Goal: Task Accomplishment & Management: Use online tool/utility

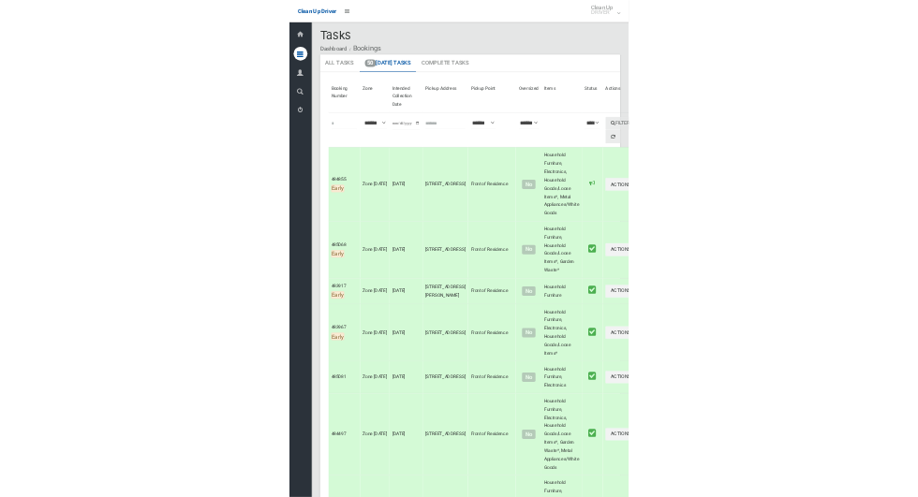
scroll to position [6, 0]
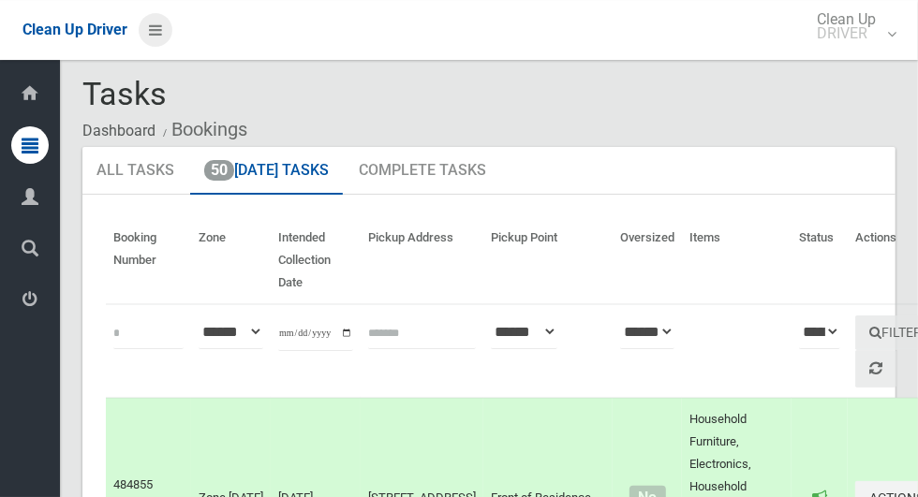
click at [162, 38] on icon at bounding box center [155, 30] width 13 height 32
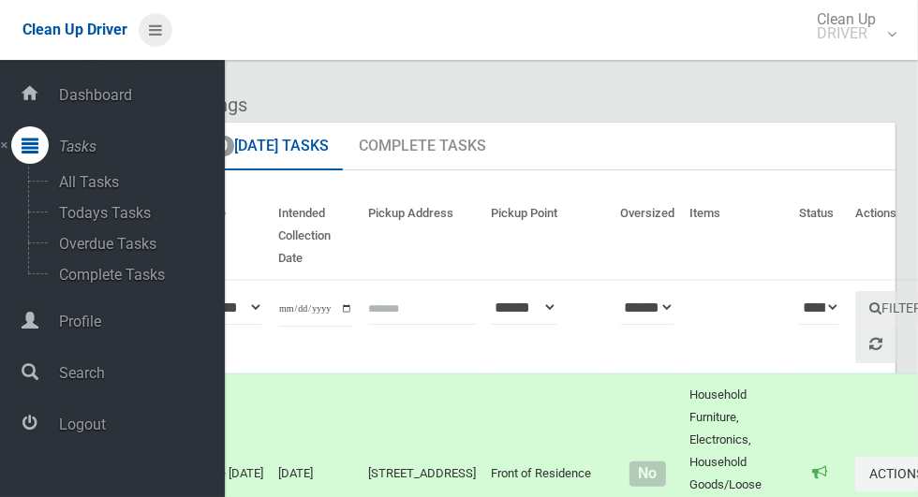
scroll to position [31, 0]
click at [69, 434] on span "Logout" at bounding box center [138, 425] width 171 height 18
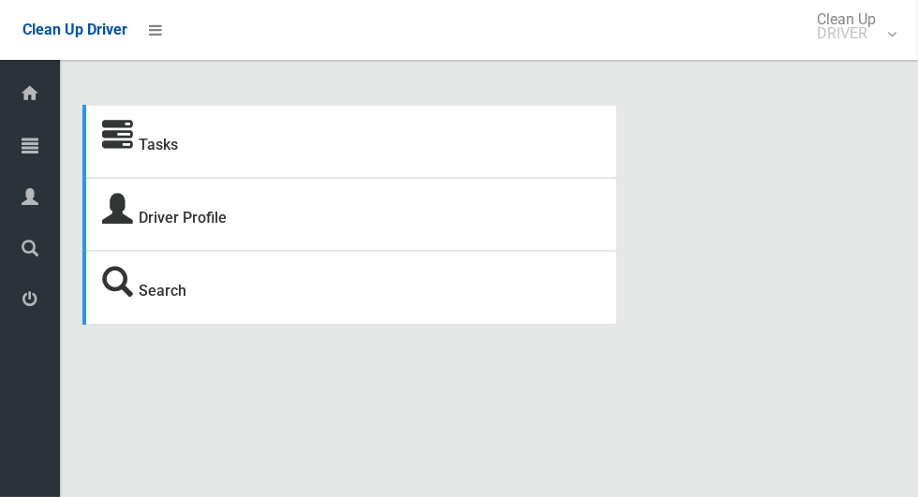
click at [22, 152] on icon at bounding box center [30, 144] width 17 height 37
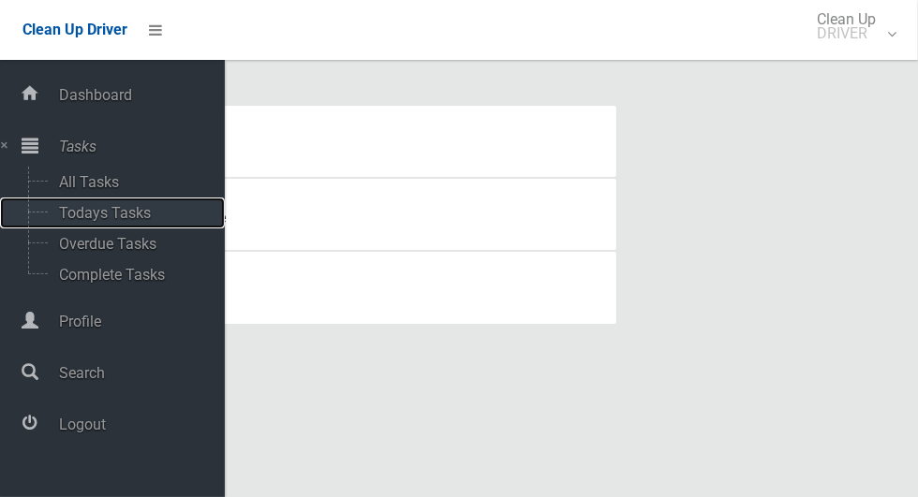
click at [72, 222] on span "Todays Tasks" at bounding box center [130, 213] width 155 height 18
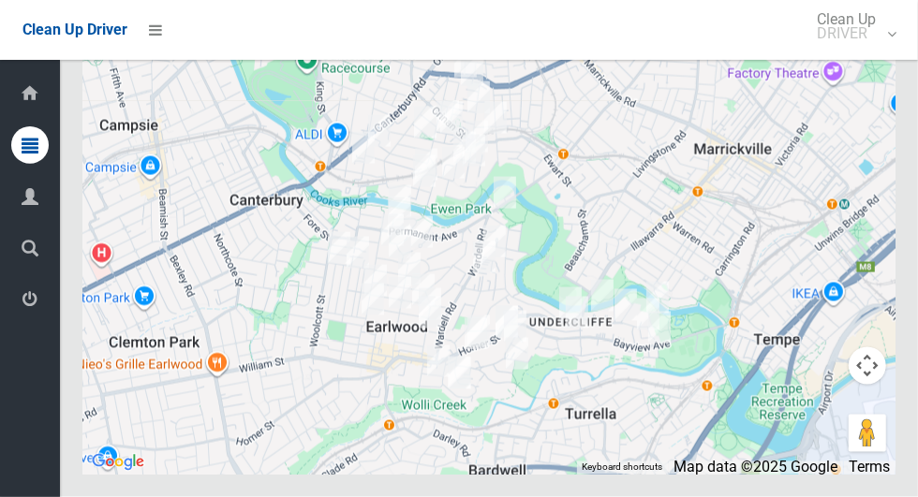
scroll to position [8915, 0]
click at [874, 53] on button "Toggle fullscreen view" at bounding box center [867, 34] width 37 height 37
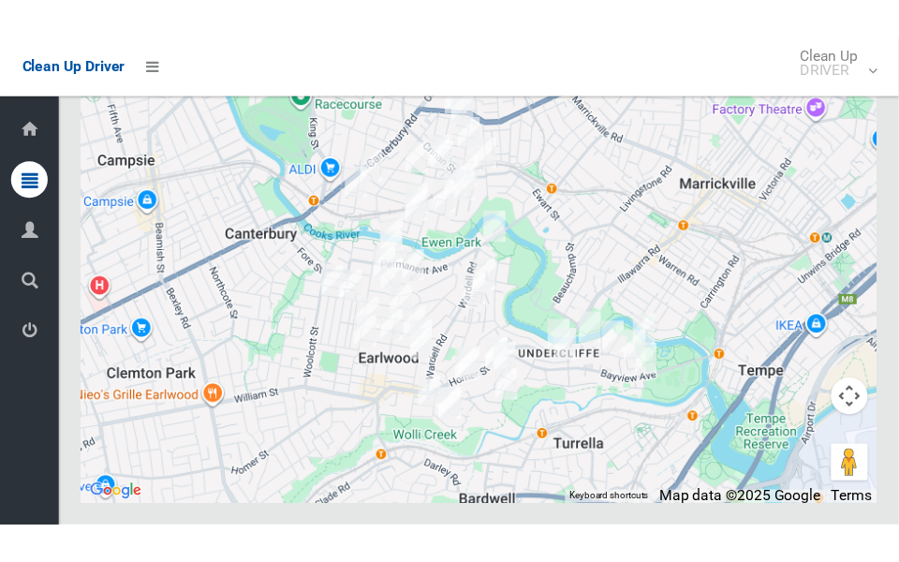
scroll to position [8937, 0]
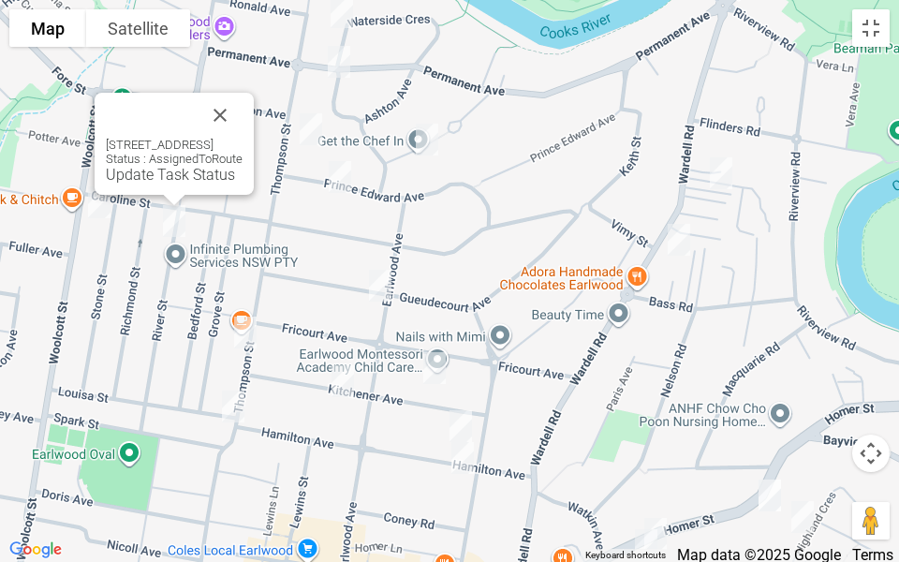
click at [243, 107] on button "Close" at bounding box center [220, 115] width 45 height 45
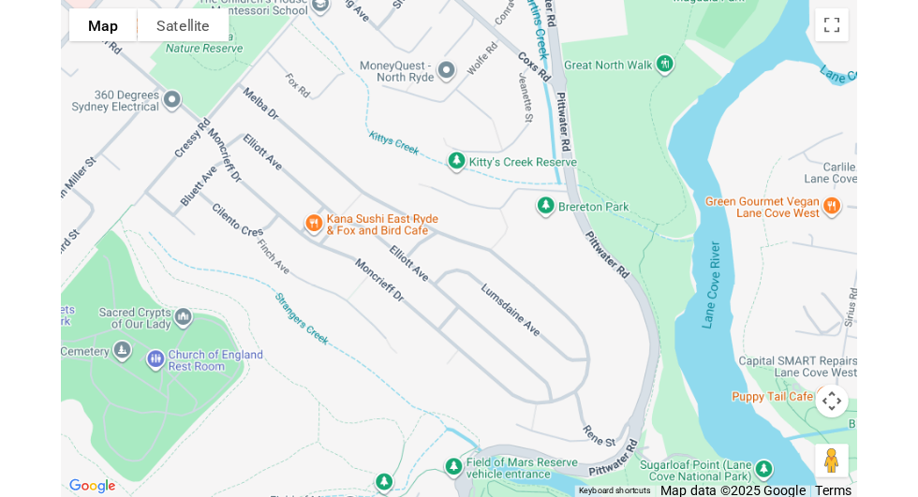
scroll to position [8915, 0]
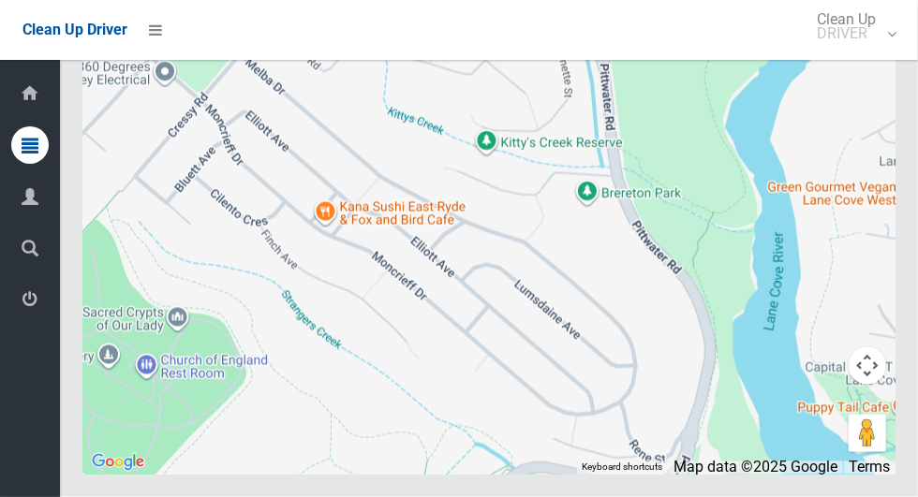
click at [23, 299] on icon at bounding box center [30, 299] width 17 height 37
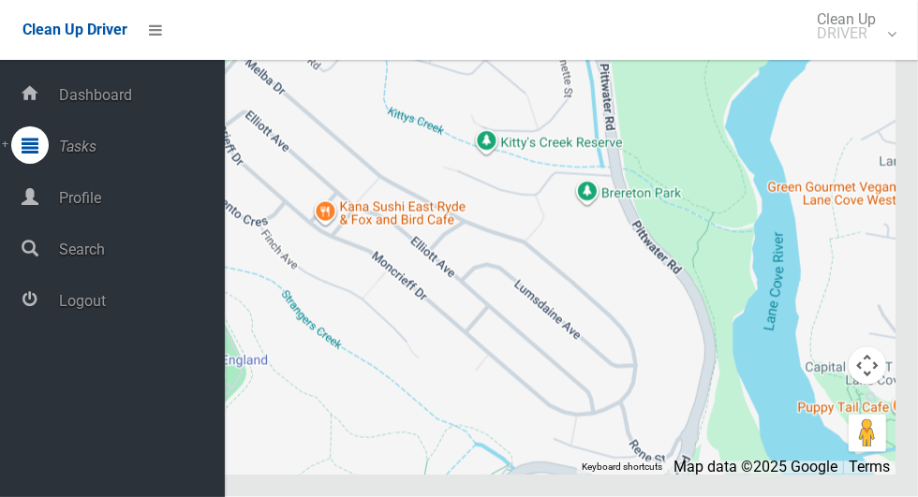
click at [157, 302] on span "Logout" at bounding box center [138, 301] width 171 height 18
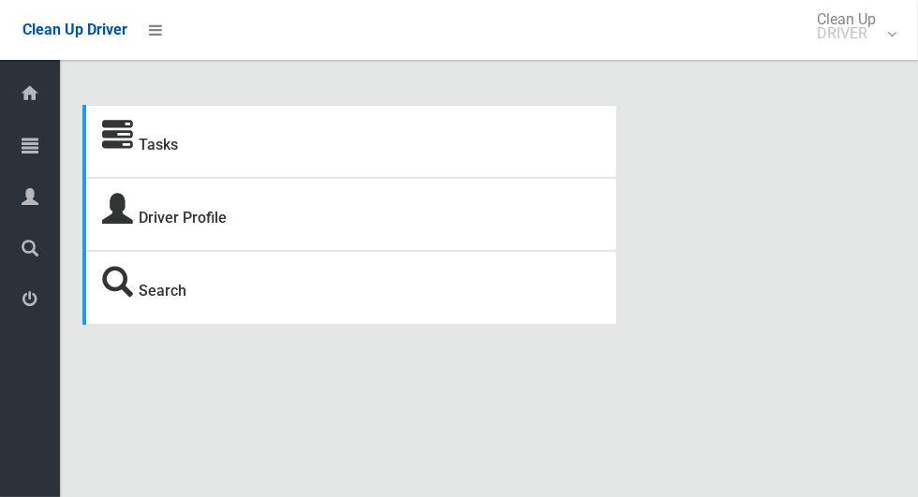
click at [22, 145] on icon at bounding box center [30, 144] width 17 height 37
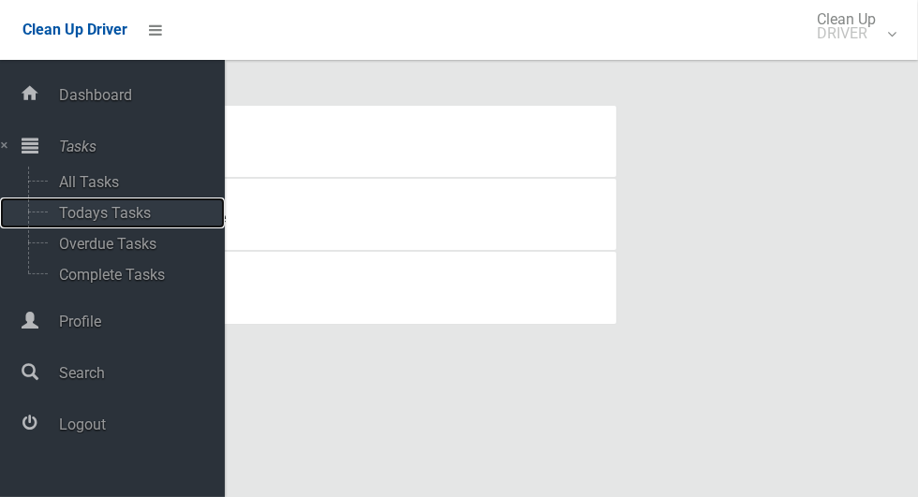
click at [69, 216] on span "Todays Tasks" at bounding box center [130, 213] width 155 height 18
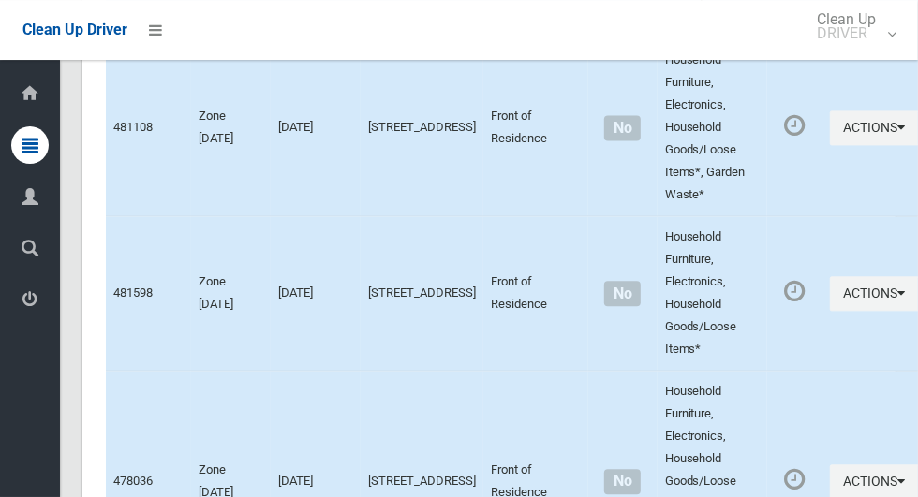
scroll to position [5781, 0]
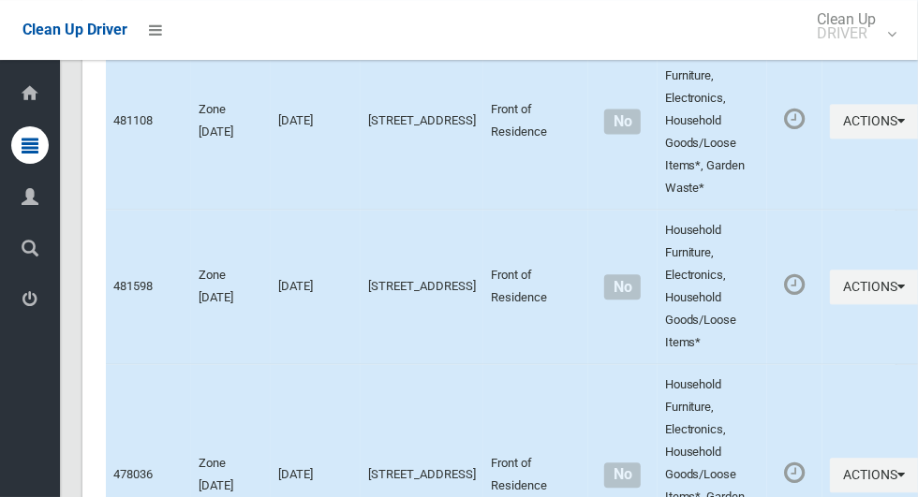
click at [23, 307] on icon at bounding box center [30, 299] width 17 height 37
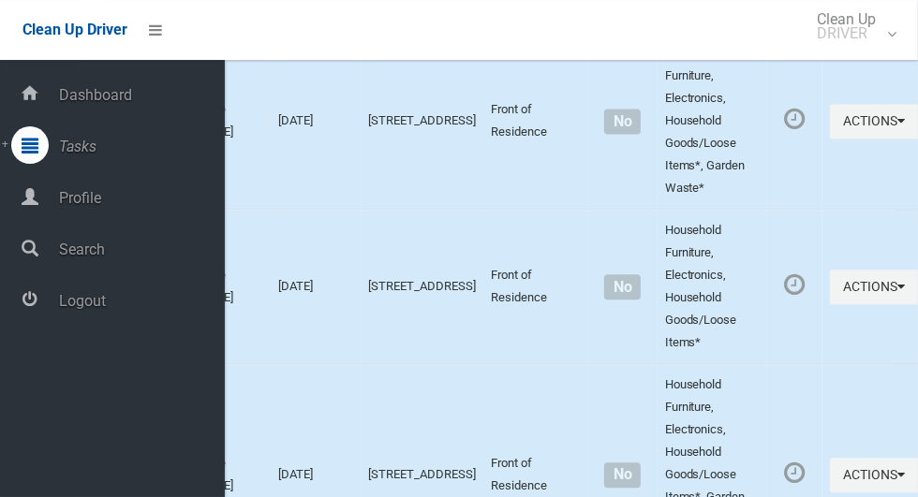
click at [81, 302] on span "Logout" at bounding box center [138, 301] width 171 height 18
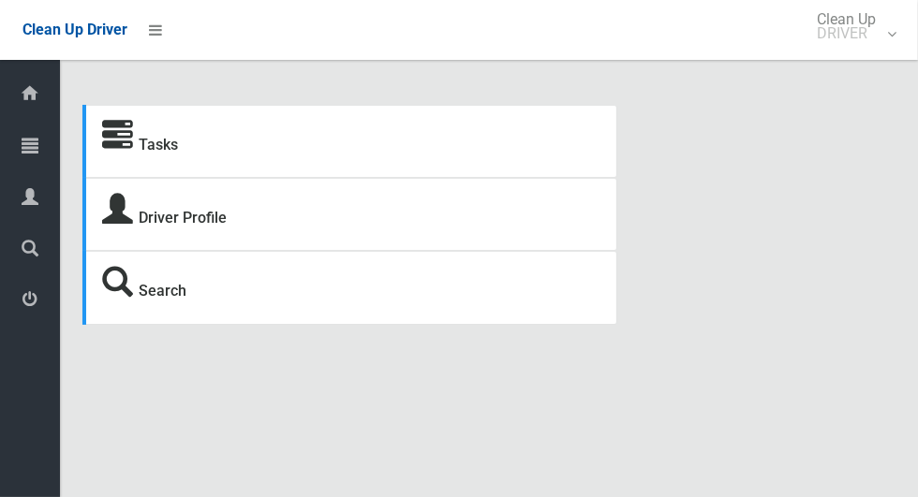
click at [22, 146] on icon at bounding box center [30, 144] width 17 height 37
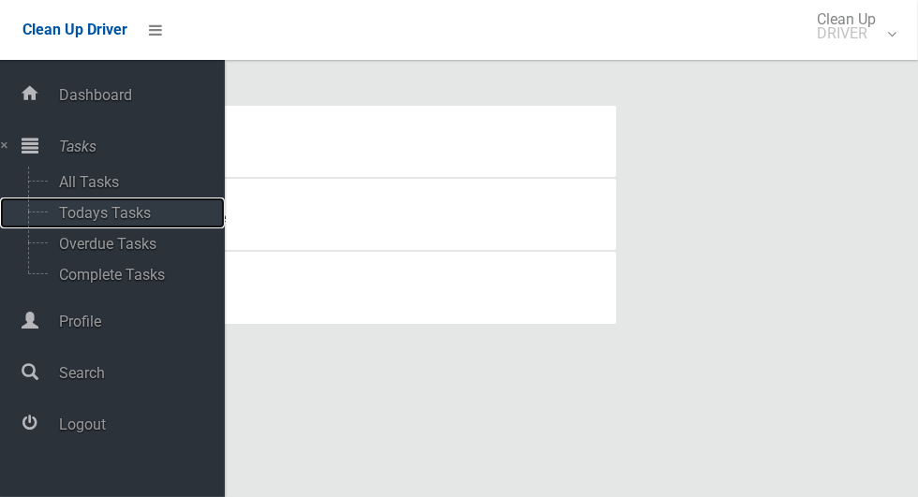
click at [63, 215] on span "Todays Tasks" at bounding box center [130, 213] width 155 height 18
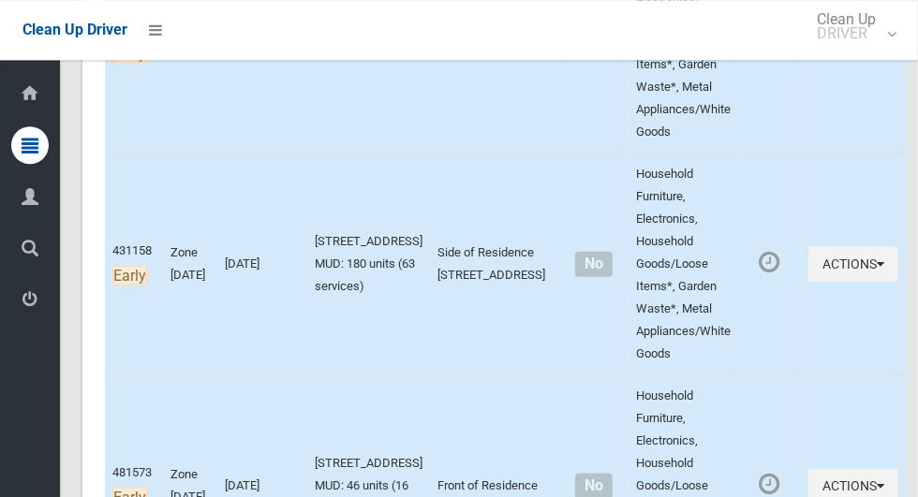
scroll to position [650, 0]
click at [155, 38] on icon at bounding box center [155, 30] width 13 height 32
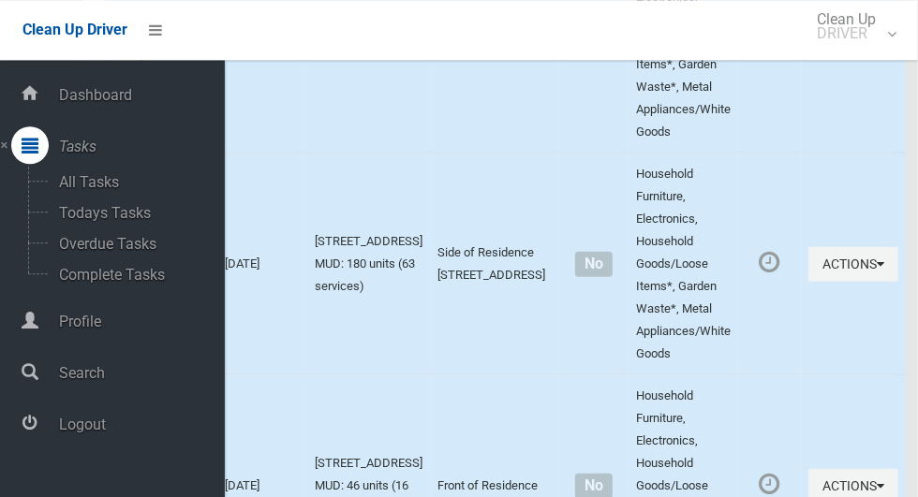
click at [77, 434] on span "Logout" at bounding box center [138, 425] width 171 height 18
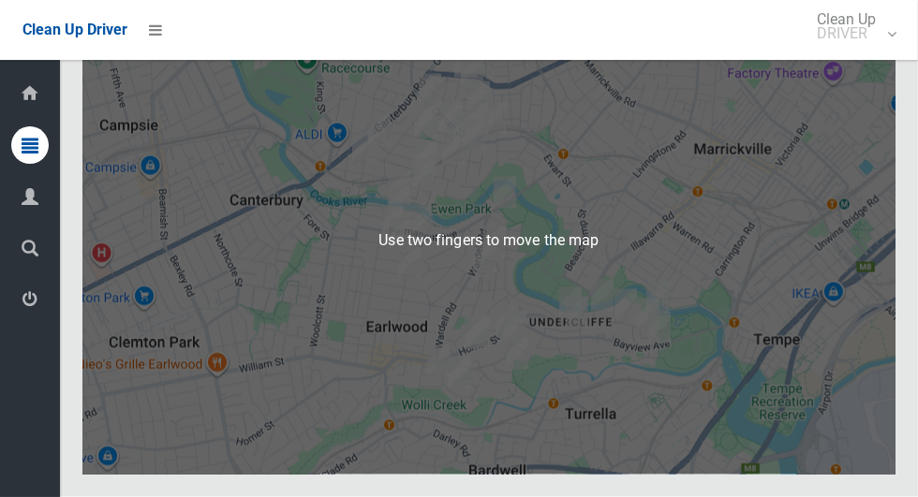
scroll to position [8834, 0]
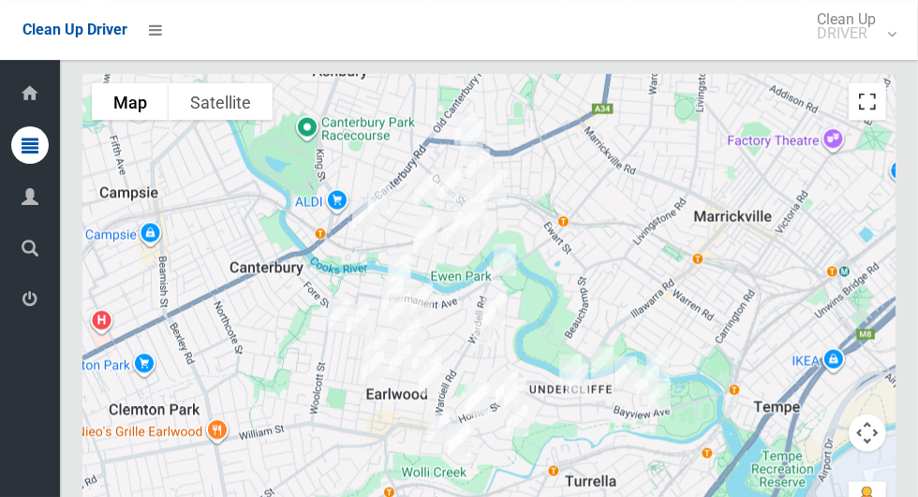
click at [873, 120] on button "Toggle fullscreen view" at bounding box center [867, 100] width 37 height 37
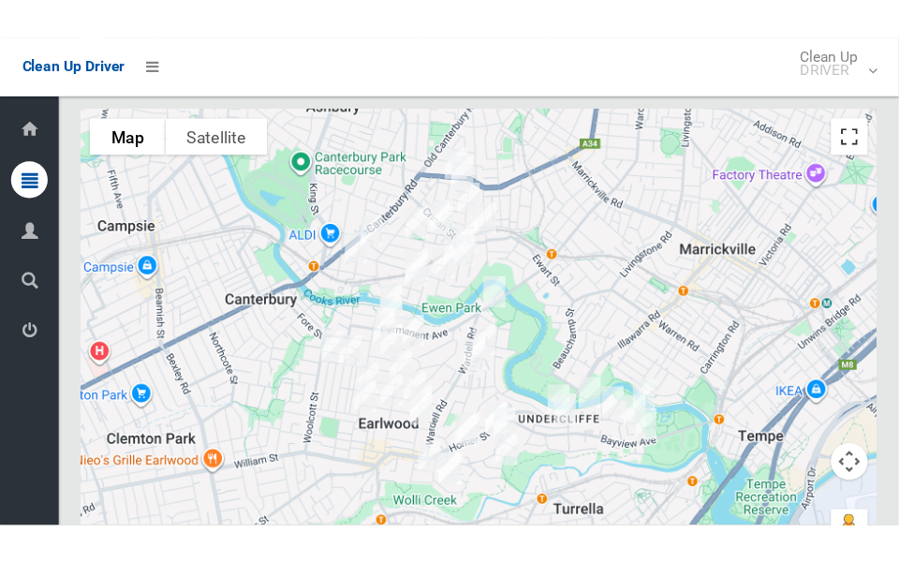
scroll to position [8856, 0]
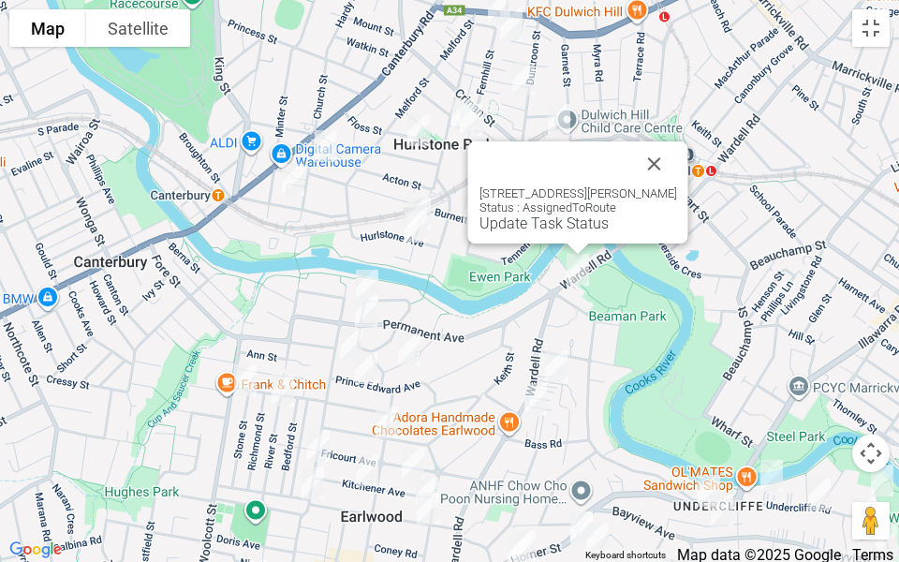
click at [677, 151] on button "Close" at bounding box center [654, 163] width 45 height 45
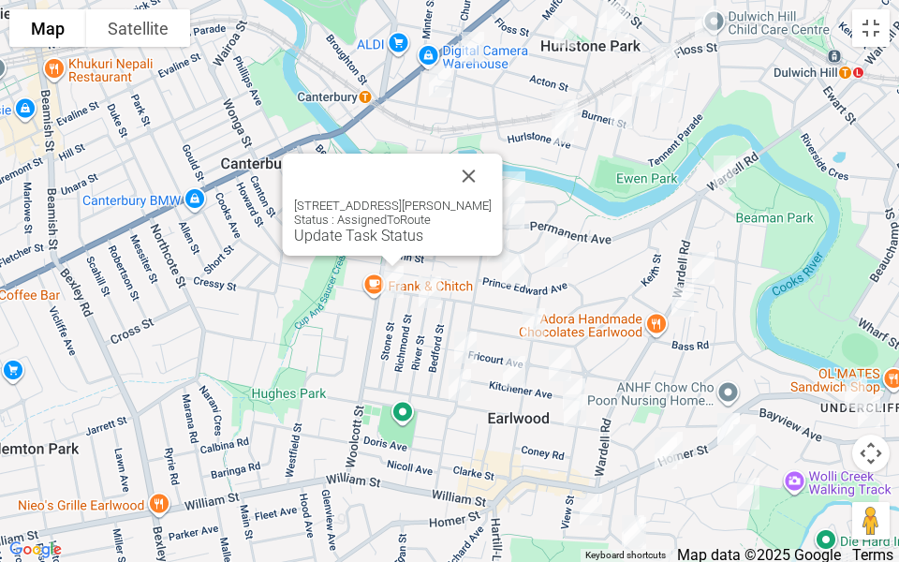
click at [492, 159] on button "Close" at bounding box center [469, 176] width 45 height 45
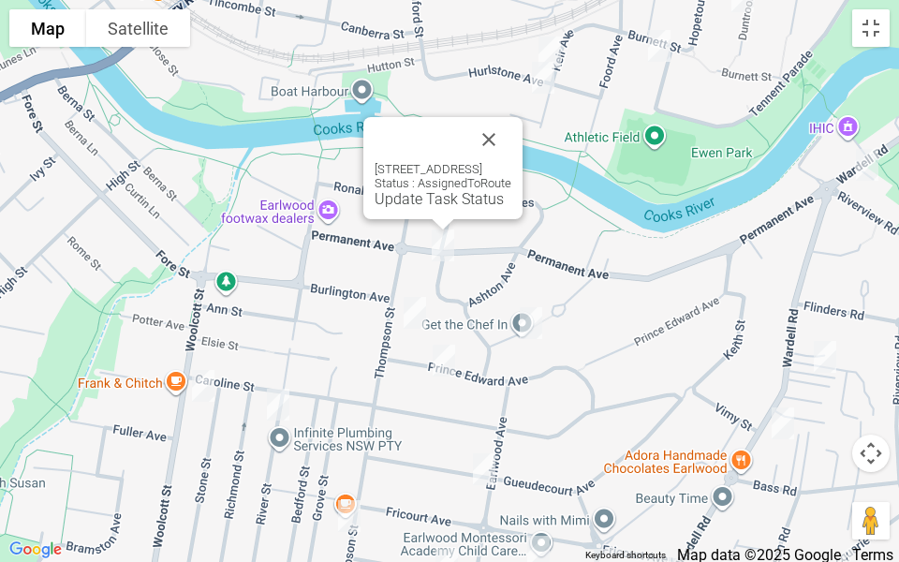
click at [511, 123] on button "Close" at bounding box center [488, 139] width 45 height 45
click at [511, 143] on button "Close" at bounding box center [488, 139] width 45 height 45
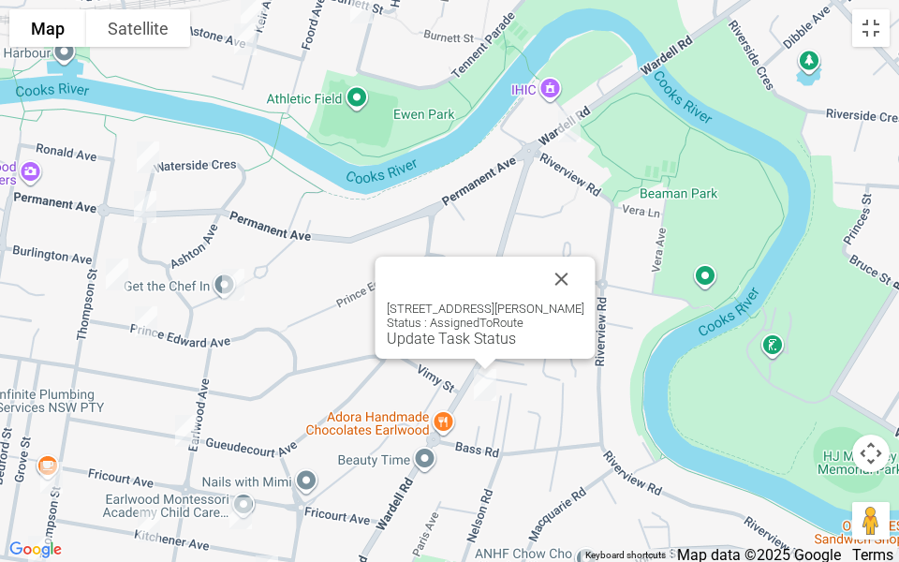
click at [578, 283] on button "Close" at bounding box center [562, 279] width 45 height 45
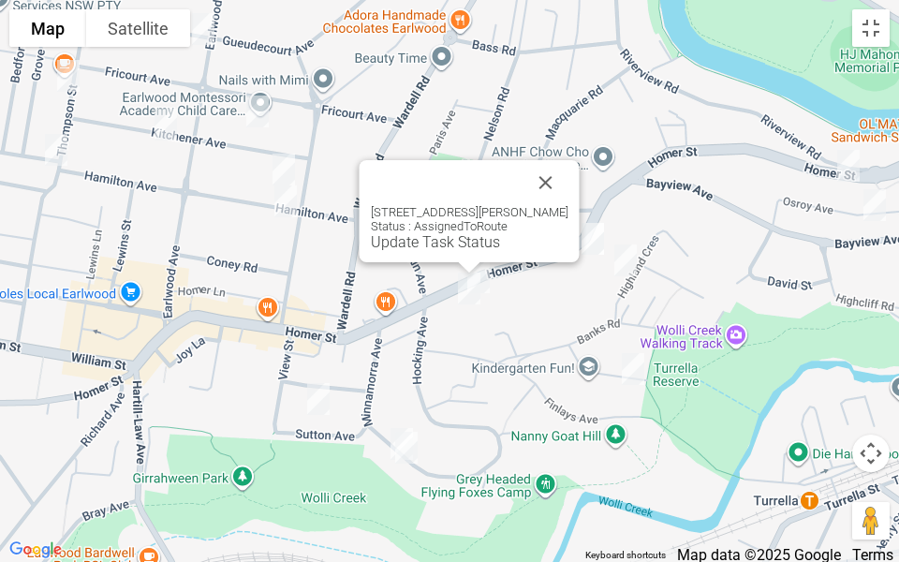
click at [560, 173] on button "Close" at bounding box center [546, 182] width 45 height 45
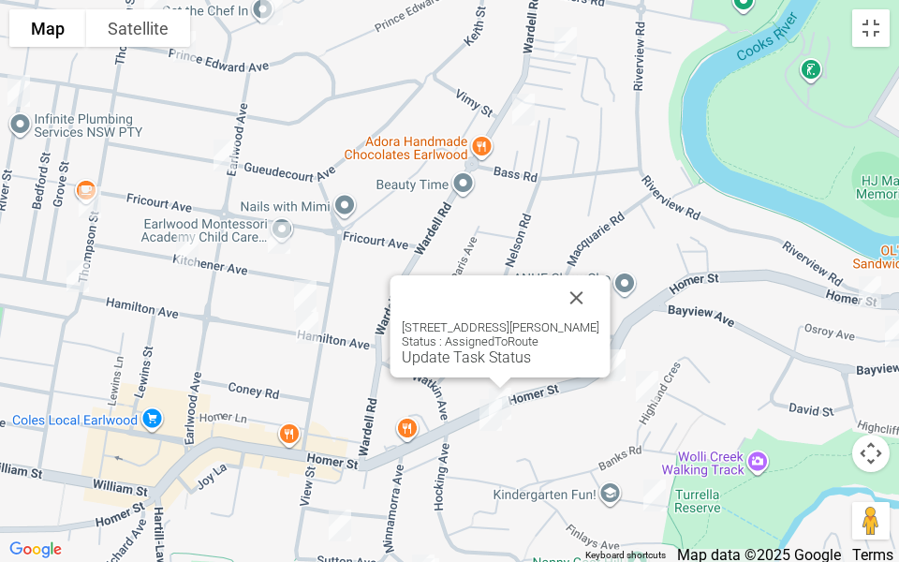
click at [597, 295] on button "Close" at bounding box center [577, 297] width 45 height 45
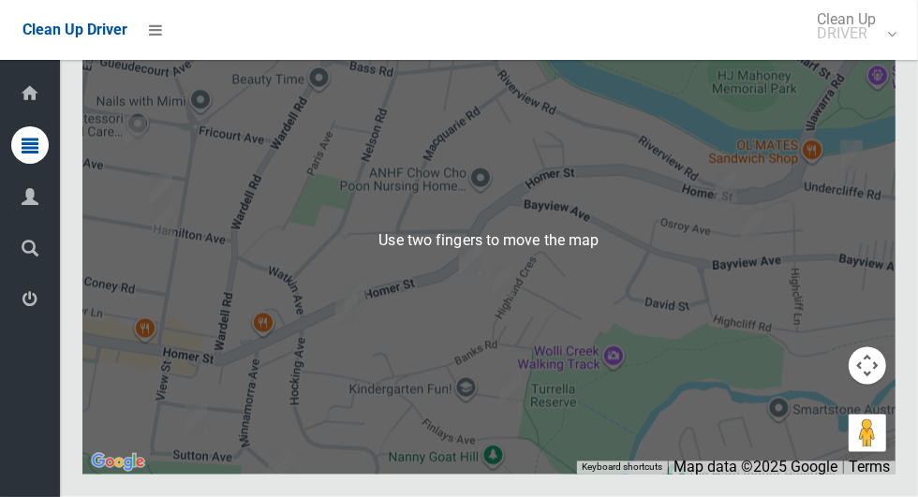
scroll to position [9005, 0]
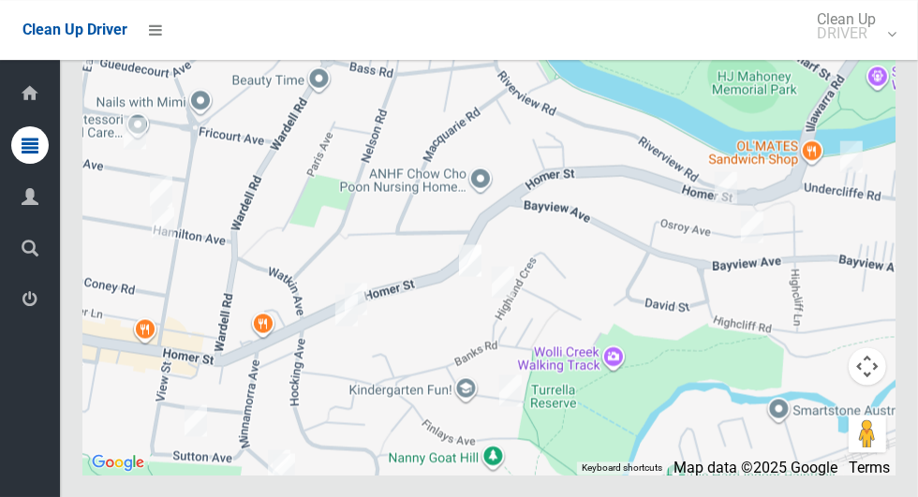
click at [888, 100] on div at bounding box center [488, 241] width 813 height 468
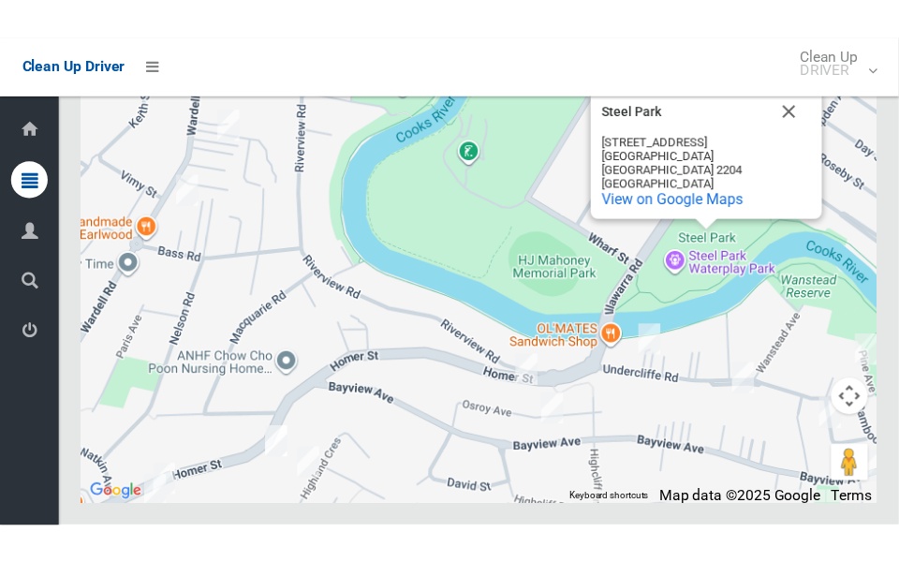
scroll to position [9006, 0]
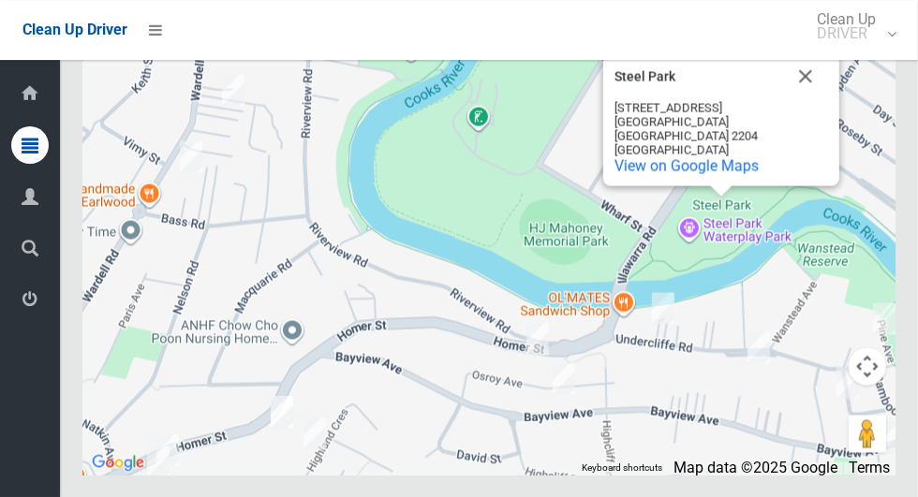
click at [871, 53] on button "Toggle fullscreen view" at bounding box center [867, 34] width 37 height 37
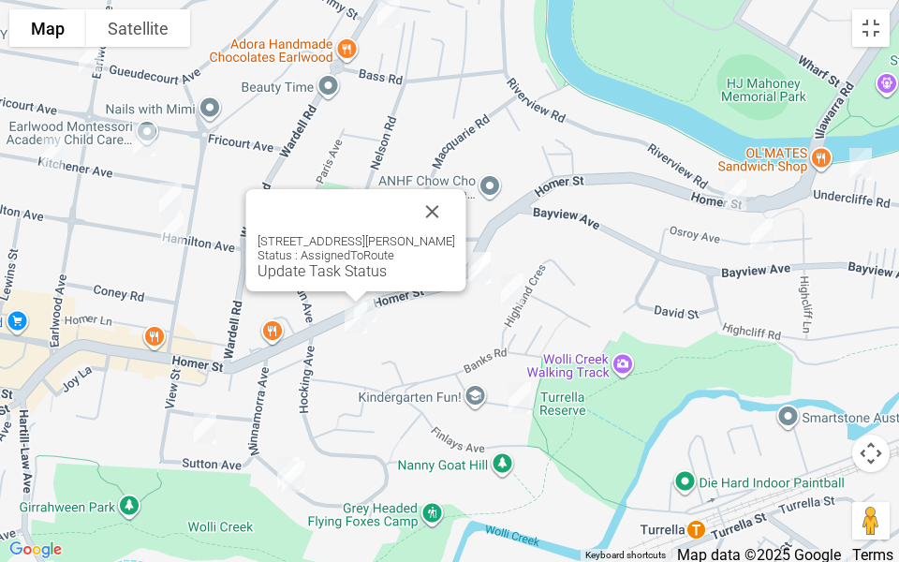
click at [442, 207] on button "Close" at bounding box center [432, 211] width 45 height 45
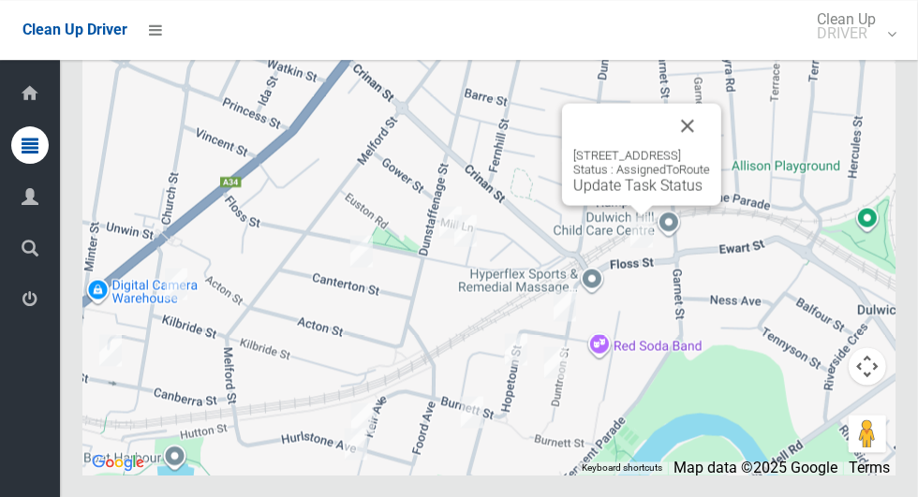
scroll to position [8982, 0]
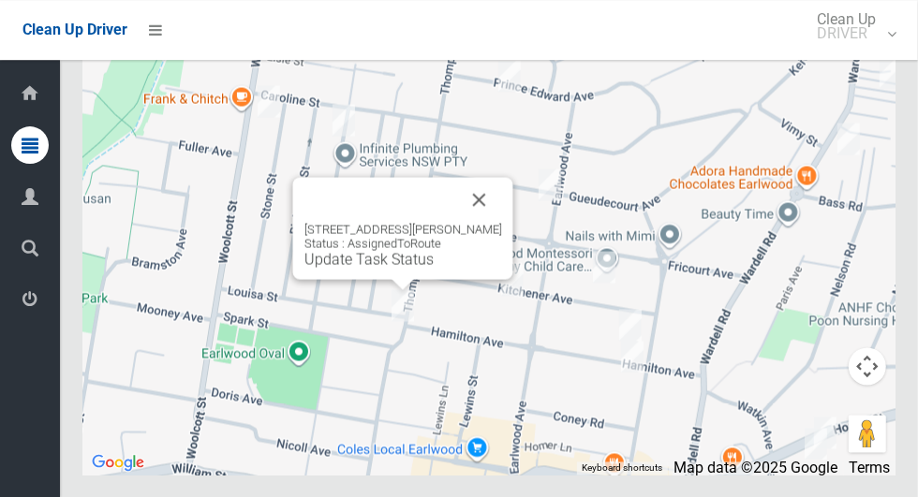
click at [502, 222] on button "Close" at bounding box center [479, 199] width 45 height 45
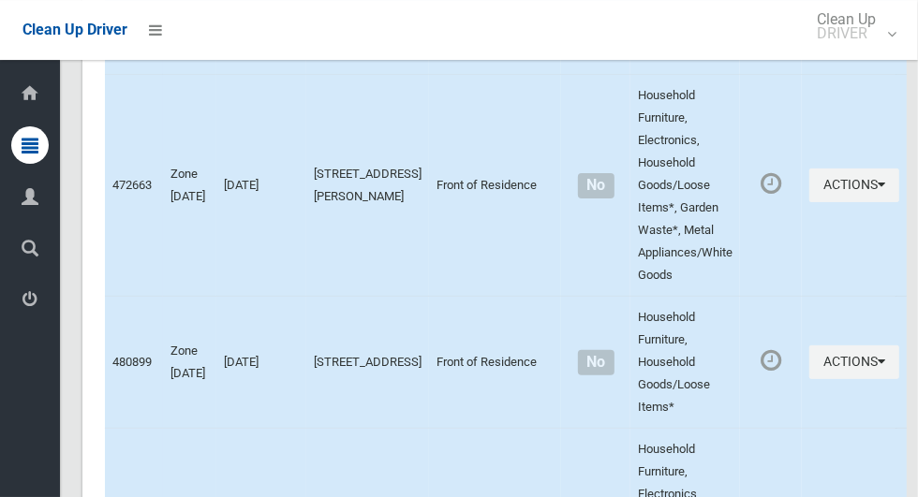
scroll to position [7545, 0]
click at [827, 204] on button "Actions" at bounding box center [854, 187] width 90 height 35
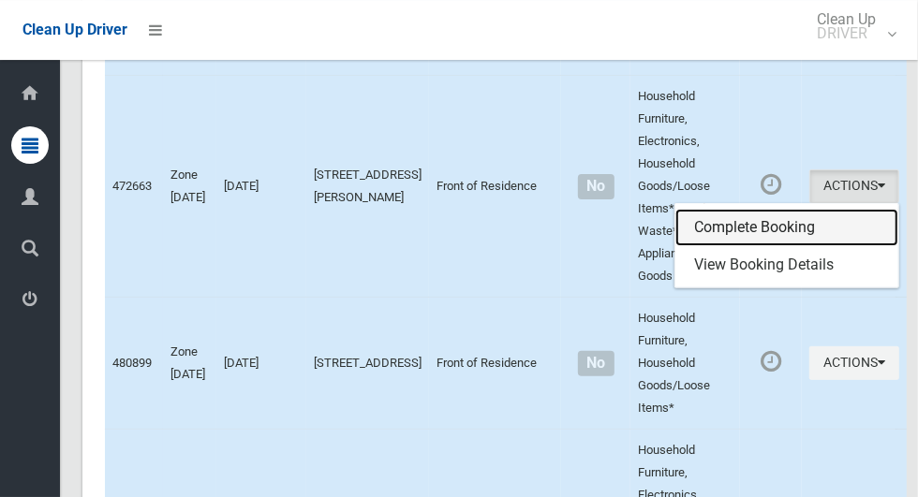
click at [733, 246] on link "Complete Booking" at bounding box center [786, 227] width 223 height 37
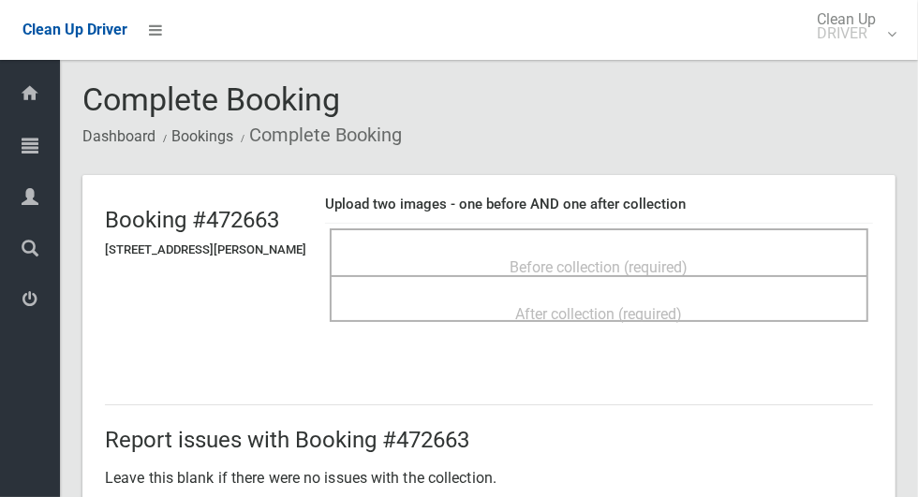
click at [585, 259] on span "Before collection (required)" at bounding box center [600, 268] width 178 height 18
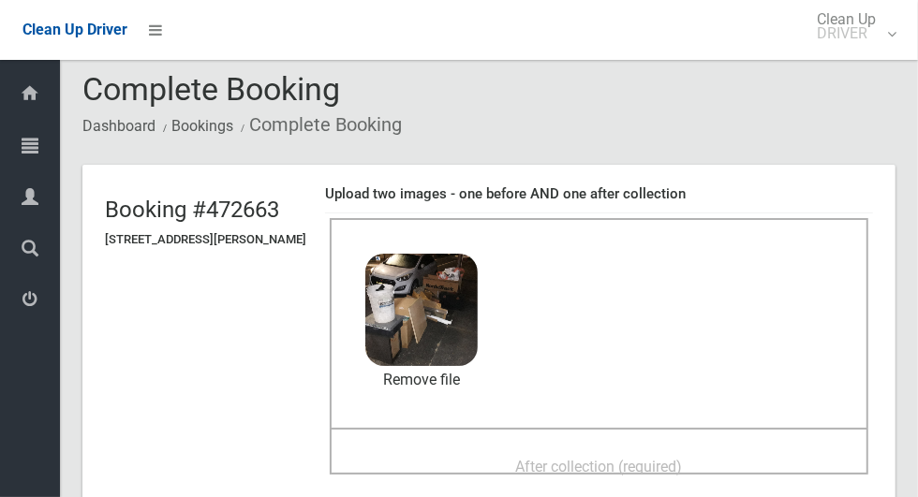
scroll to position [51, 0]
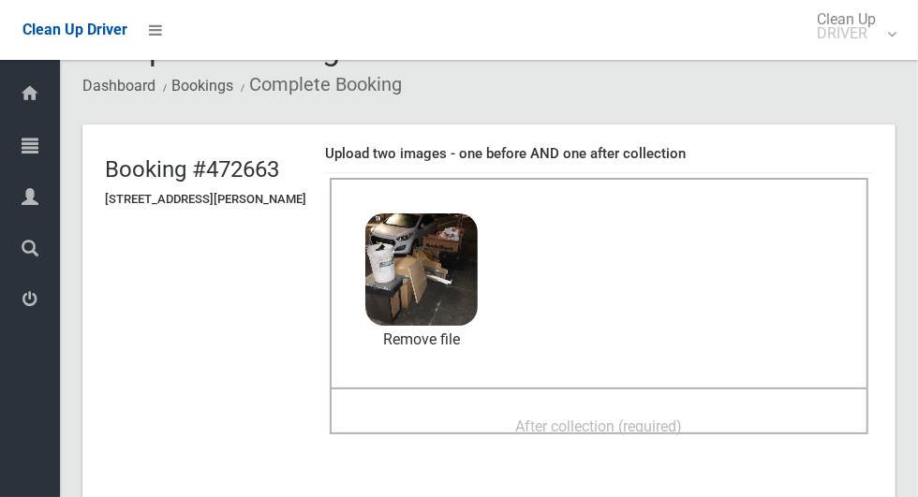
click at [497, 409] on div "After collection (required)" at bounding box center [598, 425] width 497 height 35
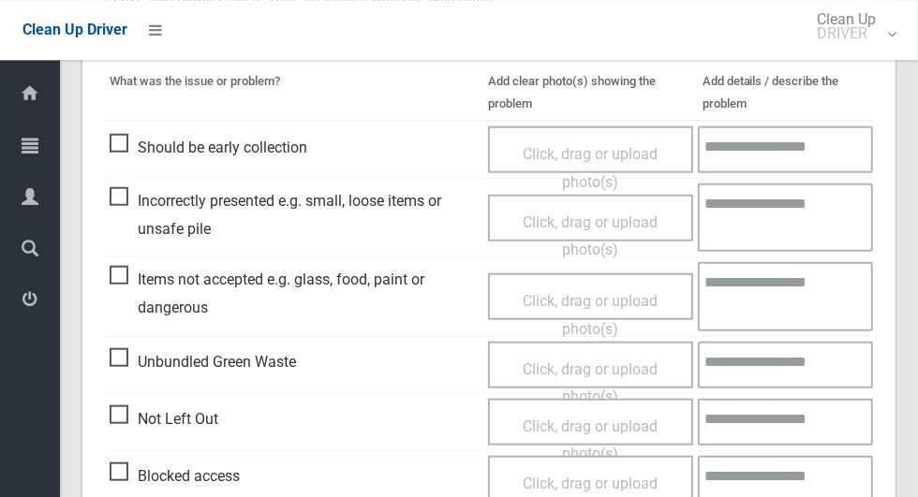
scroll to position [1532, 0]
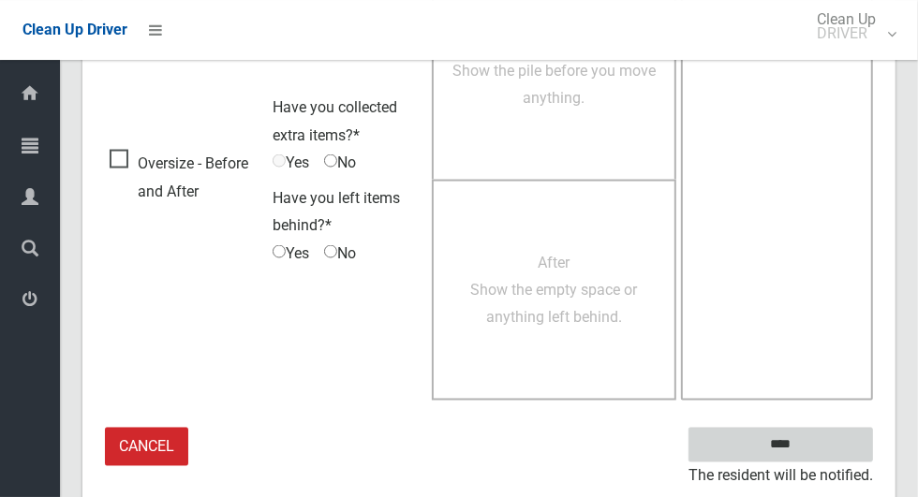
click at [813, 441] on input "****" at bounding box center [780, 445] width 185 height 35
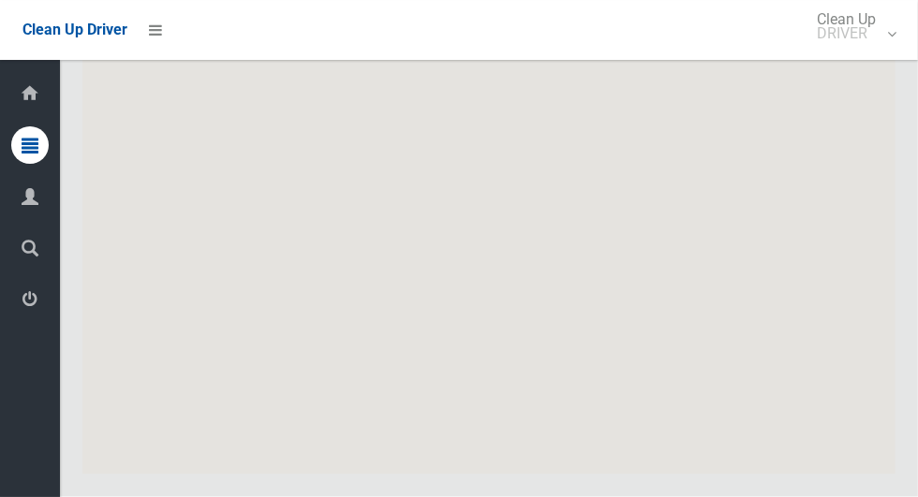
scroll to position [9006, 0]
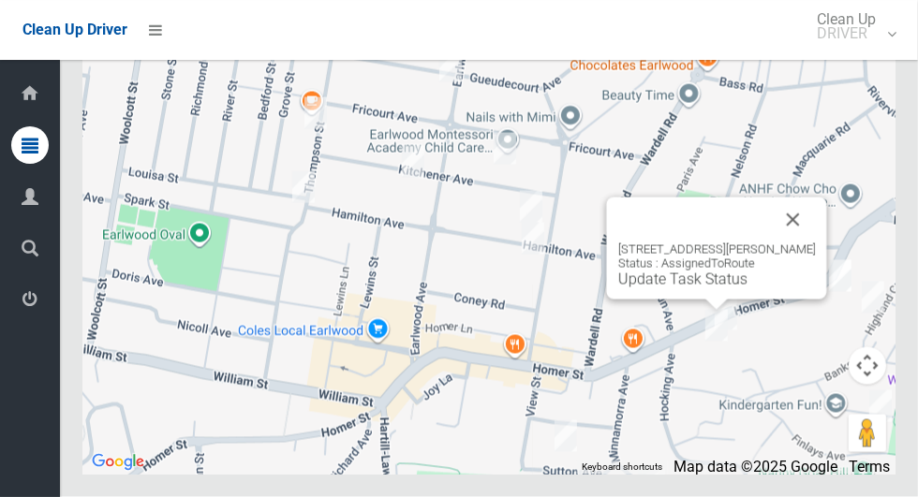
click at [810, 243] on button "Close" at bounding box center [793, 220] width 45 height 45
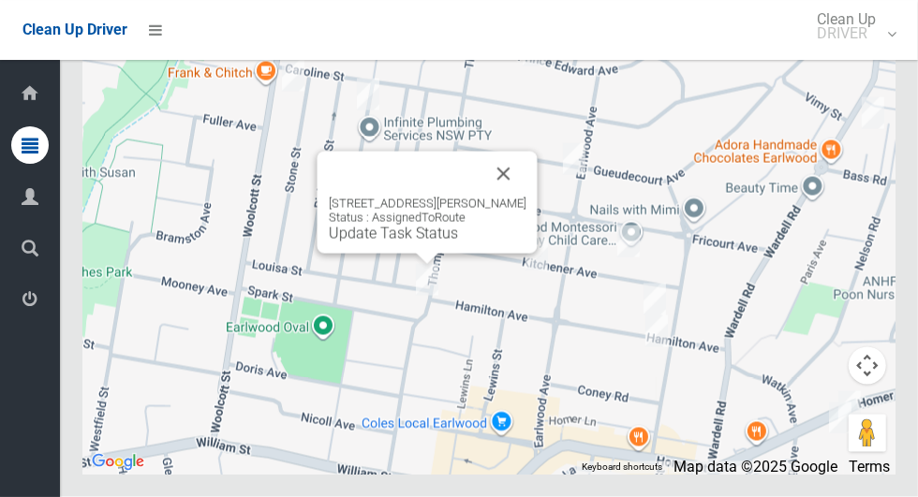
click at [526, 197] on button "Close" at bounding box center [503, 174] width 45 height 45
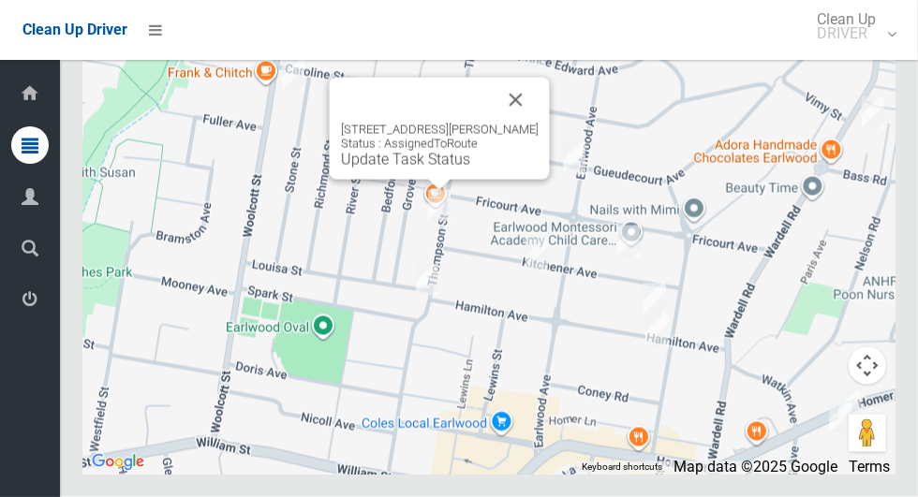
click at [526, 123] on button "Close" at bounding box center [516, 100] width 45 height 45
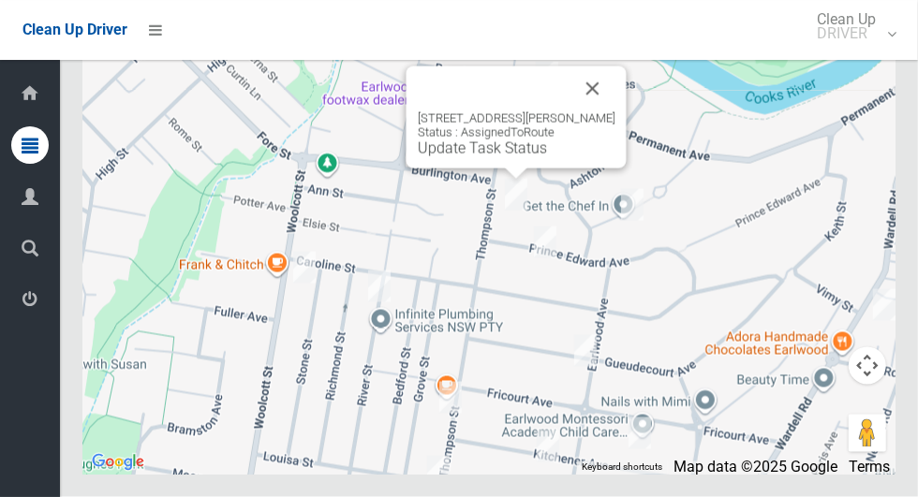
click at [604, 111] on button "Close" at bounding box center [592, 89] width 45 height 45
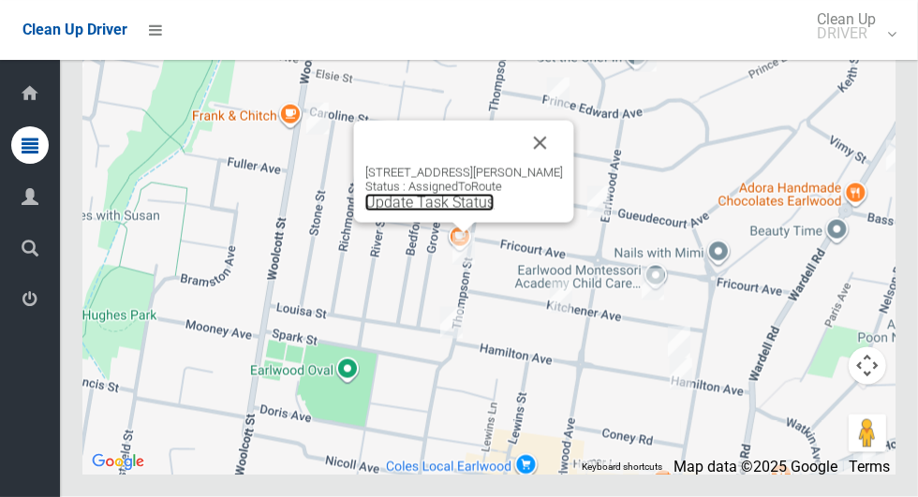
click at [427, 212] on link "Update Task Status" at bounding box center [429, 203] width 129 height 18
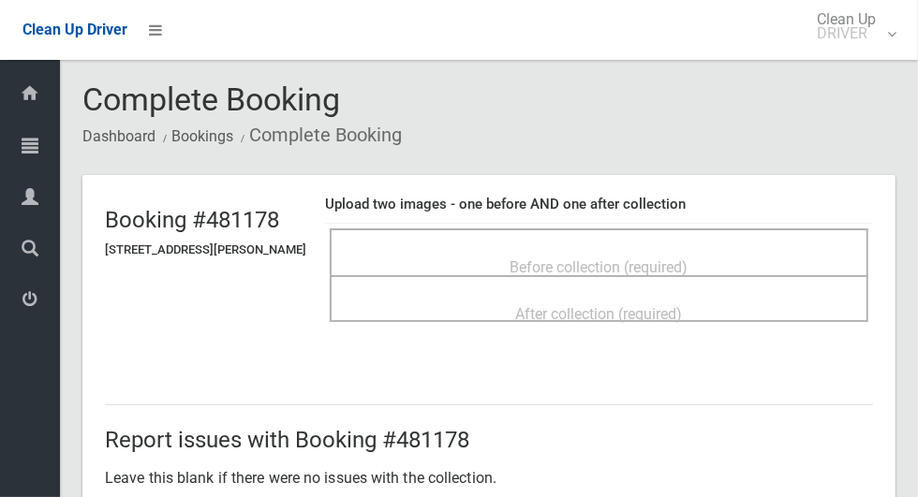
click at [532, 249] on div "Before collection (required)" at bounding box center [598, 266] width 497 height 35
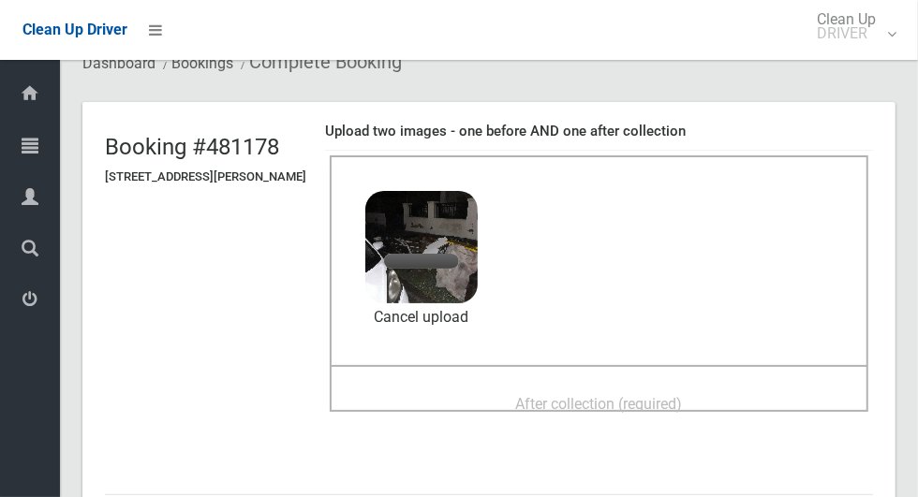
scroll to position [80, 0]
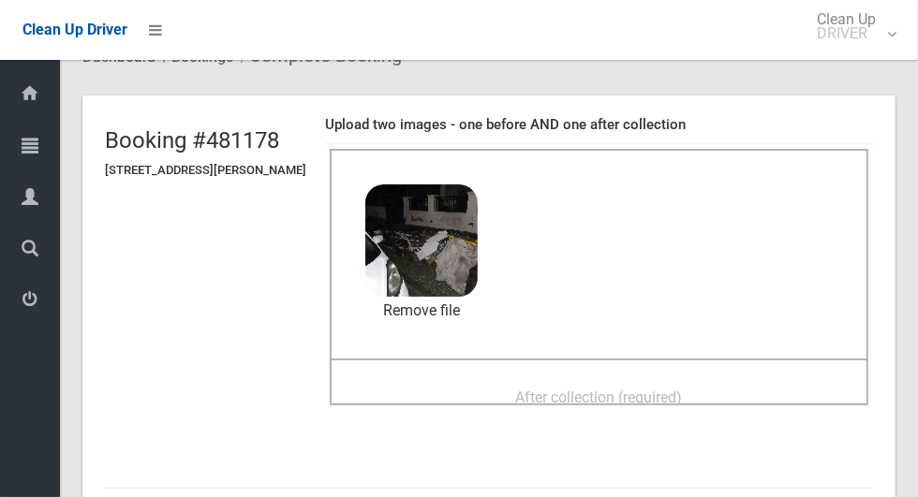
click at [577, 389] on span "After collection (required)" at bounding box center [599, 398] width 167 height 18
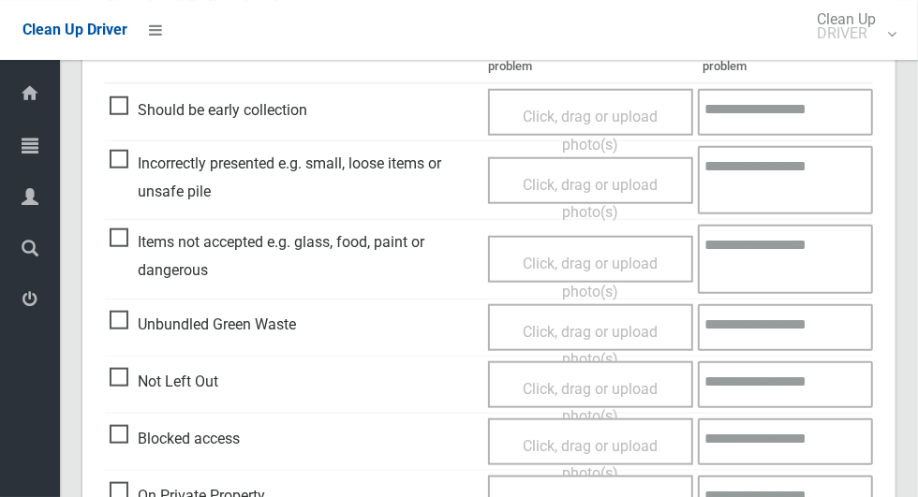
scroll to position [846, 0]
click at [127, 243] on span "Items not accepted e.g. glass, food, paint or dangerous" at bounding box center [294, 255] width 369 height 55
click at [555, 264] on span "Click, drag or upload photo(s)" at bounding box center [590, 277] width 135 height 46
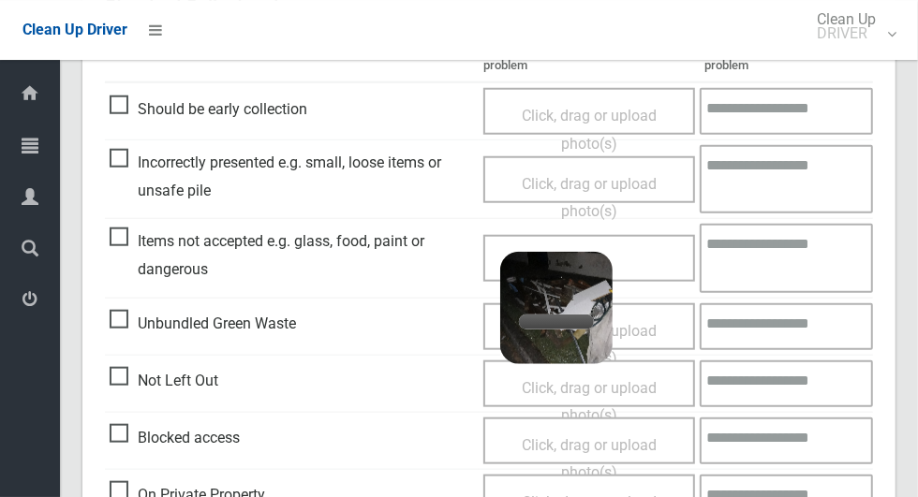
click at [660, 247] on div "Click, drag or upload photo(s) 2.4 MB 2025-09-1905.09.10607690336951024057.jpg …" at bounding box center [589, 258] width 212 height 47
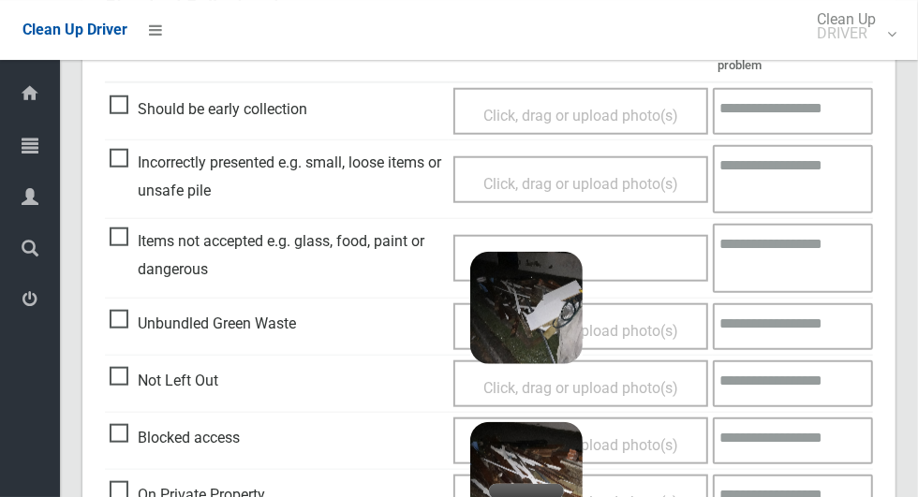
click at [793, 253] on textarea at bounding box center [793, 258] width 160 height 68
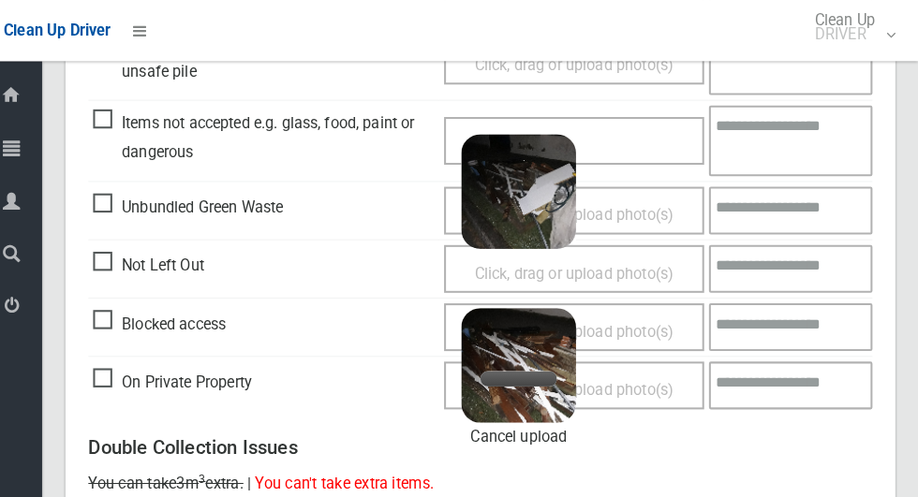
scroll to position [967, 0]
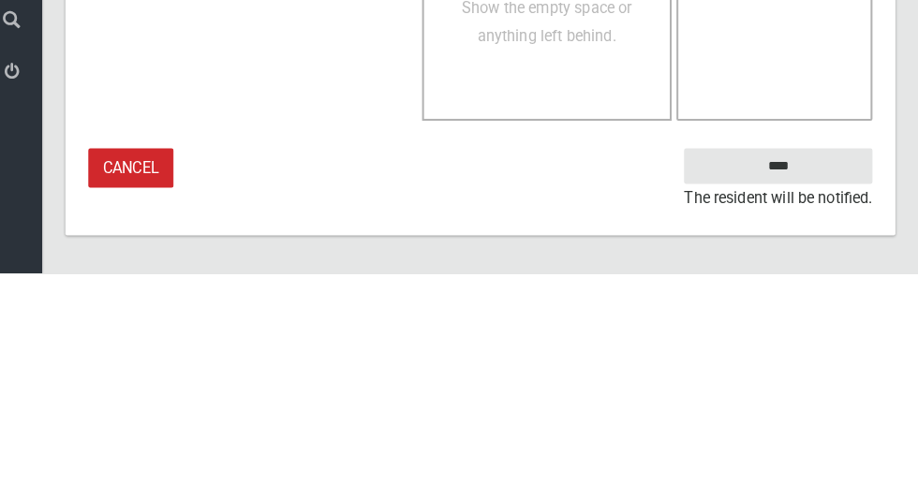
type textarea "**********"
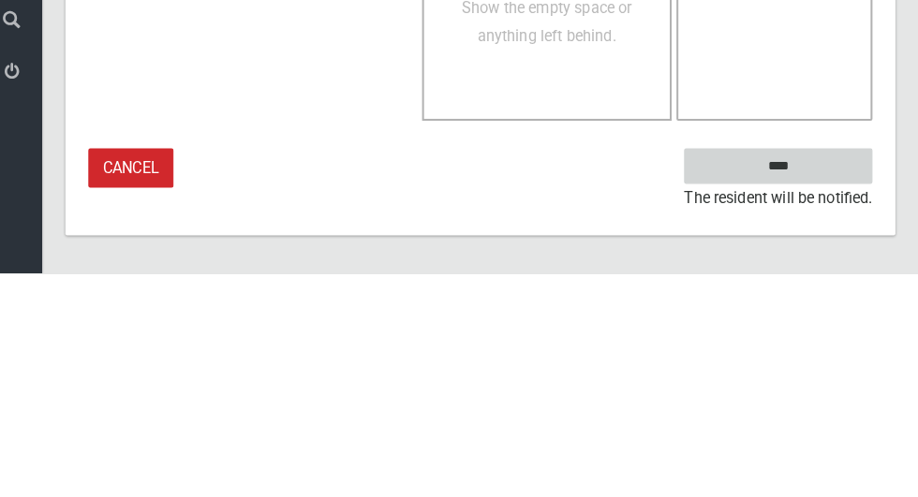
click at [817, 388] on input "****" at bounding box center [780, 392] width 185 height 35
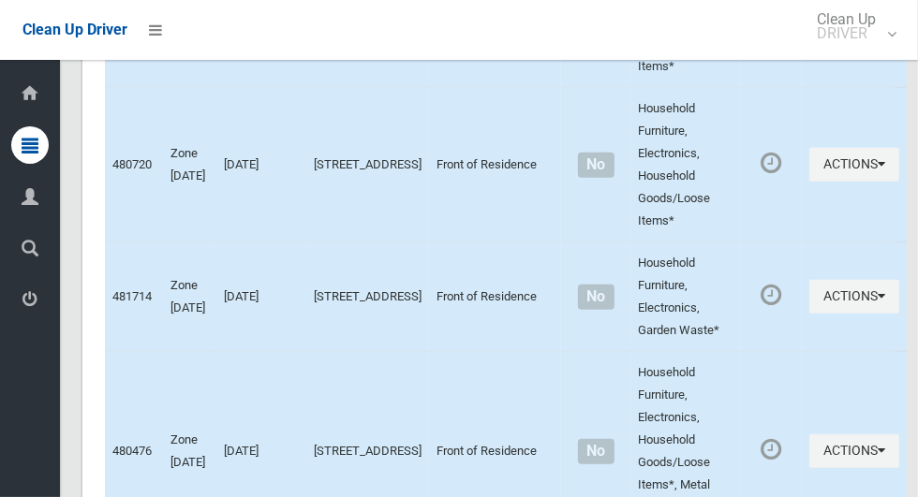
scroll to position [9006, 0]
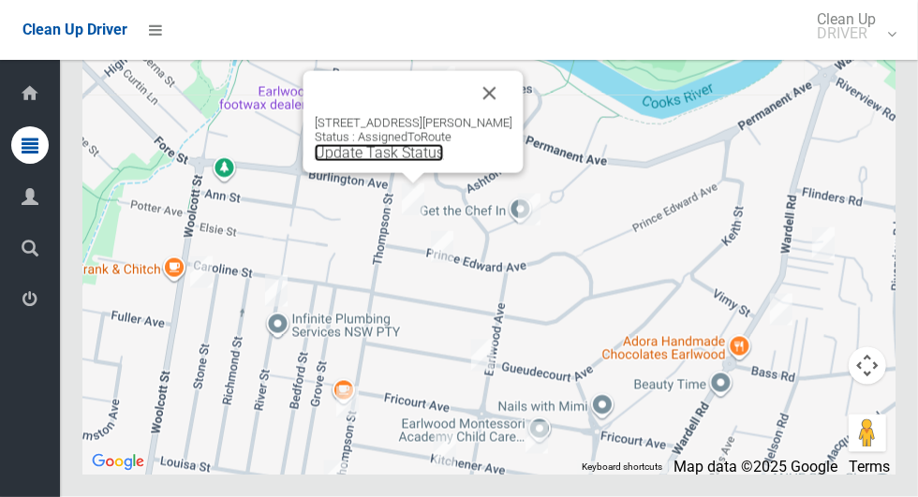
click at [380, 162] on link "Update Task Status" at bounding box center [379, 153] width 129 height 18
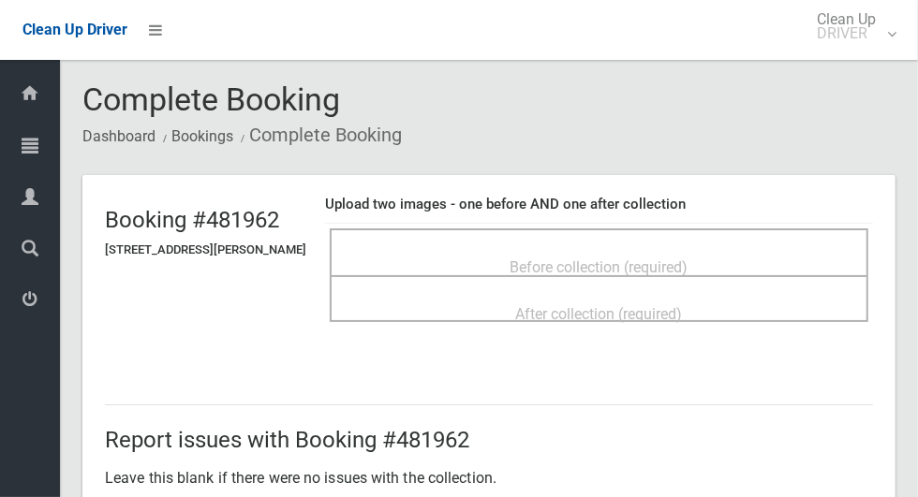
click at [501, 249] on div "Before collection (required)" at bounding box center [598, 266] width 497 height 35
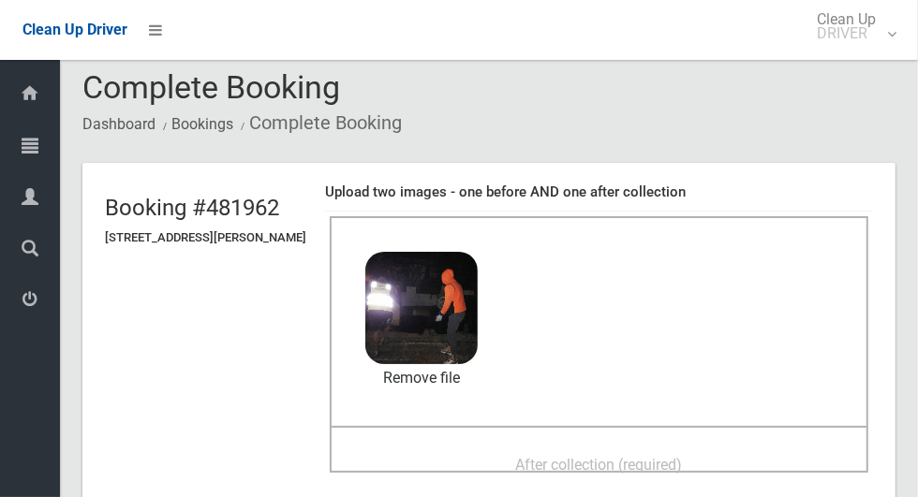
scroll to position [88, 0]
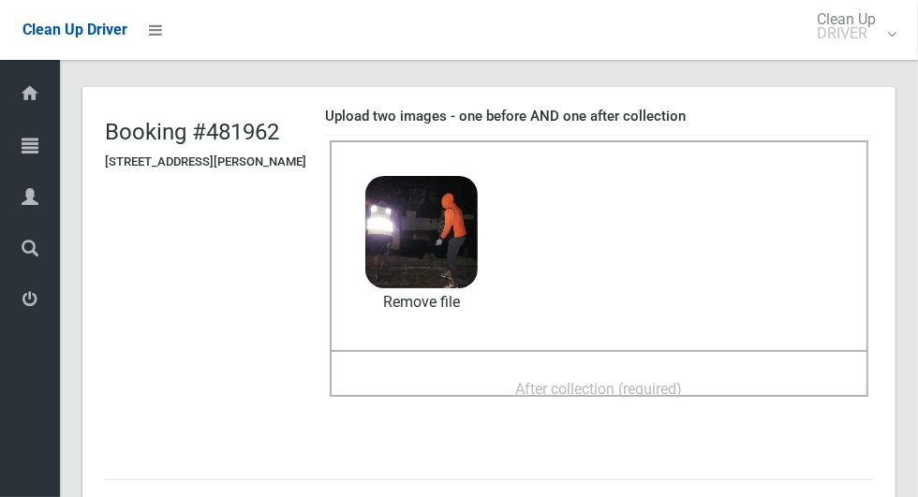
click at [651, 394] on span "After collection (required)" at bounding box center [599, 389] width 167 height 18
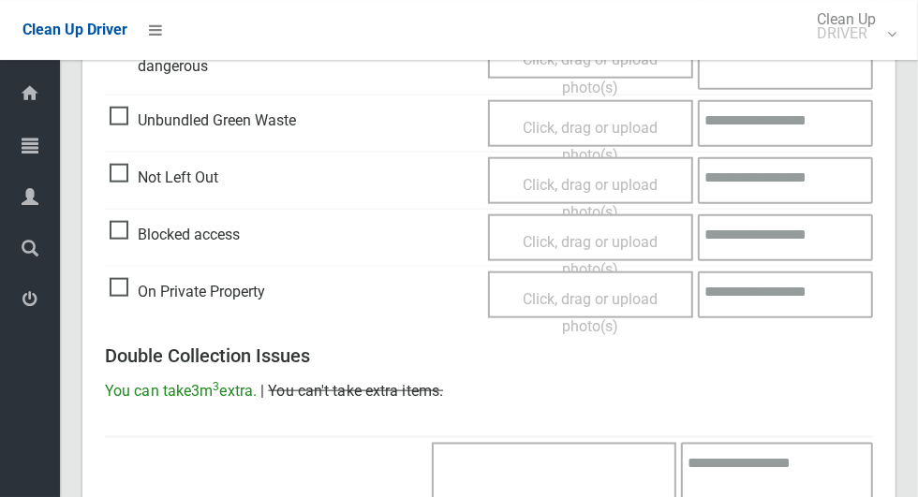
scroll to position [1532, 0]
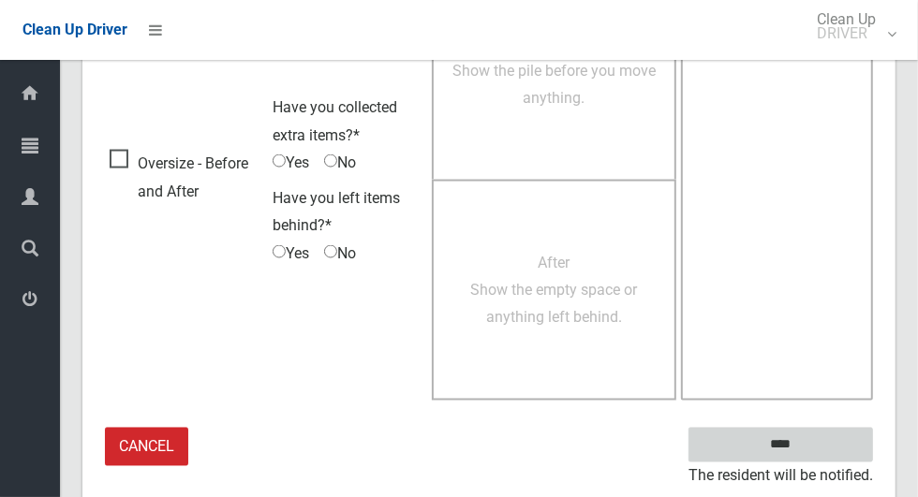
click at [813, 439] on input "****" at bounding box center [780, 445] width 185 height 35
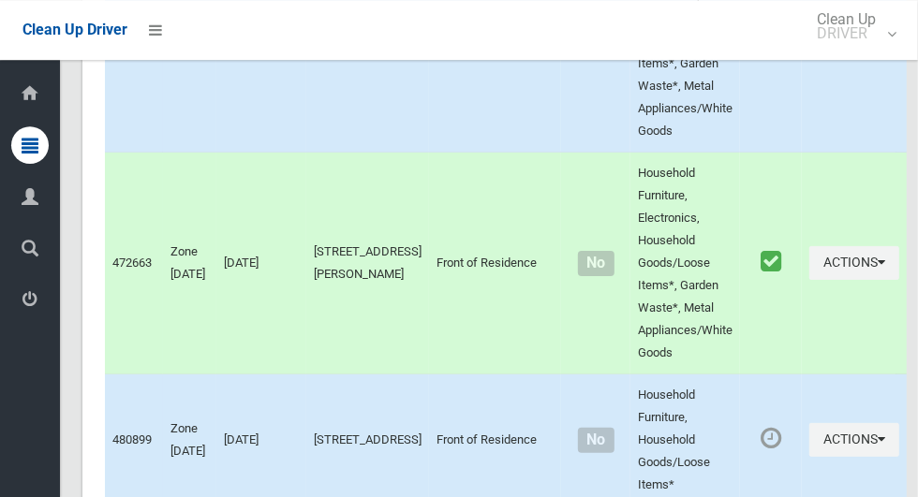
scroll to position [9006, 0]
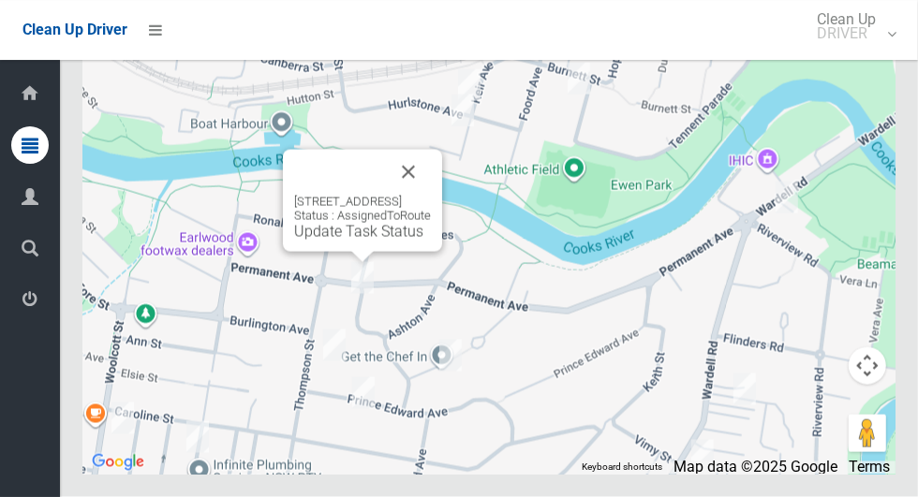
click at [431, 195] on button "Close" at bounding box center [408, 172] width 45 height 45
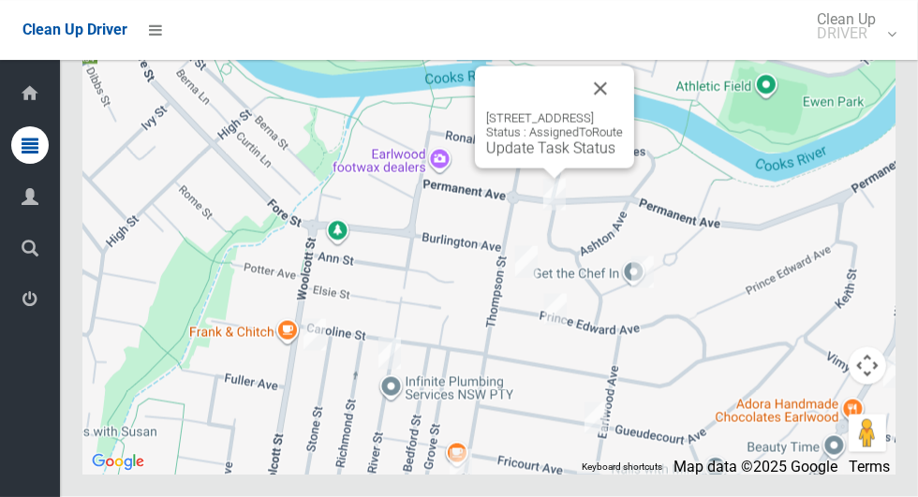
click at [520, 157] on div "96 Permanent Avenue, EARLWOOD NSW 2206 Status : AssignedToRoute Update Task Sta…" at bounding box center [554, 134] width 137 height 46
click at [525, 157] on link "Update Task Status" at bounding box center [550, 149] width 129 height 18
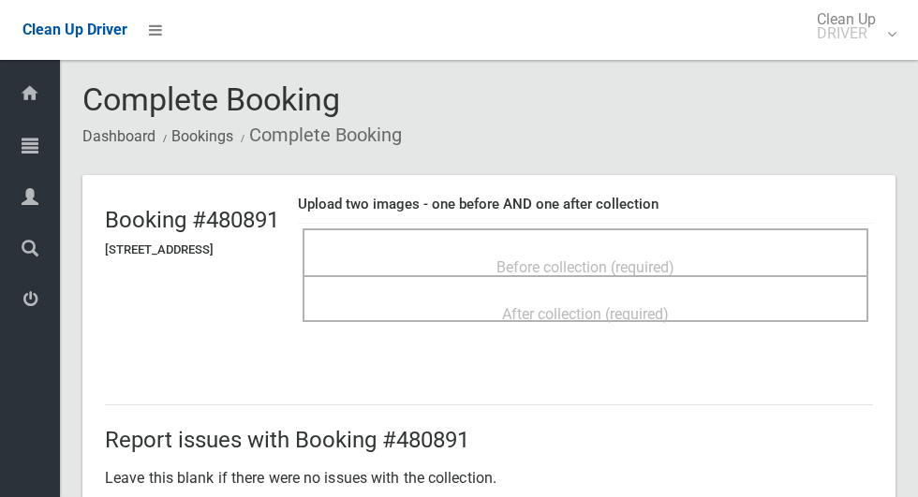
click at [475, 258] on div "Before collection (required)" at bounding box center [585, 266] width 525 height 35
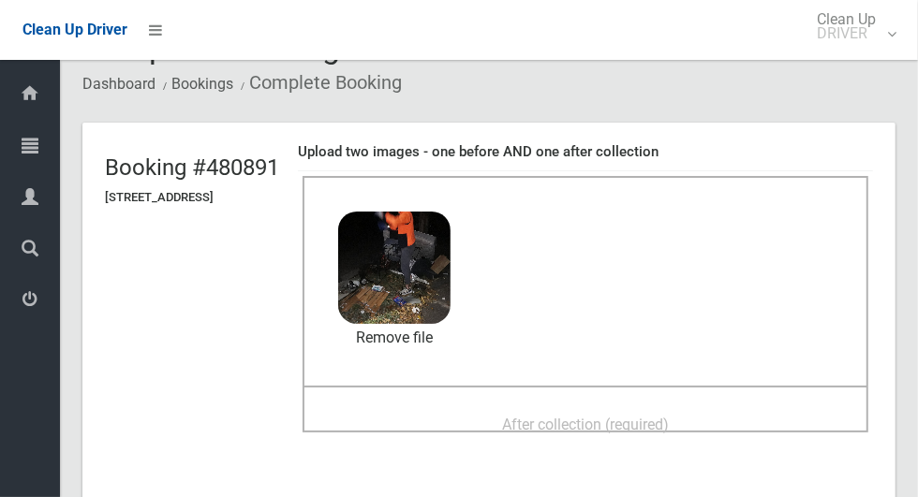
scroll to position [73, 0]
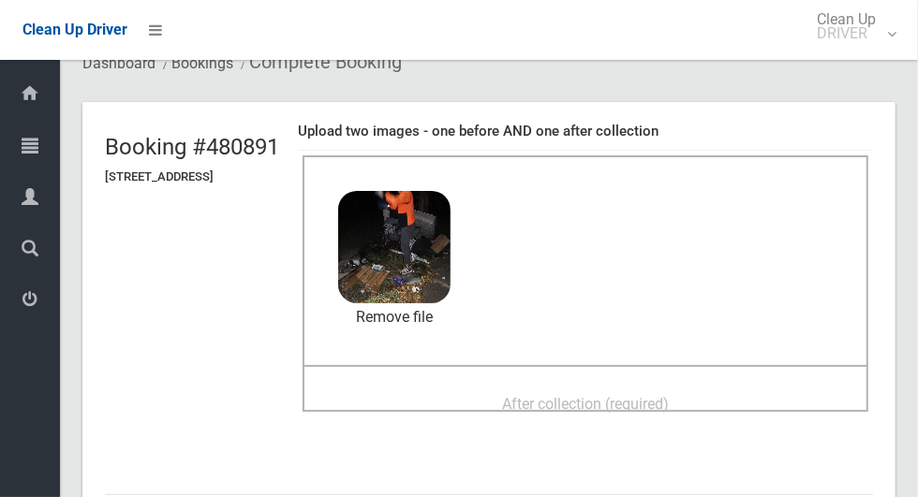
click at [538, 400] on span "After collection (required)" at bounding box center [585, 404] width 167 height 18
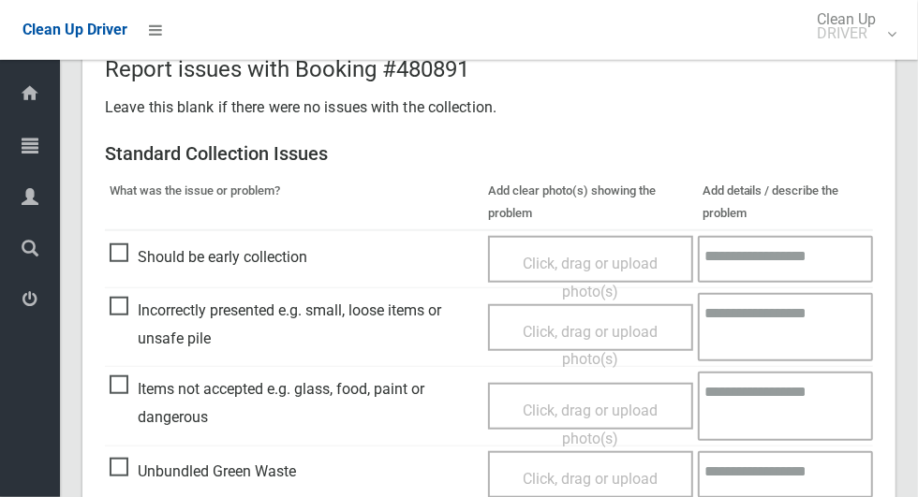
scroll to position [1532, 0]
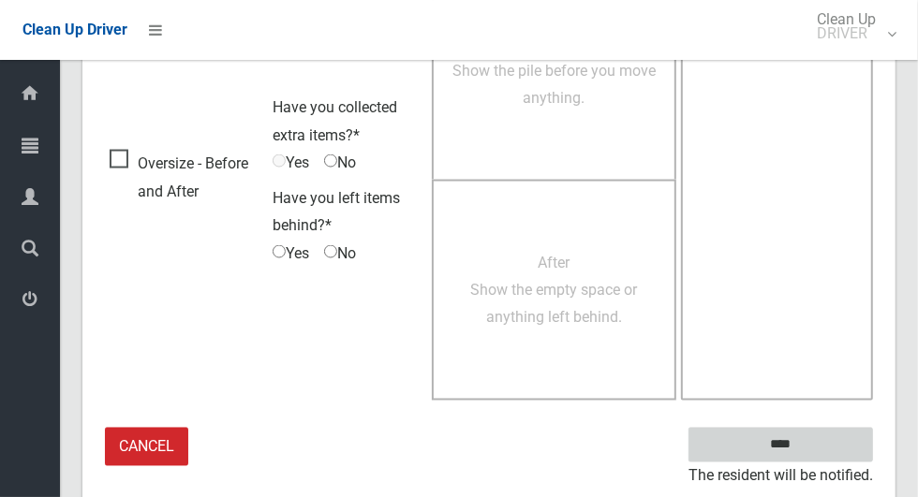
click at [832, 446] on input "****" at bounding box center [780, 445] width 185 height 35
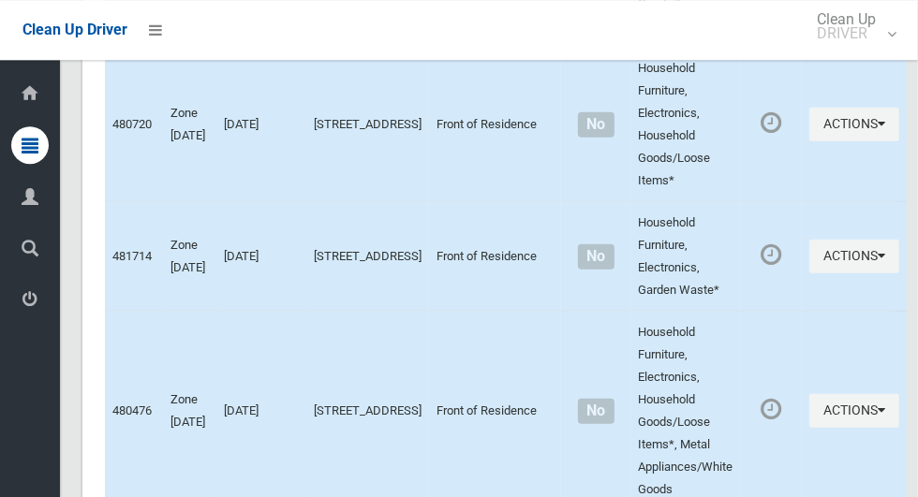
scroll to position [9006, 0]
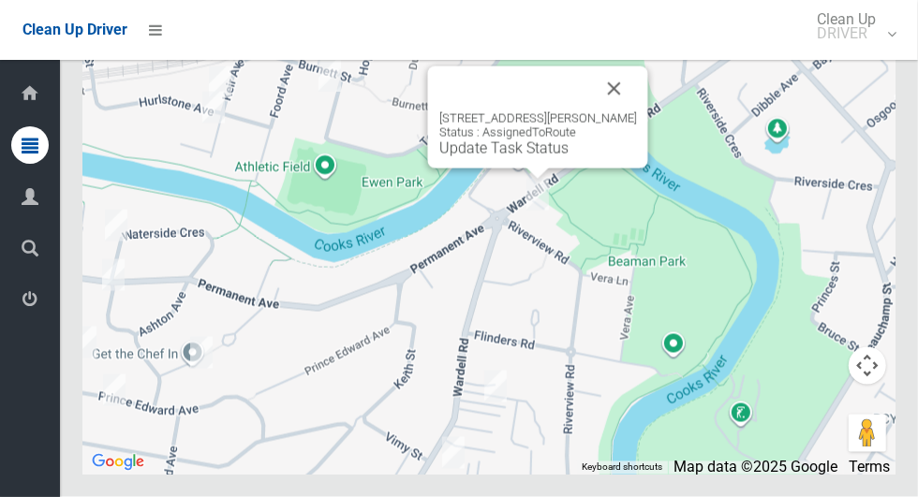
click at [611, 111] on button "Close" at bounding box center [614, 89] width 45 height 45
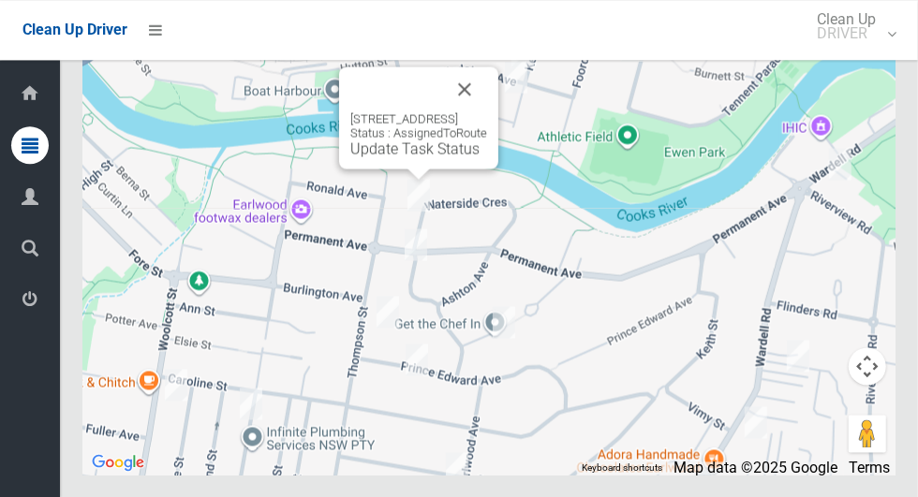
click at [396, 157] on link "Update Task Status" at bounding box center [414, 149] width 129 height 18
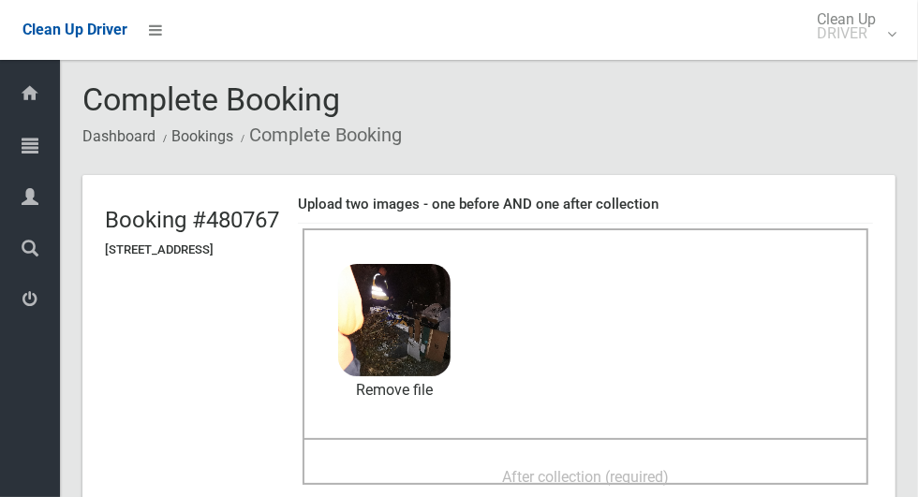
click at [531, 459] on div "After collection (required)" at bounding box center [585, 476] width 525 height 35
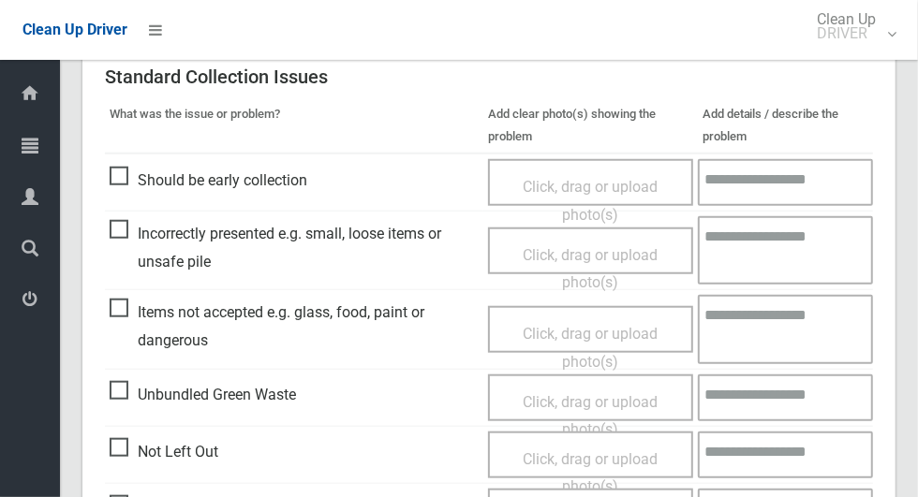
scroll to position [1532, 0]
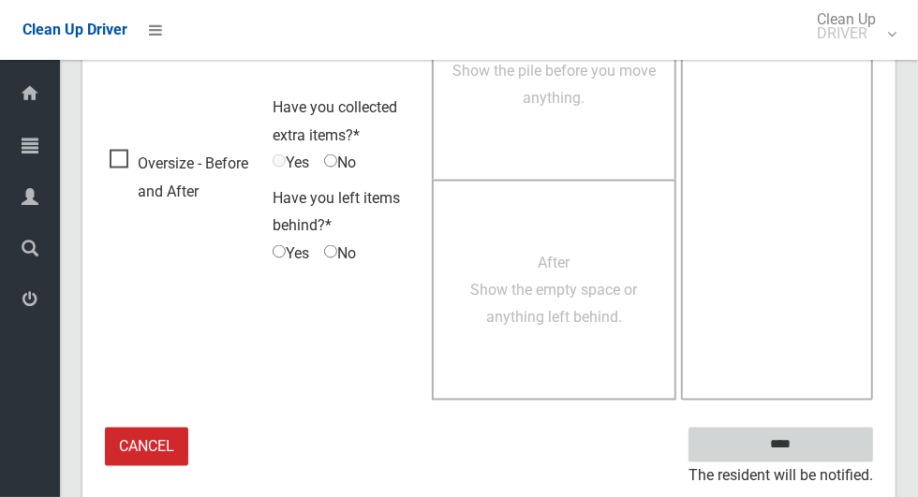
click at [813, 439] on input "****" at bounding box center [780, 445] width 185 height 35
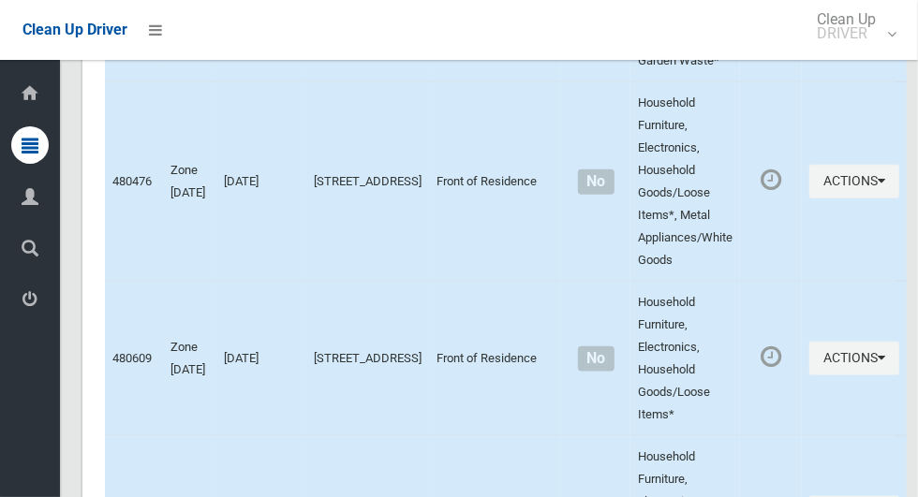
scroll to position [9006, 0]
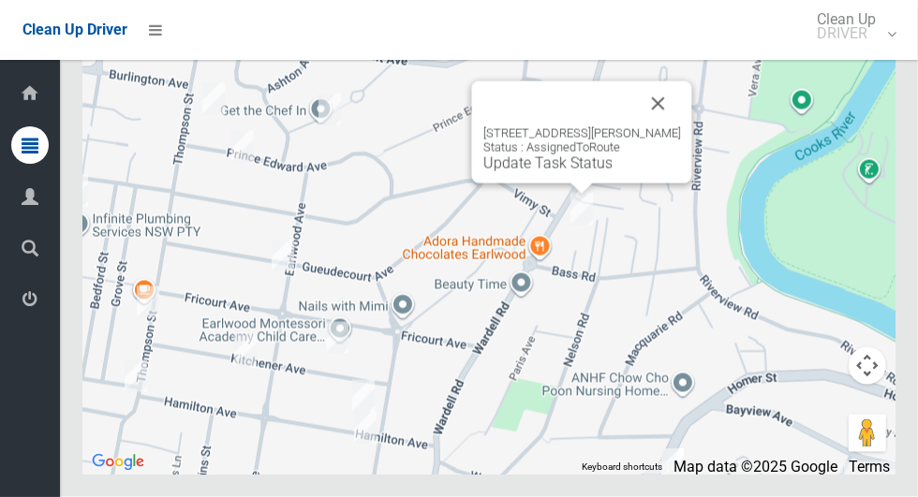
click at [662, 126] on button "Close" at bounding box center [658, 103] width 45 height 45
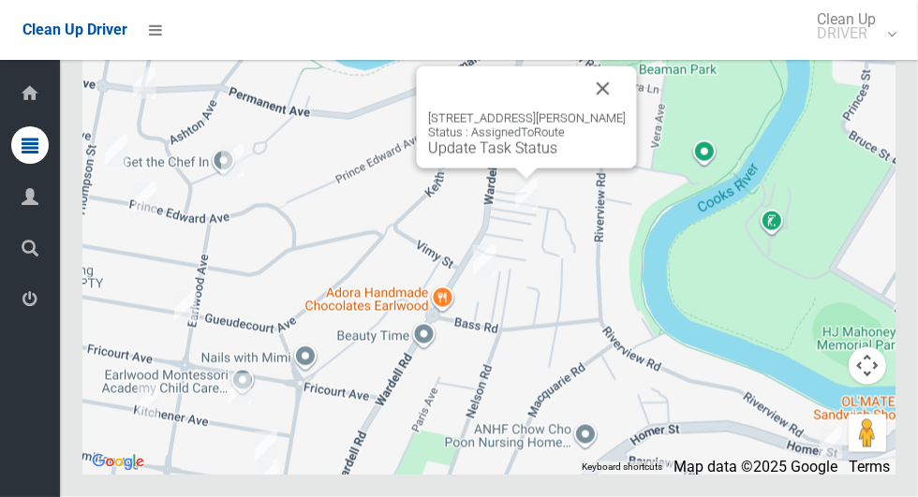
click at [616, 111] on button "Close" at bounding box center [603, 89] width 45 height 45
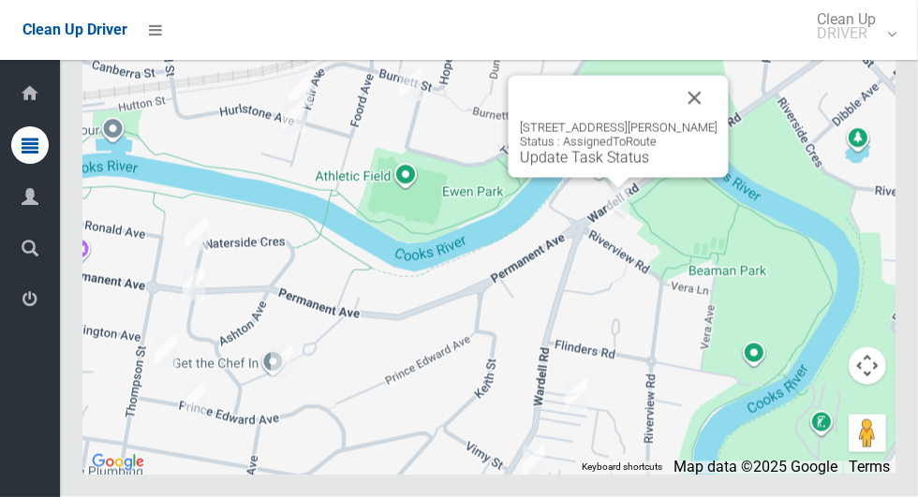
click at [583, 167] on link "Update Task Status" at bounding box center [584, 158] width 129 height 18
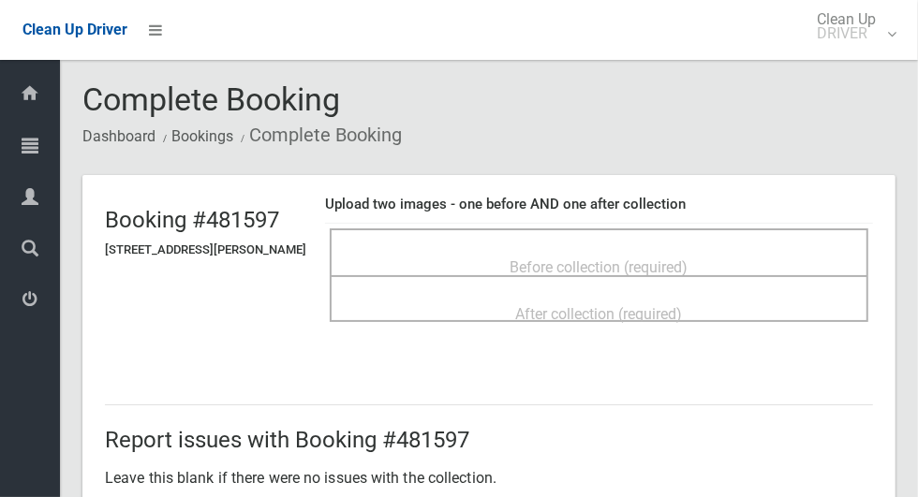
click at [571, 259] on span "Before collection (required)" at bounding box center [600, 268] width 178 height 18
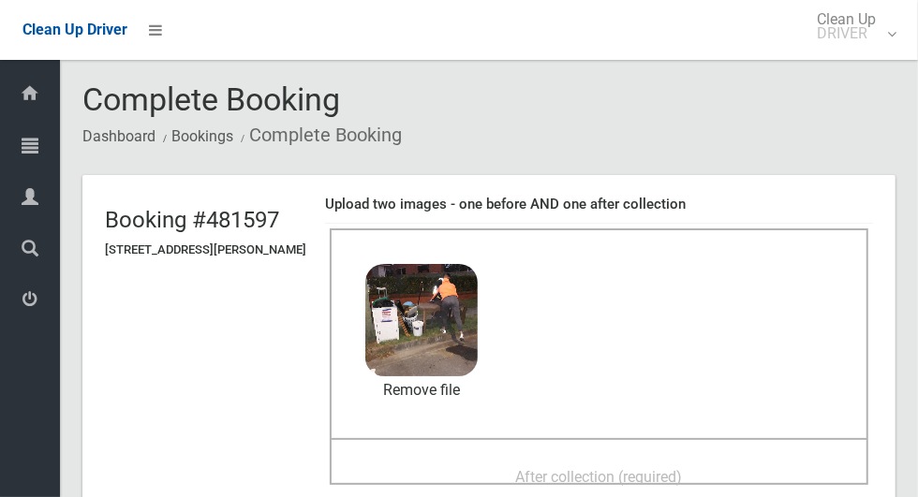
click at [503, 459] on div "After collection (required)" at bounding box center [598, 476] width 497 height 35
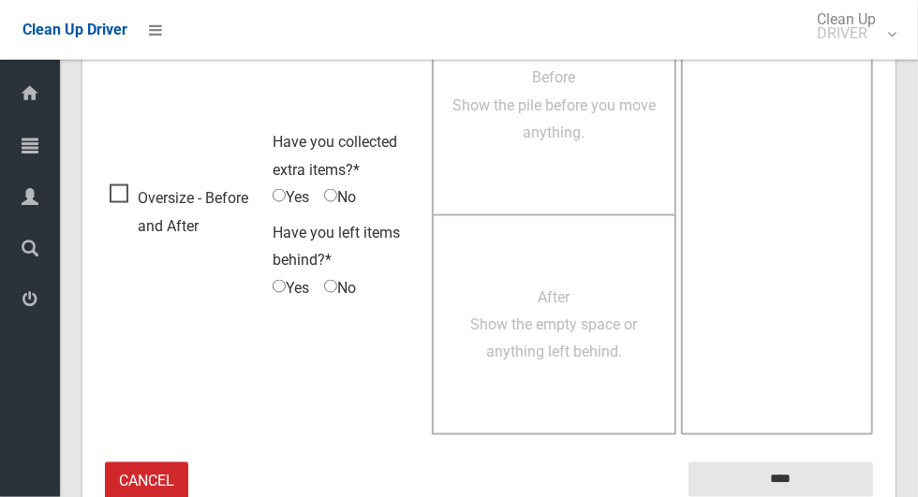
scroll to position [1532, 0]
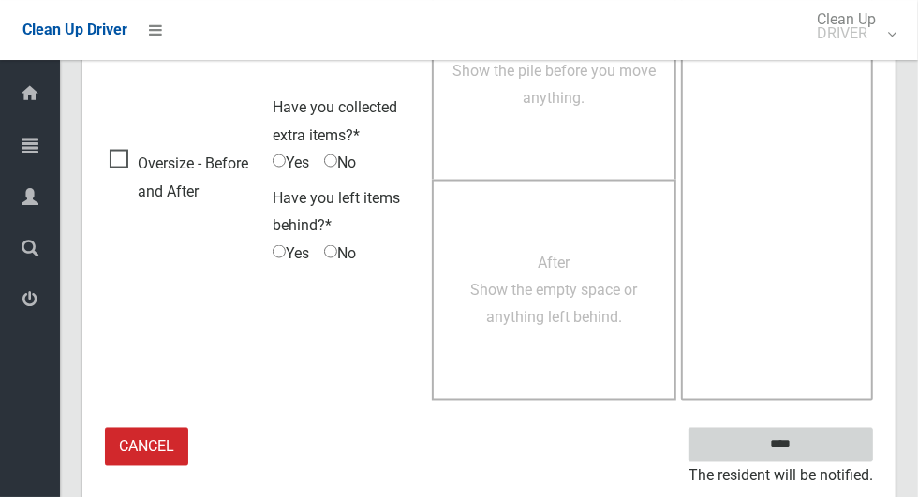
click at [813, 456] on input "****" at bounding box center [780, 445] width 185 height 35
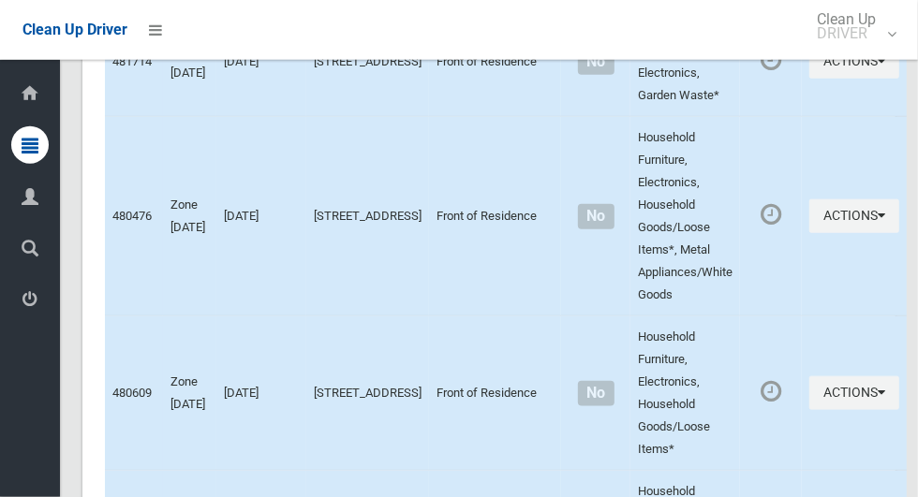
scroll to position [9006, 0]
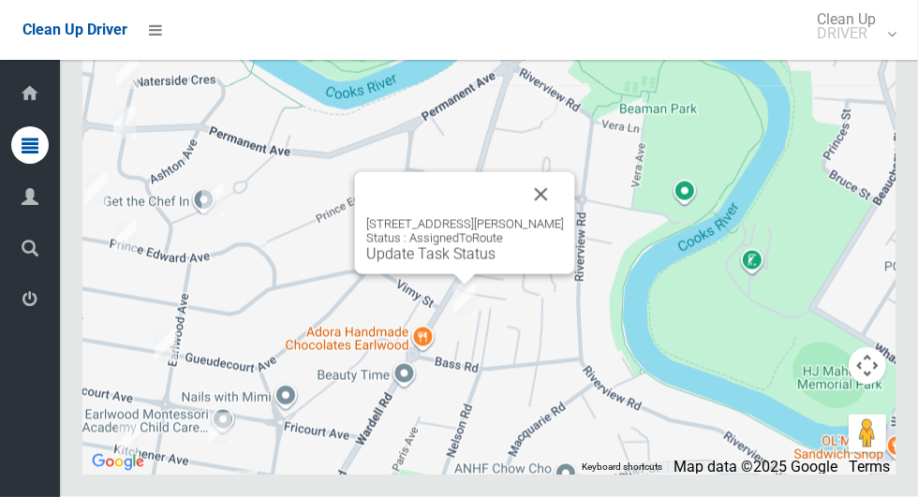
click at [546, 217] on button "Close" at bounding box center [541, 194] width 45 height 45
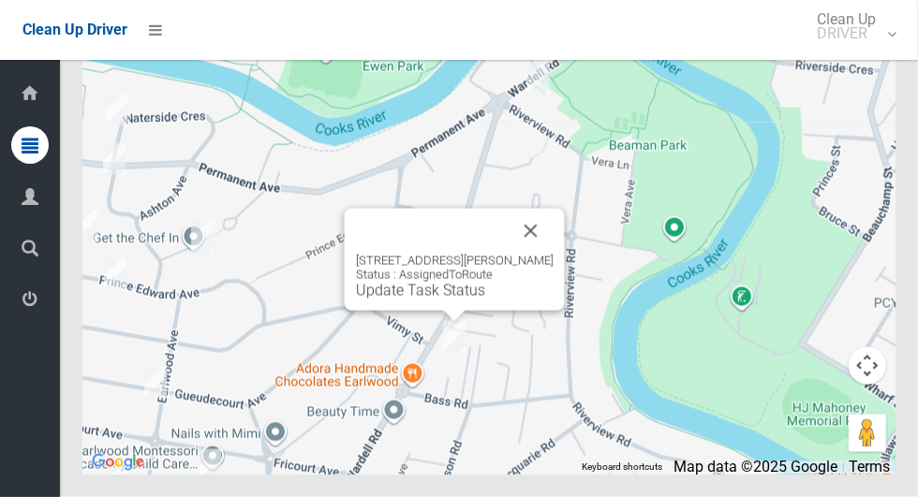
click at [540, 254] on button "Close" at bounding box center [531, 231] width 45 height 45
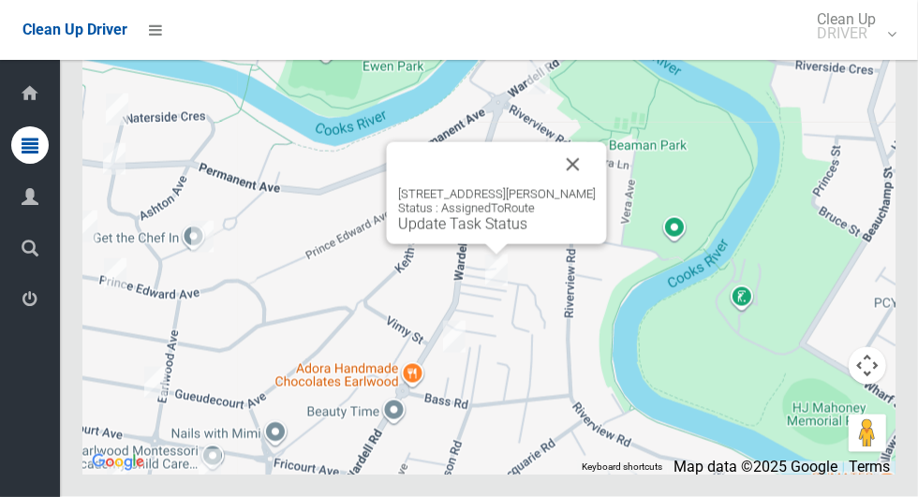
click at [468, 244] on div "[STREET_ADDRESS][PERSON_NAME] Status : AssignedToRoute Update Task Status" at bounding box center [497, 193] width 220 height 102
click at [460, 233] on link "Update Task Status" at bounding box center [462, 224] width 129 height 18
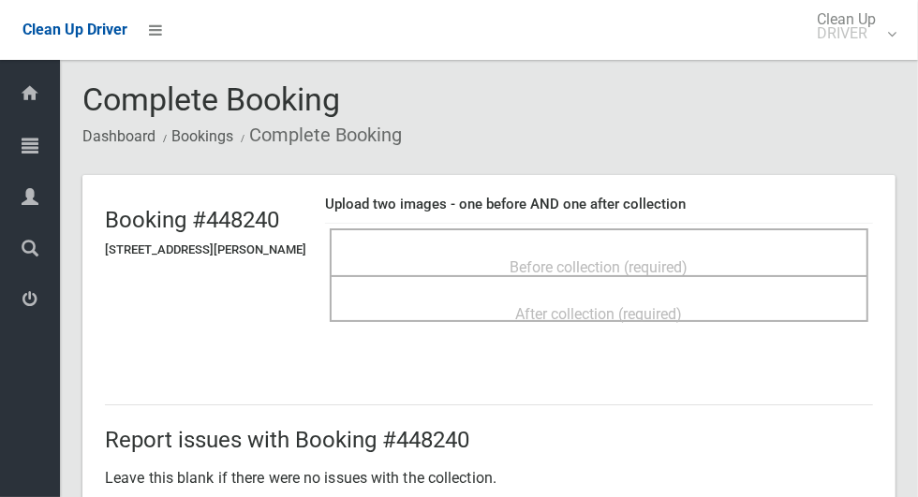
click at [501, 249] on div "Before collection (required)" at bounding box center [598, 266] width 497 height 35
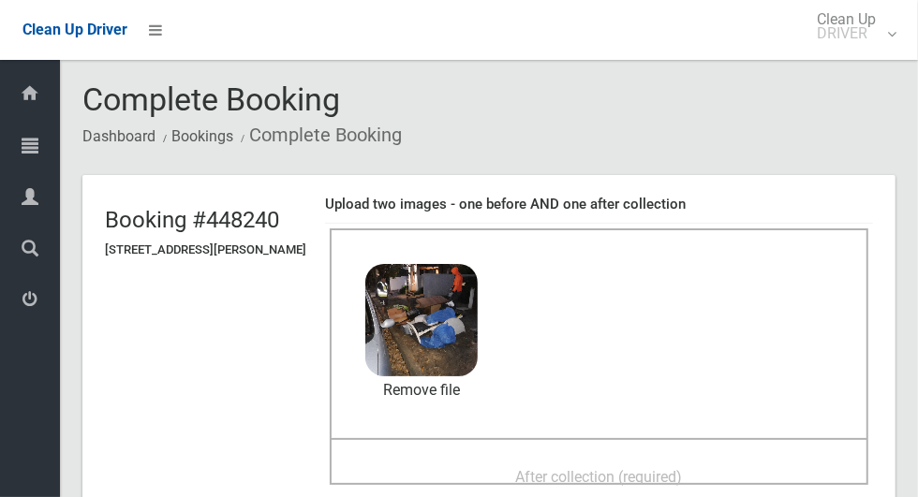
click at [478, 459] on div "After collection (required)" at bounding box center [598, 476] width 497 height 35
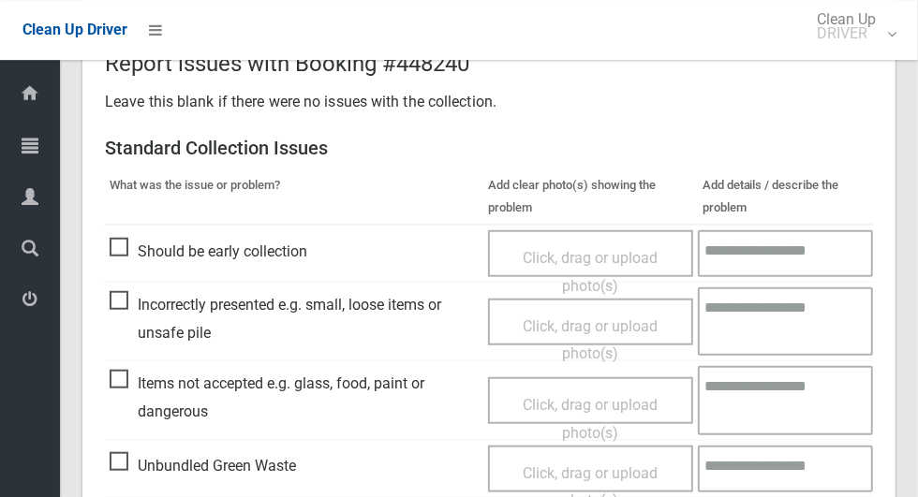
scroll to position [968, 0]
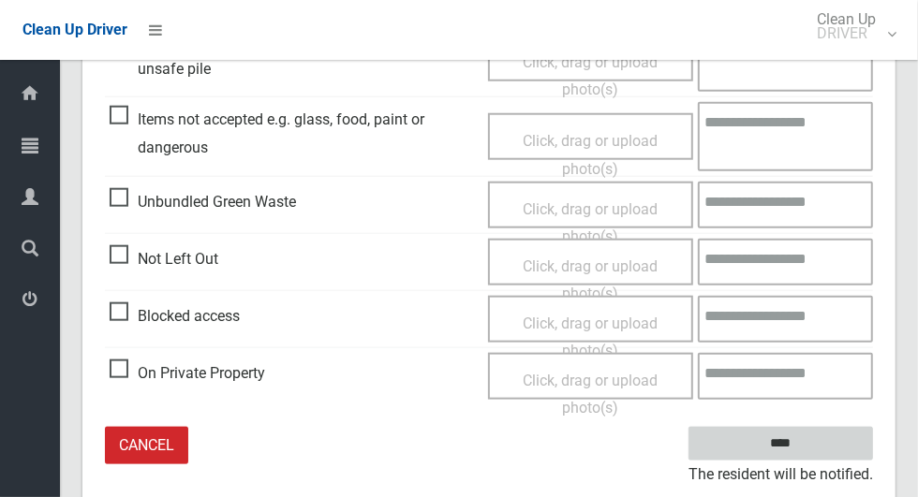
click at [813, 440] on input "****" at bounding box center [780, 444] width 185 height 35
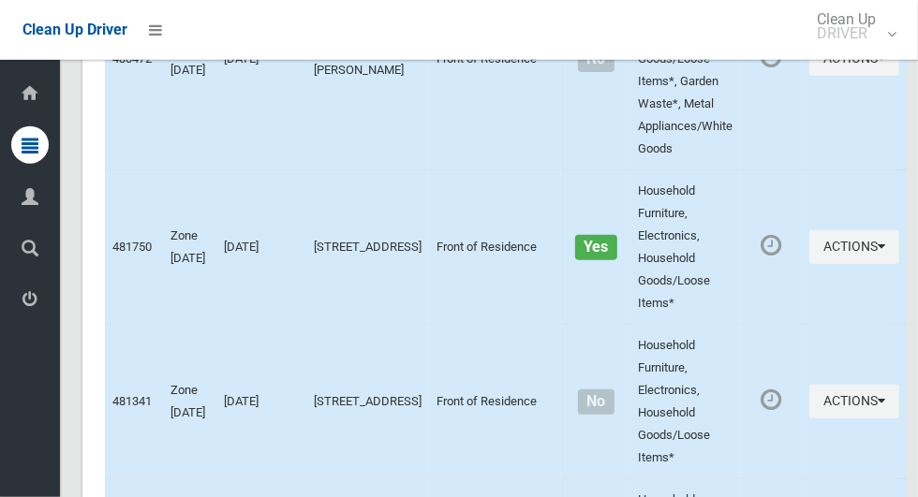
scroll to position [9006, 0]
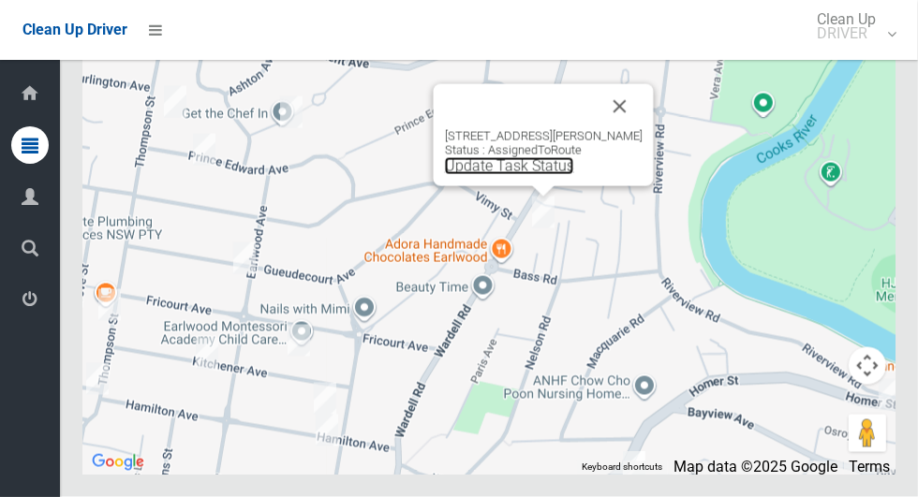
click at [519, 175] on link "Update Task Status" at bounding box center [509, 166] width 129 height 18
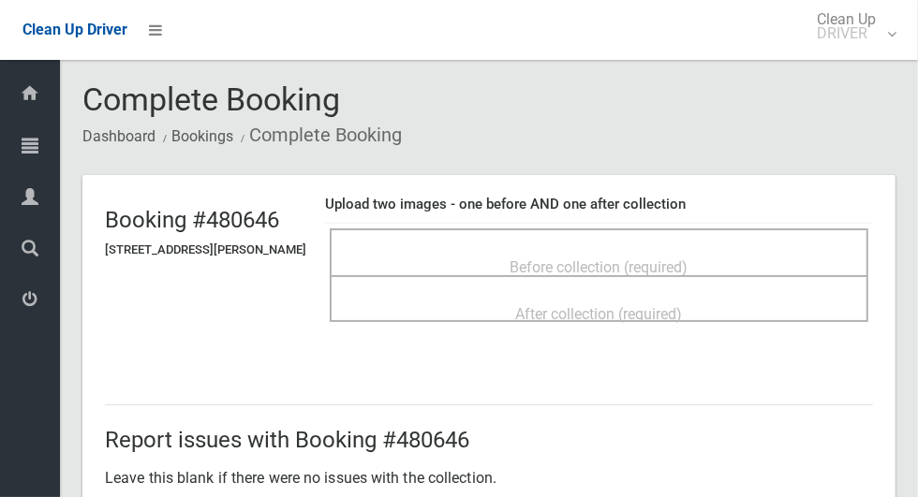
click at [521, 259] on span "Before collection (required)" at bounding box center [600, 268] width 178 height 18
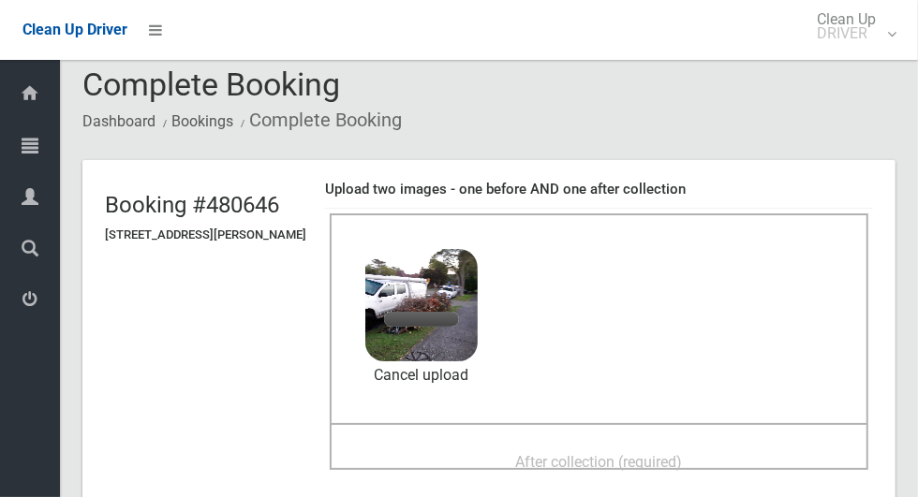
scroll to position [37, 0]
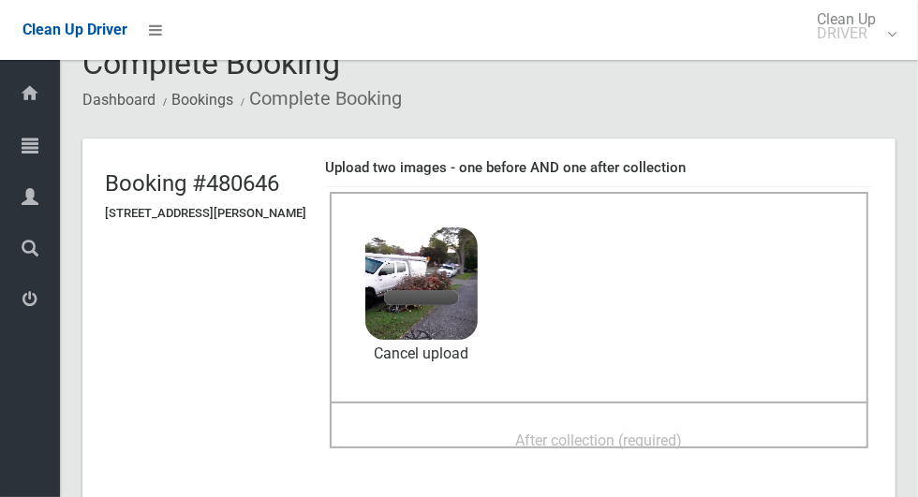
click at [488, 430] on div "After collection (required)" at bounding box center [598, 439] width 497 height 35
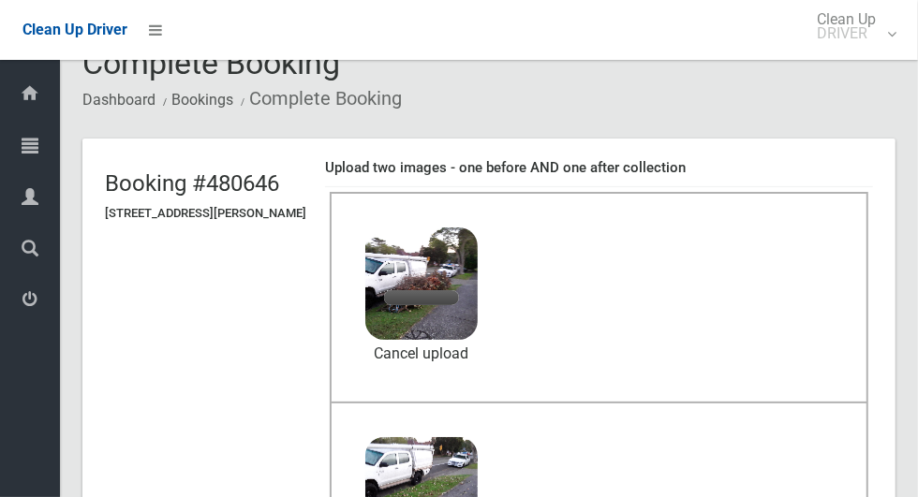
scroll to position [156, 0]
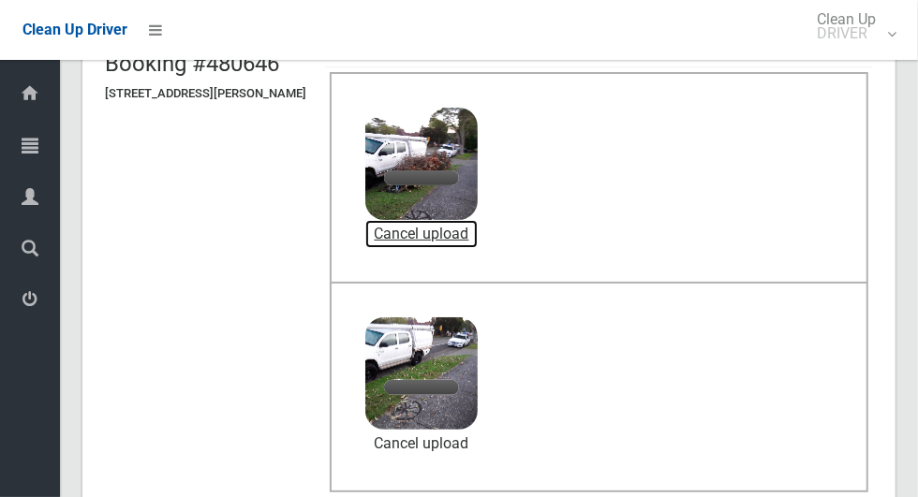
click at [470, 226] on link "Cancel upload" at bounding box center [421, 234] width 112 height 28
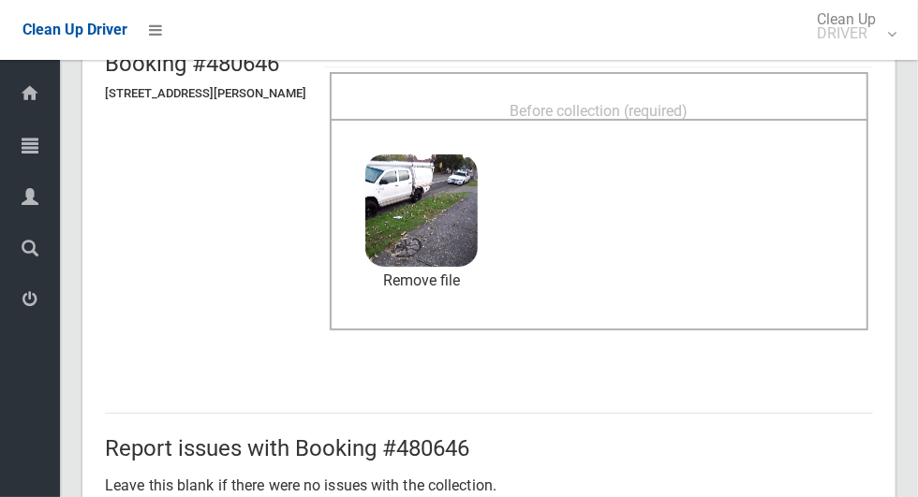
click at [599, 93] on div "Before collection (required)" at bounding box center [598, 110] width 497 height 35
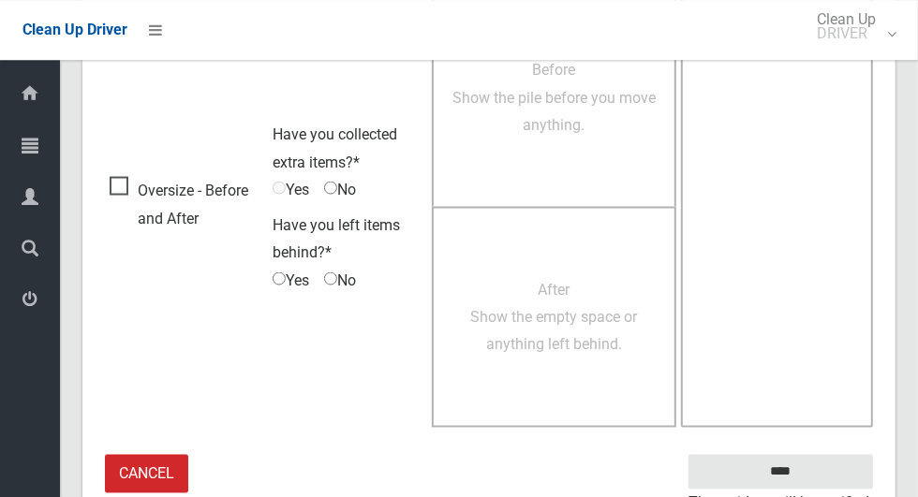
scroll to position [1532, 0]
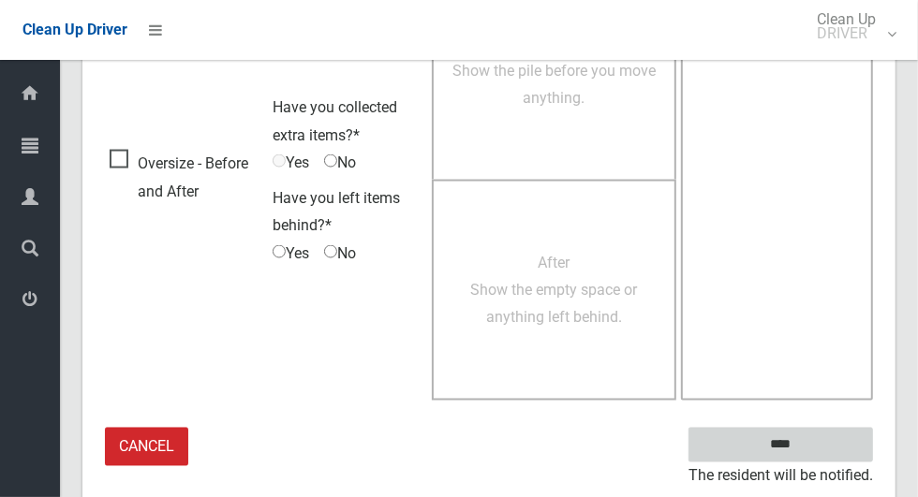
click at [813, 446] on input "****" at bounding box center [780, 445] width 185 height 35
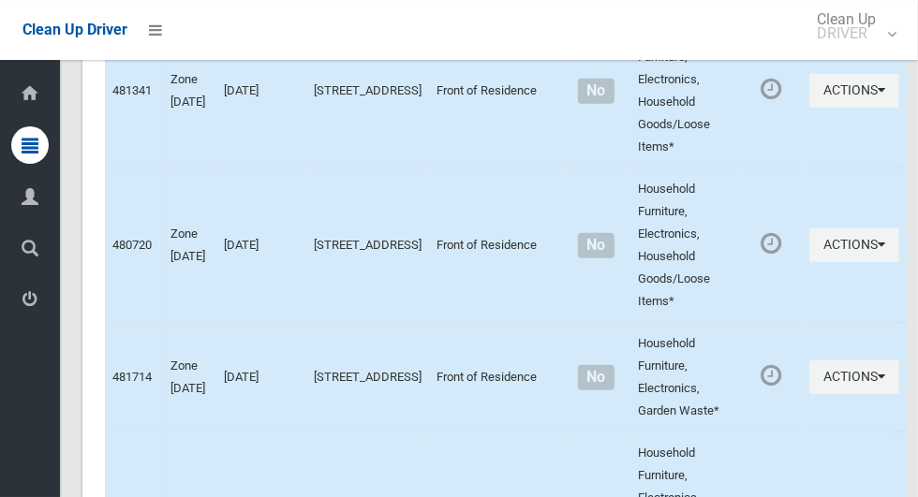
scroll to position [9006, 0]
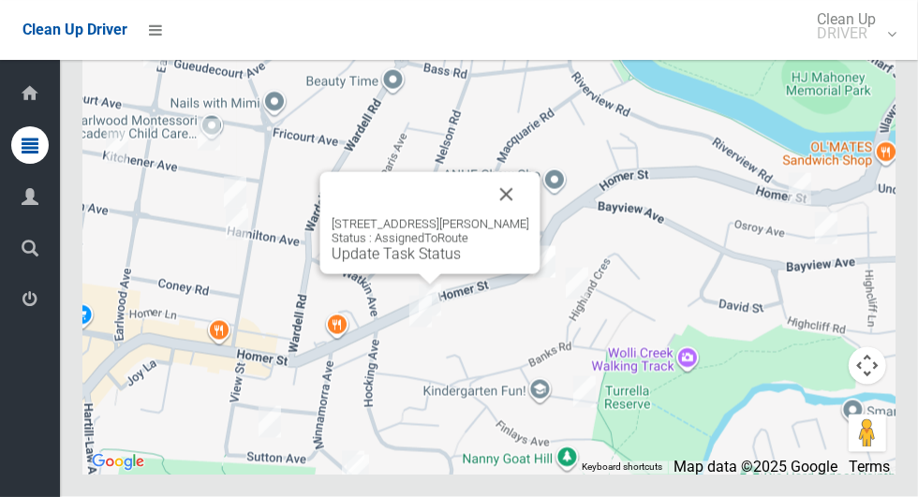
click at [519, 217] on button "Close" at bounding box center [506, 194] width 45 height 45
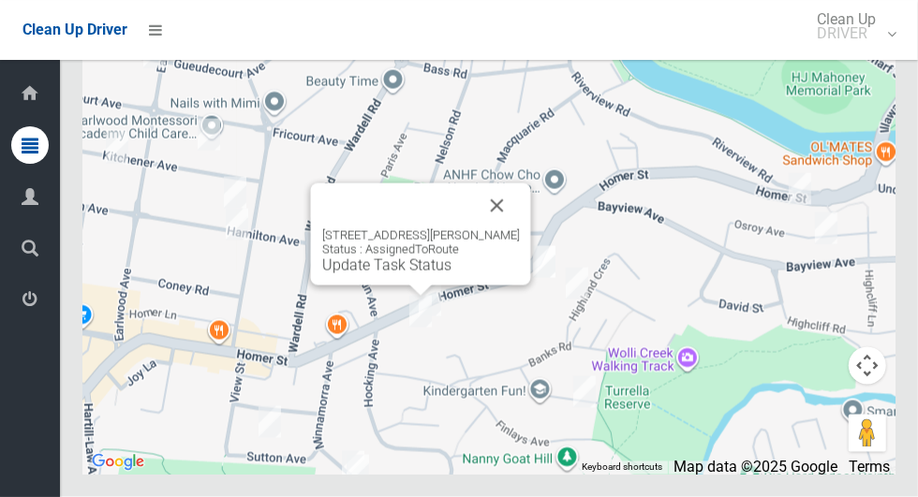
click at [512, 229] on button "Close" at bounding box center [497, 206] width 45 height 45
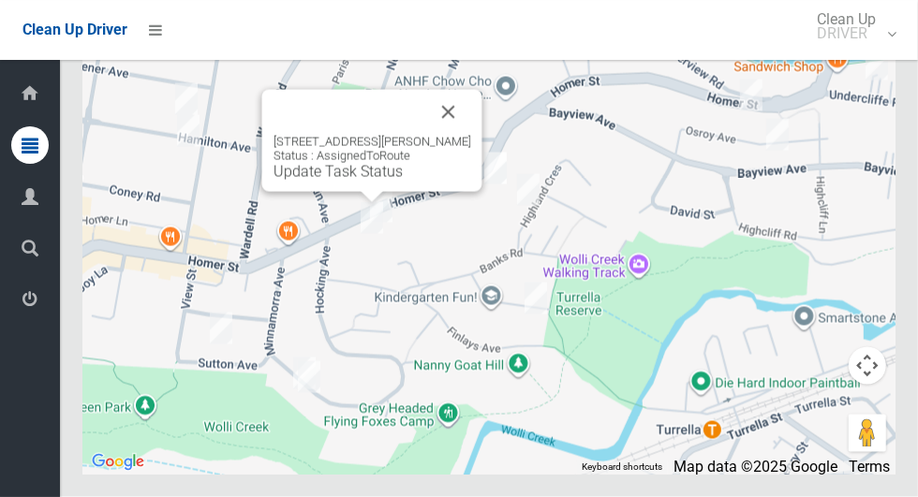
click at [322, 181] on link "Update Task Status" at bounding box center [338, 172] width 129 height 18
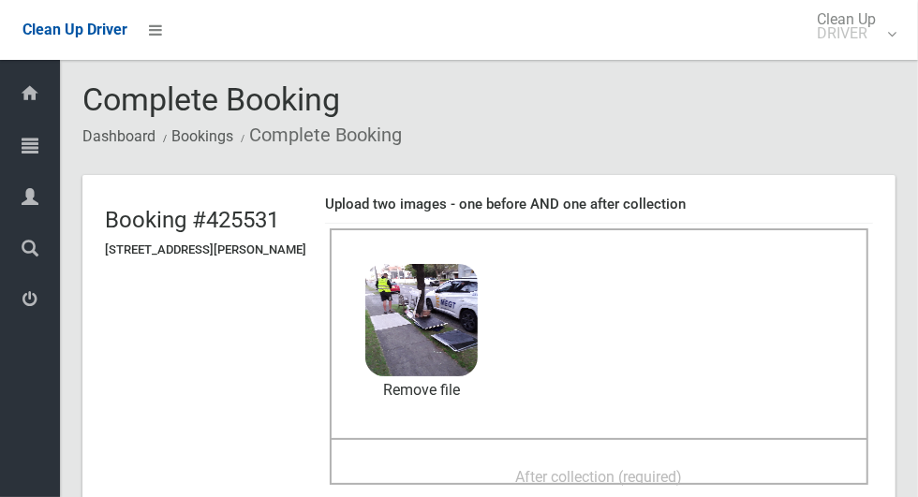
click at [543, 468] on span "After collection (required)" at bounding box center [599, 477] width 167 height 18
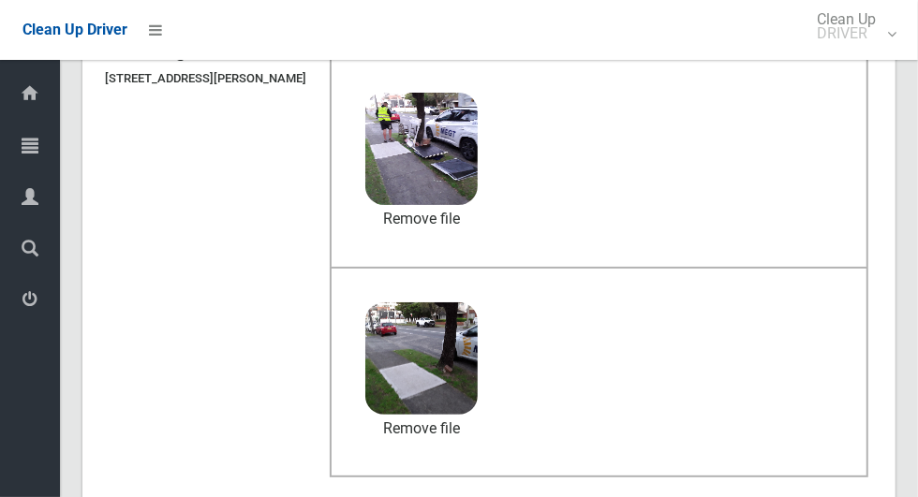
scroll to position [968, 0]
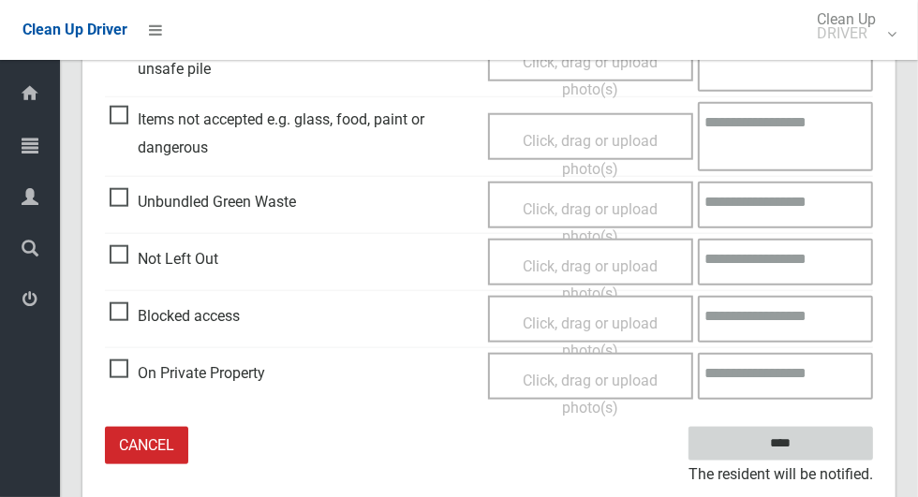
click at [813, 447] on input "****" at bounding box center [780, 444] width 185 height 35
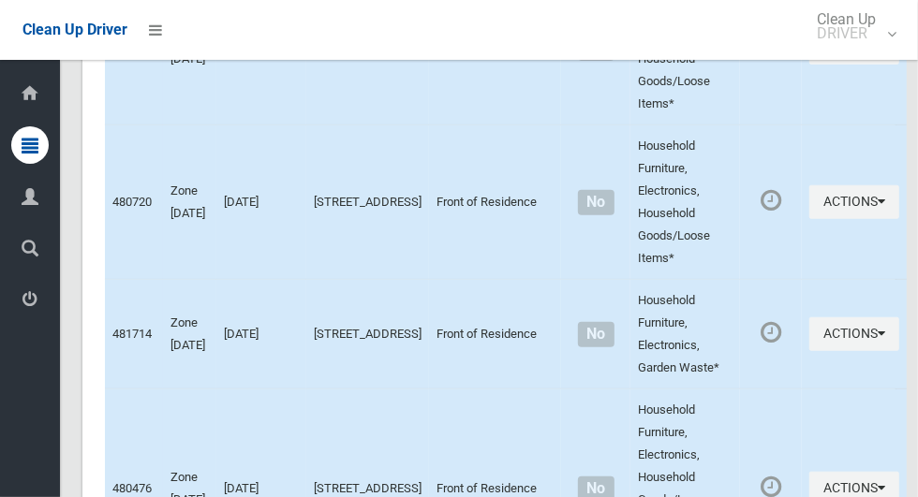
scroll to position [9006, 0]
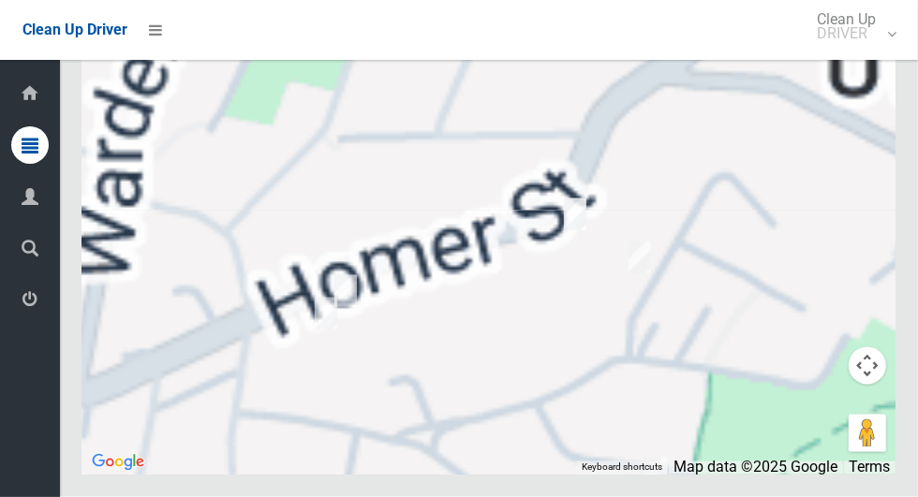
click at [412, 315] on div at bounding box center [488, 241] width 813 height 468
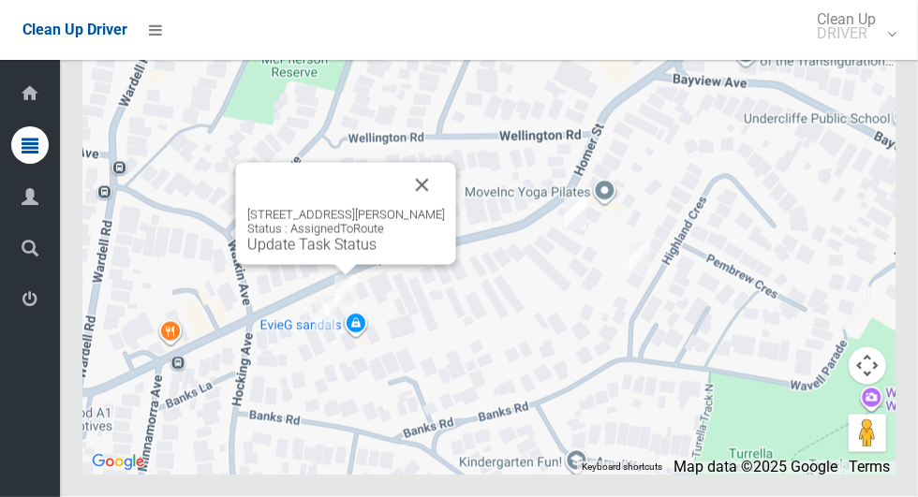
click at [345, 254] on link "Update Task Status" at bounding box center [311, 245] width 129 height 18
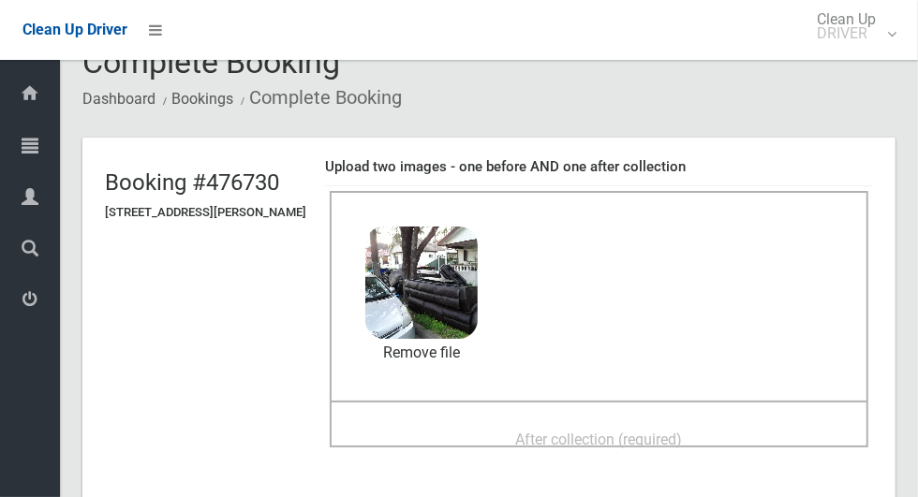
scroll to position [37, 0]
click at [526, 432] on span "After collection (required)" at bounding box center [599, 441] width 167 height 18
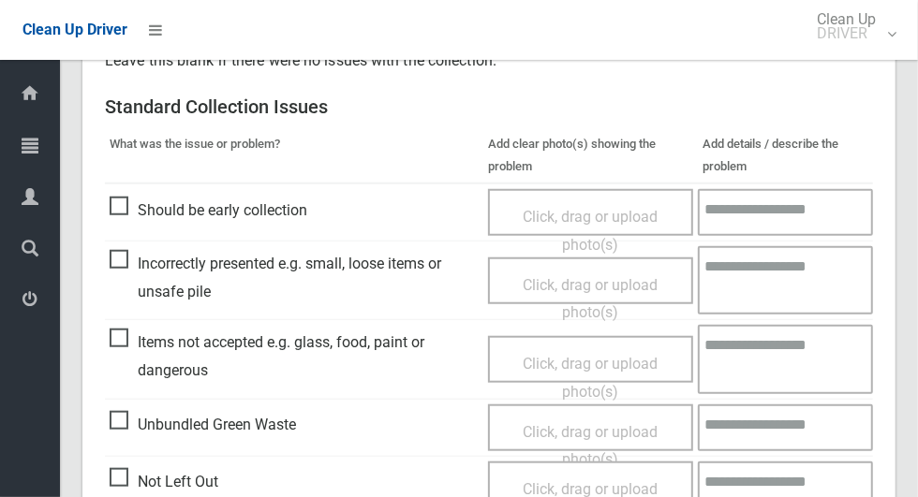
scroll to position [1532, 0]
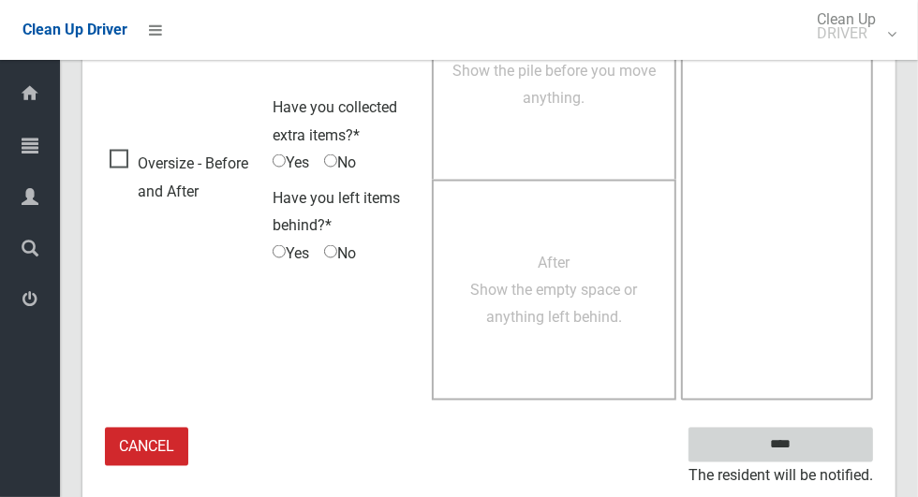
click at [790, 444] on input "****" at bounding box center [780, 445] width 185 height 35
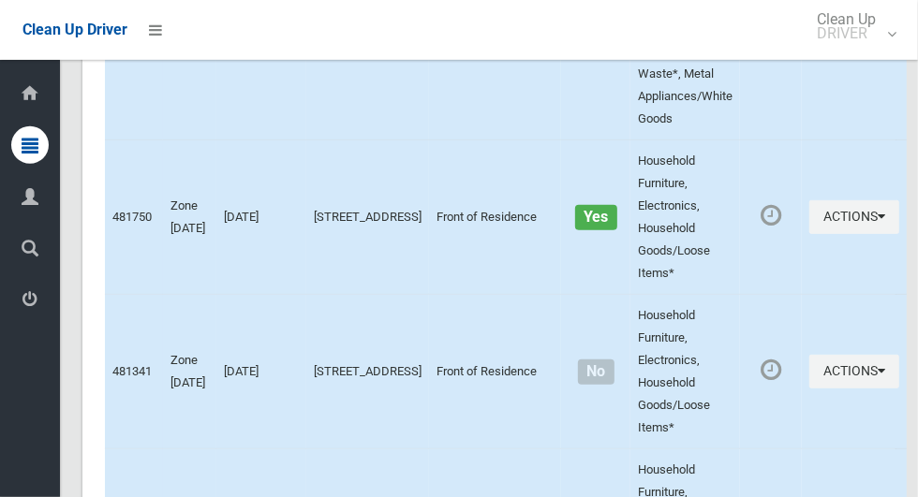
scroll to position [9006, 0]
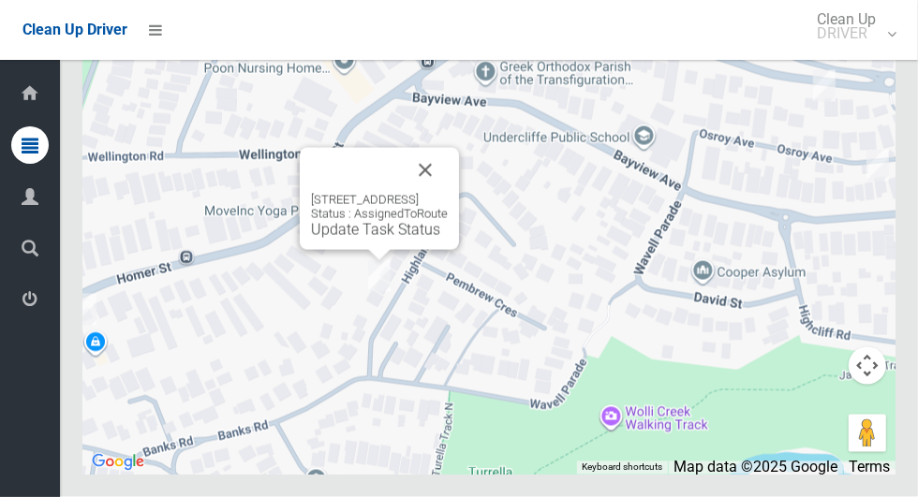
click at [448, 193] on button "Close" at bounding box center [425, 170] width 45 height 45
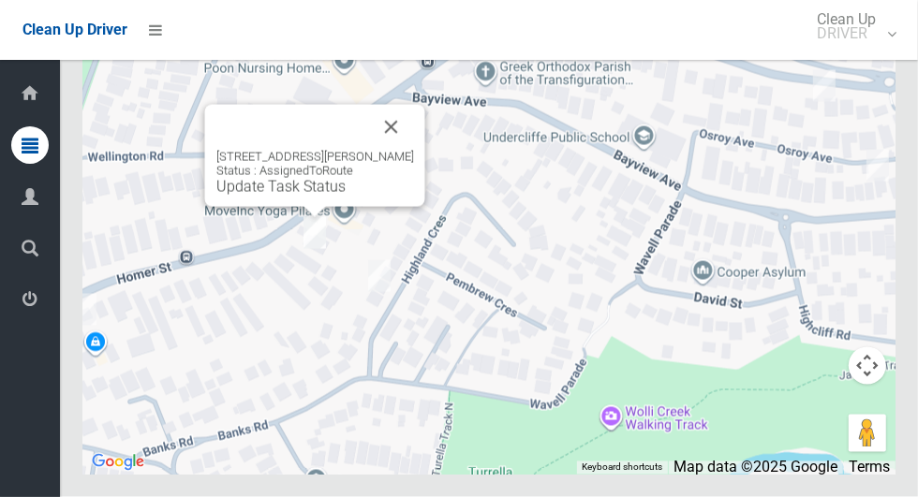
click at [408, 150] on button "Close" at bounding box center [391, 127] width 45 height 45
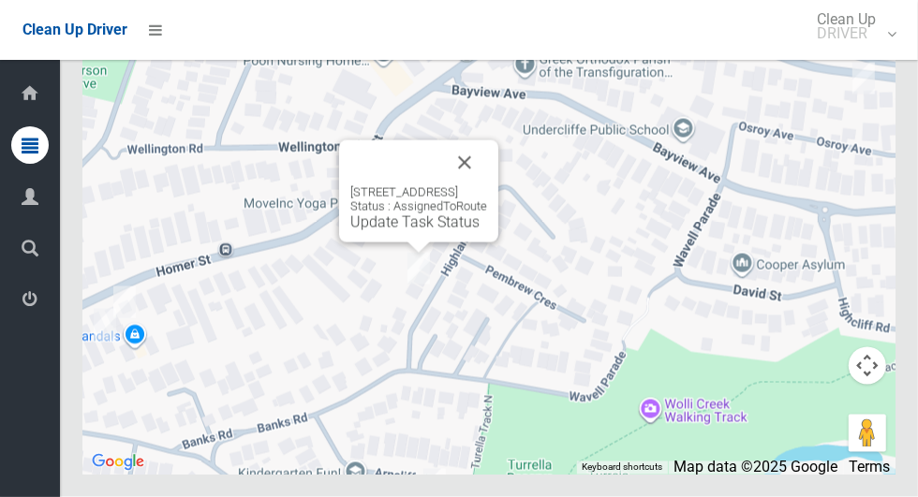
click at [487, 185] on button "Close" at bounding box center [464, 163] width 45 height 45
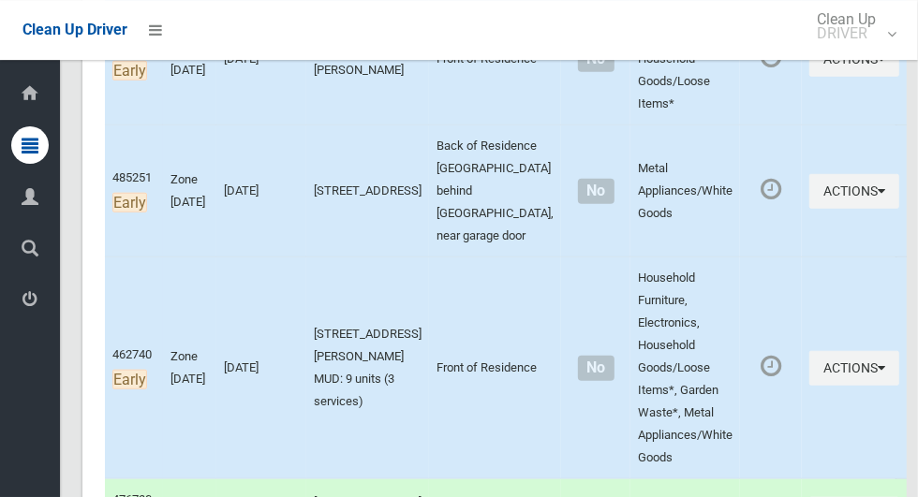
scroll to position [634, 0]
click at [851, 385] on button "Actions" at bounding box center [854, 367] width 90 height 35
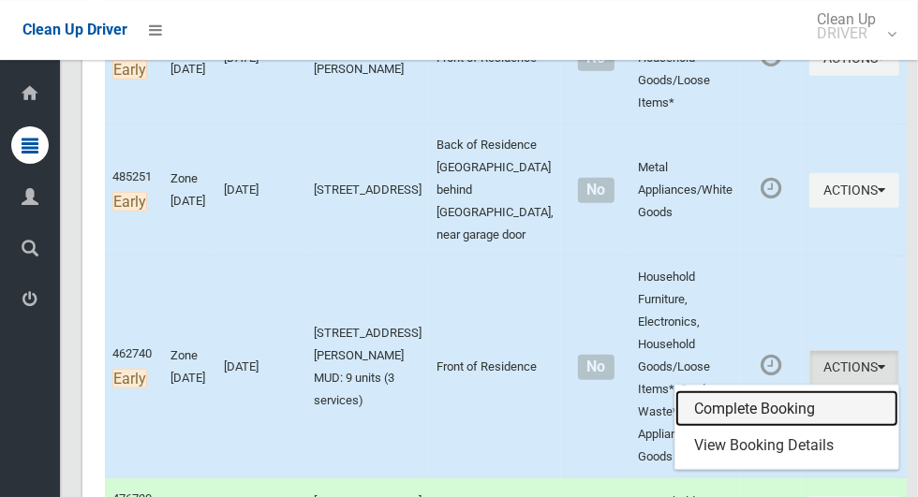
click at [748, 428] on link "Complete Booking" at bounding box center [786, 409] width 223 height 37
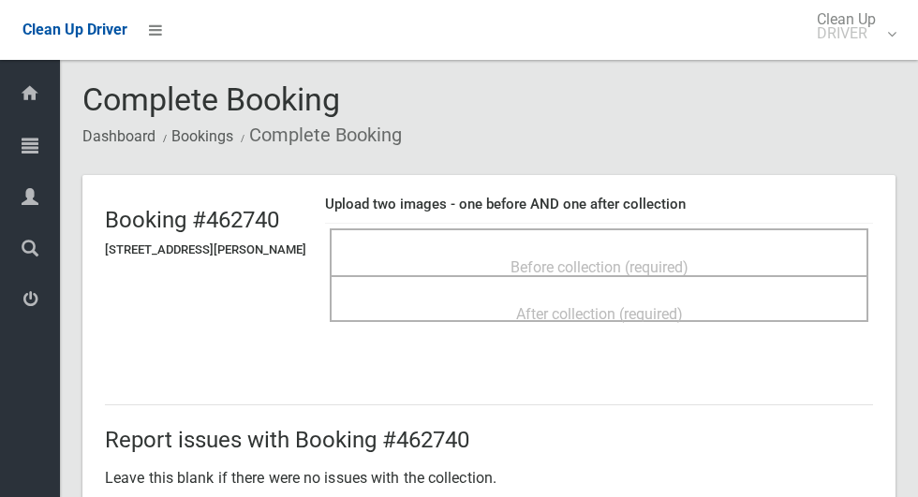
click at [562, 259] on span "Before collection (required)" at bounding box center [600, 268] width 178 height 18
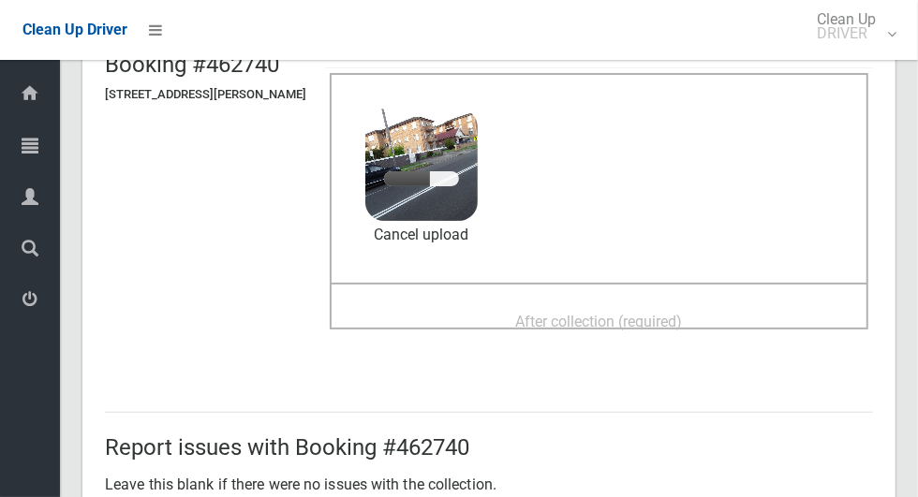
scroll to position [145, 0]
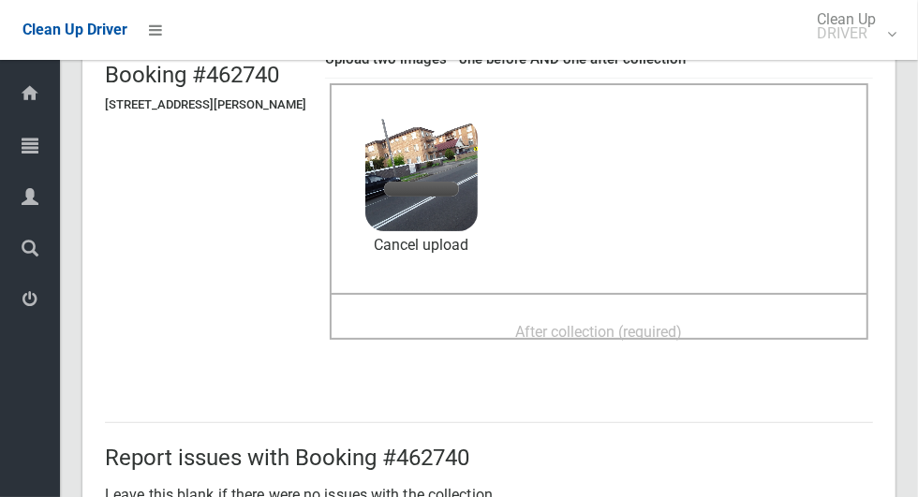
click at [718, 333] on div "After collection (required)" at bounding box center [598, 331] width 497 height 35
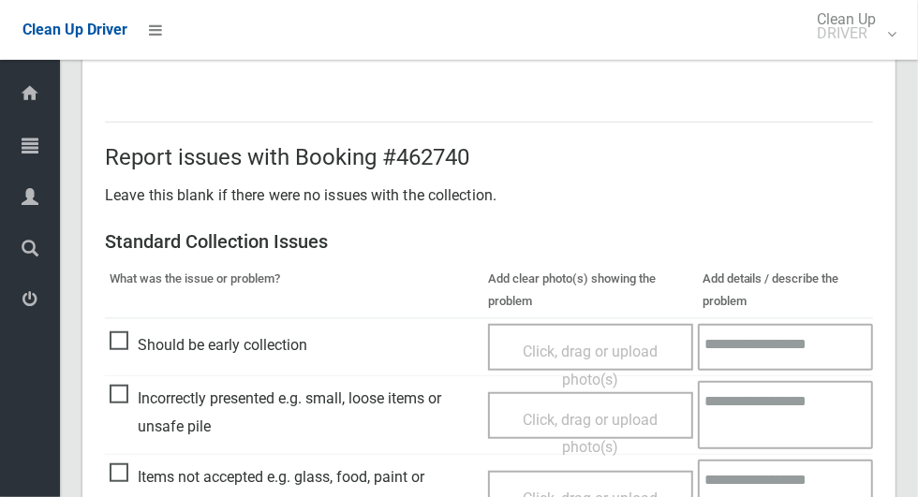
scroll to position [968, 0]
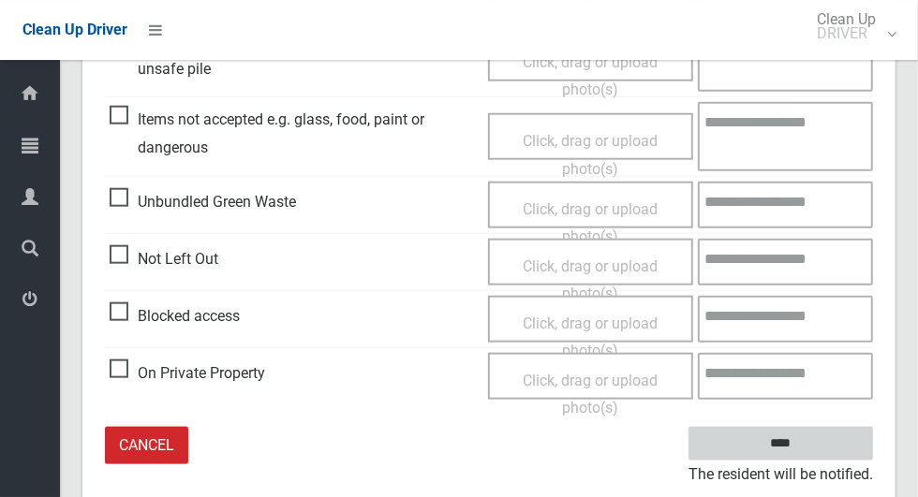
click at [813, 451] on input "****" at bounding box center [780, 444] width 185 height 35
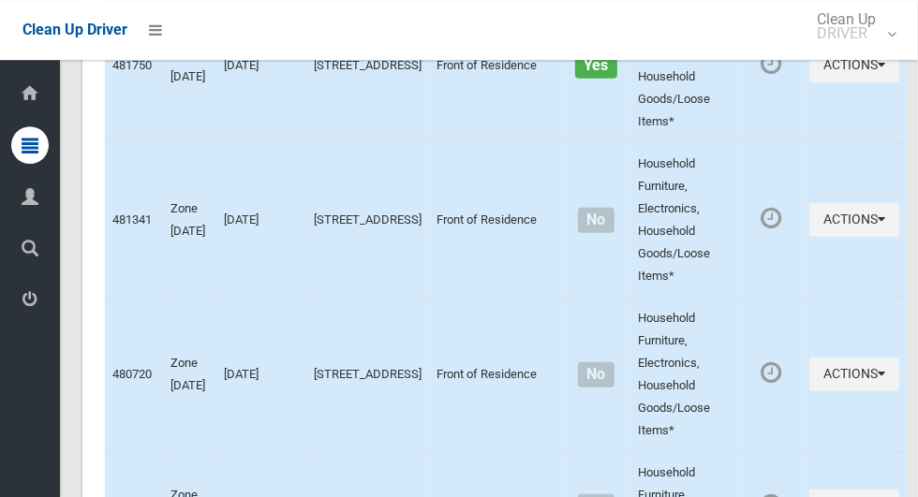
scroll to position [9006, 0]
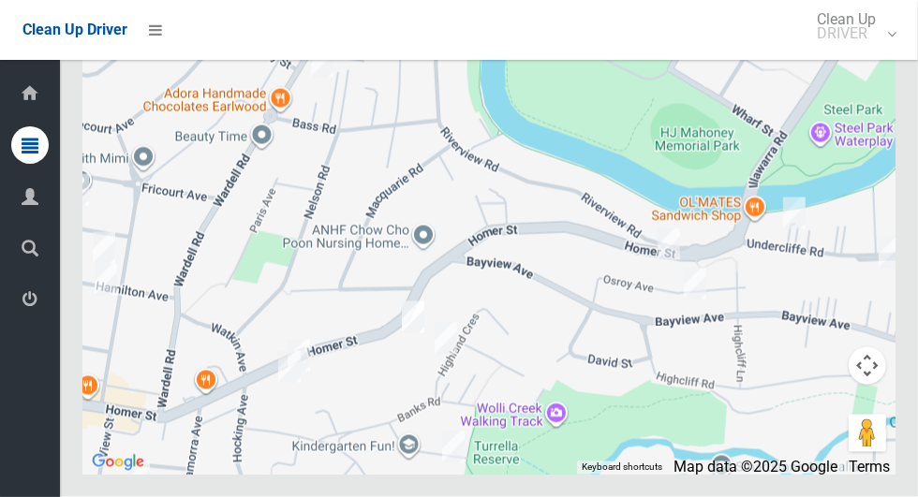
click at [737, 265] on div at bounding box center [488, 241] width 813 height 468
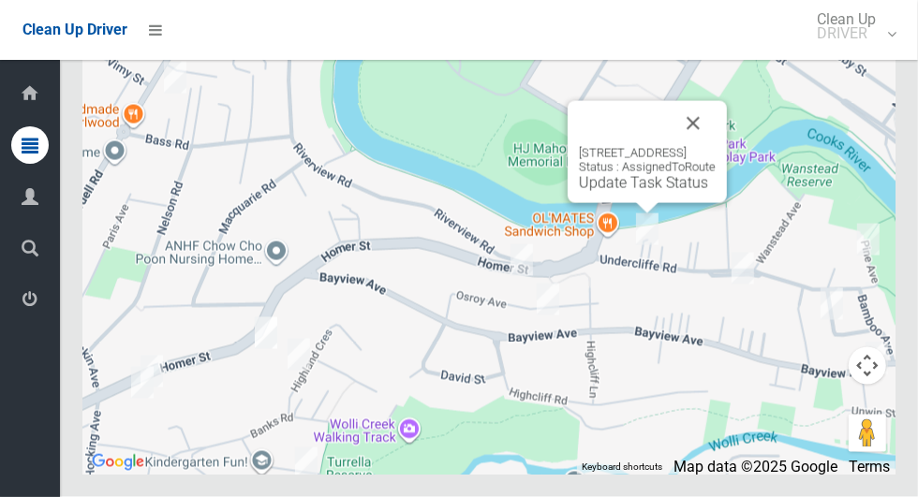
click at [716, 146] on button "Close" at bounding box center [693, 123] width 45 height 45
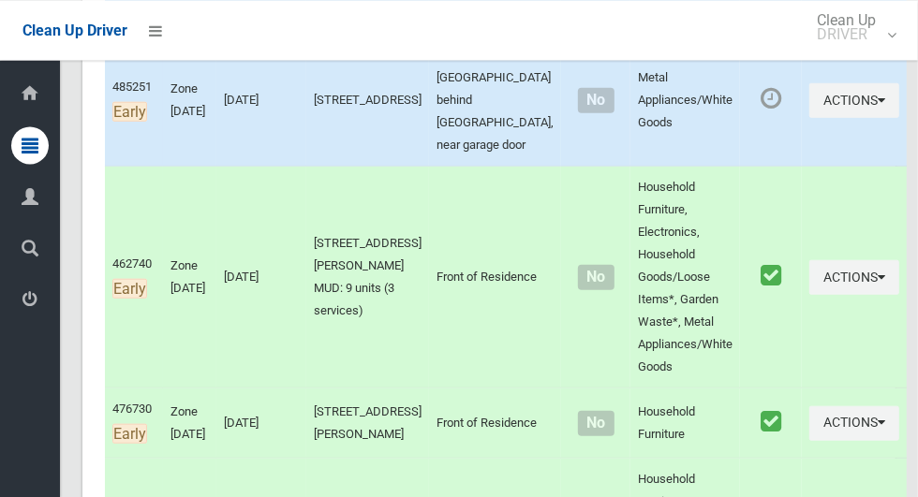
scroll to position [0, 0]
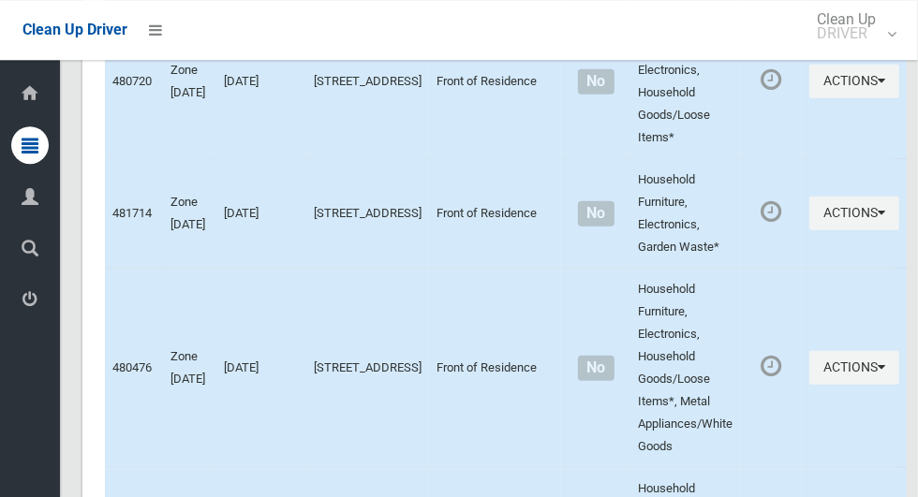
scroll to position [9006, 0]
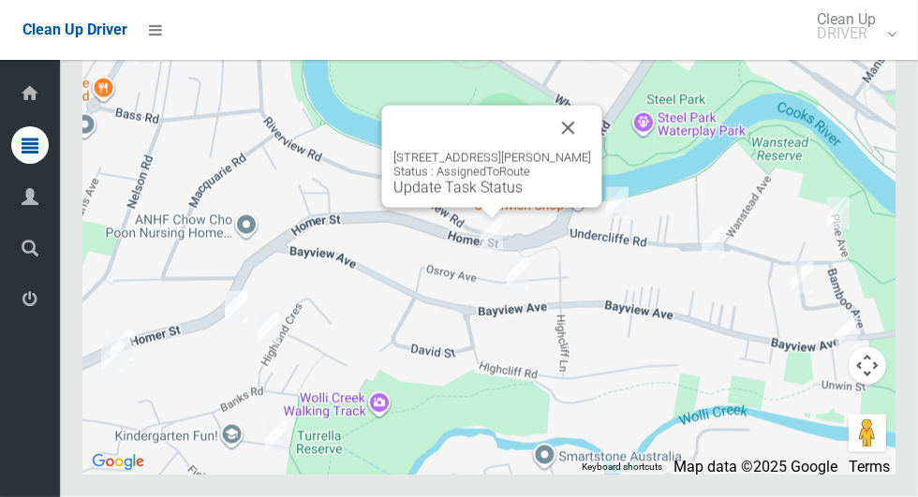
click at [462, 208] on div "[STREET_ADDRESS][PERSON_NAME] Status : AssignedToRoute Update Task Status" at bounding box center [492, 157] width 220 height 102
click at [449, 197] on link "Update Task Status" at bounding box center [457, 188] width 129 height 18
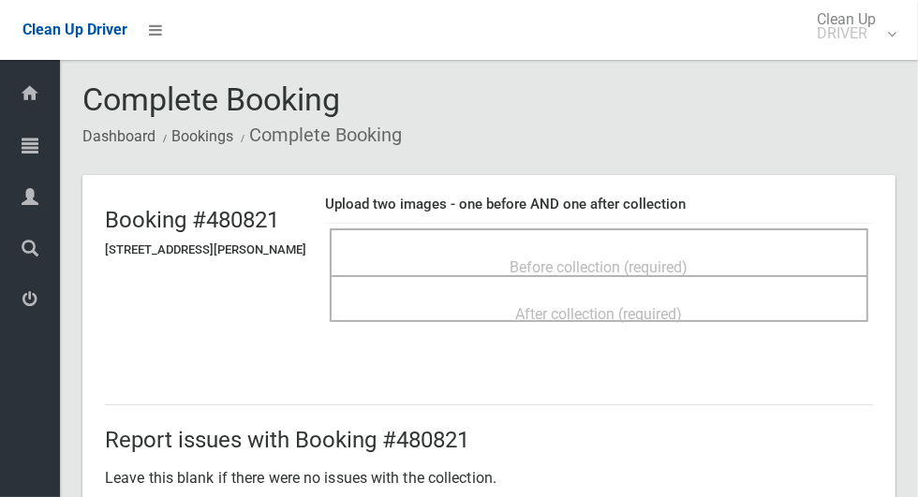
click at [569, 259] on span "Before collection (required)" at bounding box center [600, 268] width 178 height 18
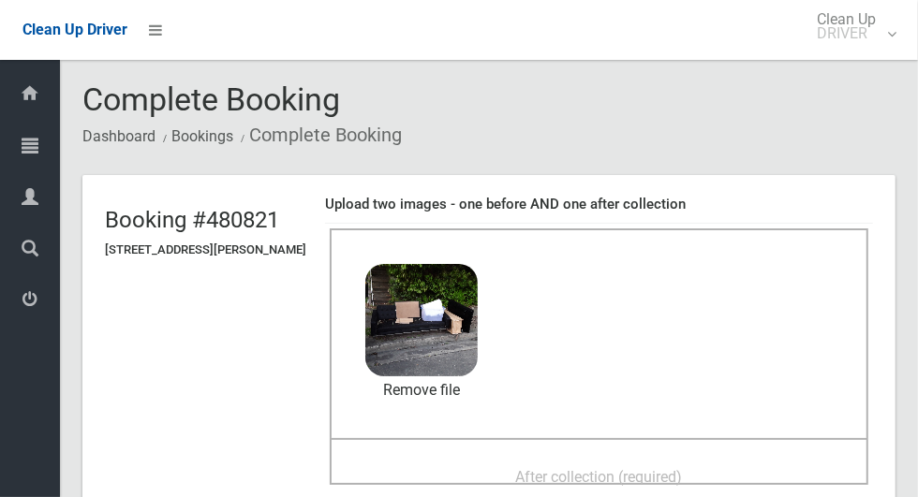
click at [495, 459] on div "After collection (required)" at bounding box center [598, 476] width 497 height 35
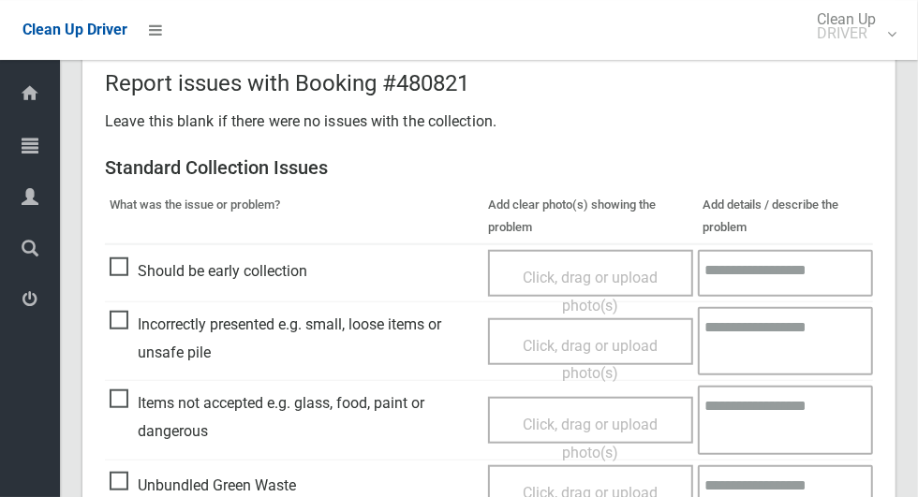
scroll to position [1532, 0]
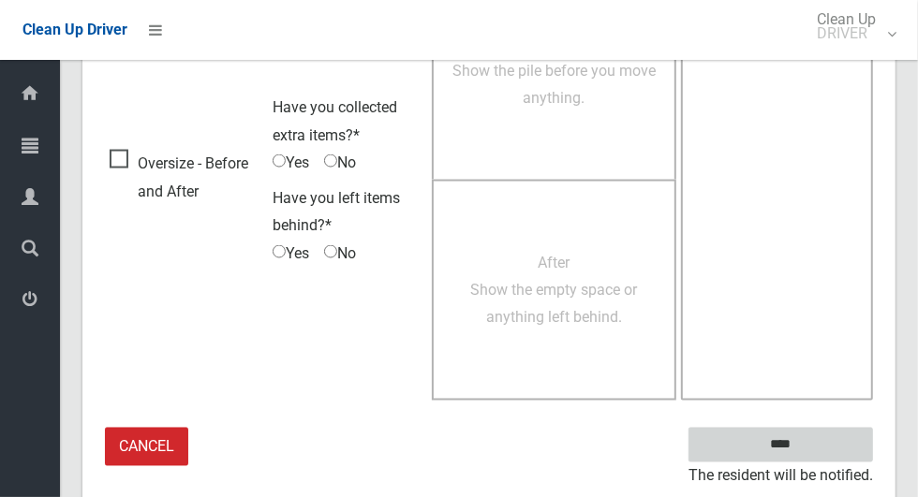
click at [813, 445] on input "****" at bounding box center [780, 445] width 185 height 35
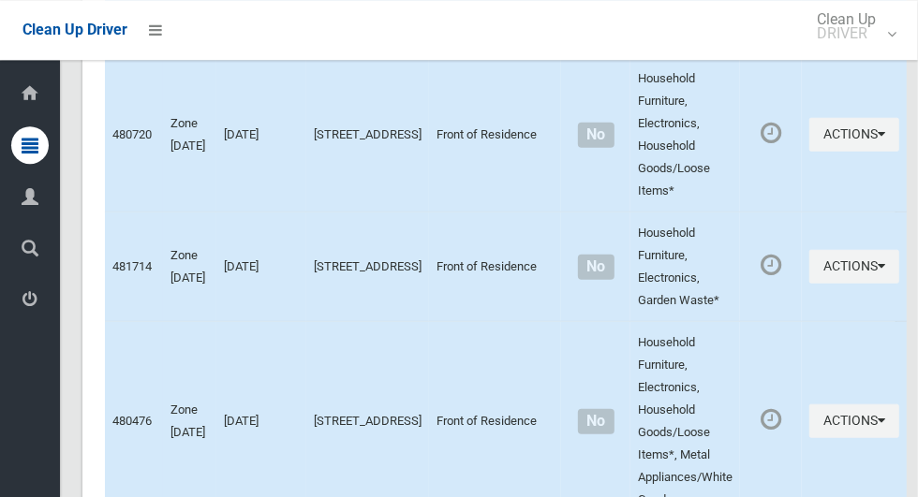
scroll to position [9006, 0]
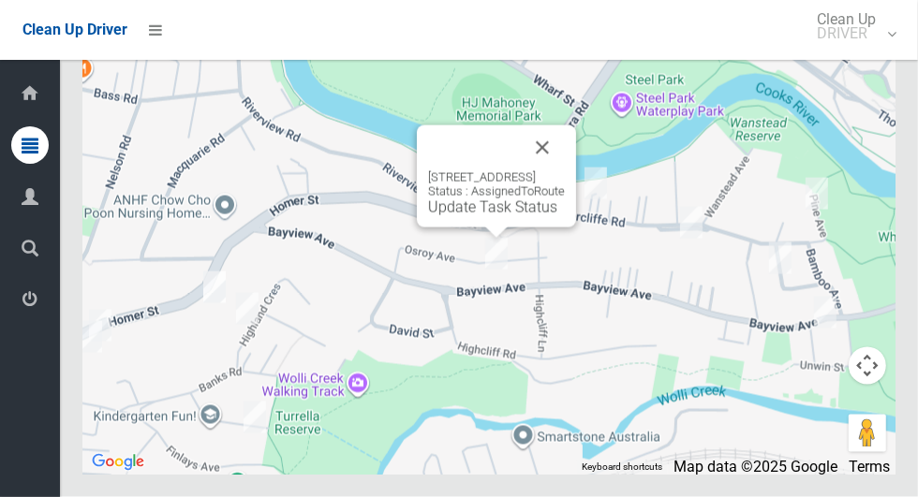
click at [565, 170] on button "Close" at bounding box center [542, 148] width 45 height 45
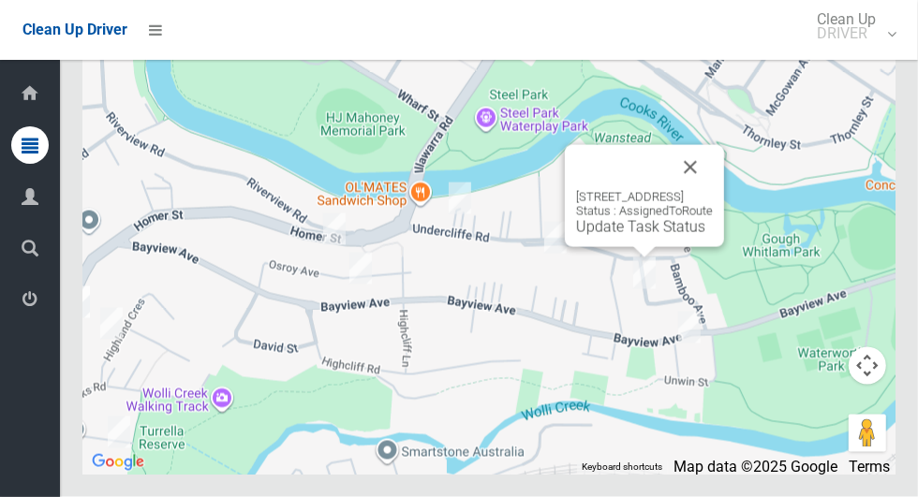
click at [713, 190] on button "Close" at bounding box center [690, 167] width 45 height 45
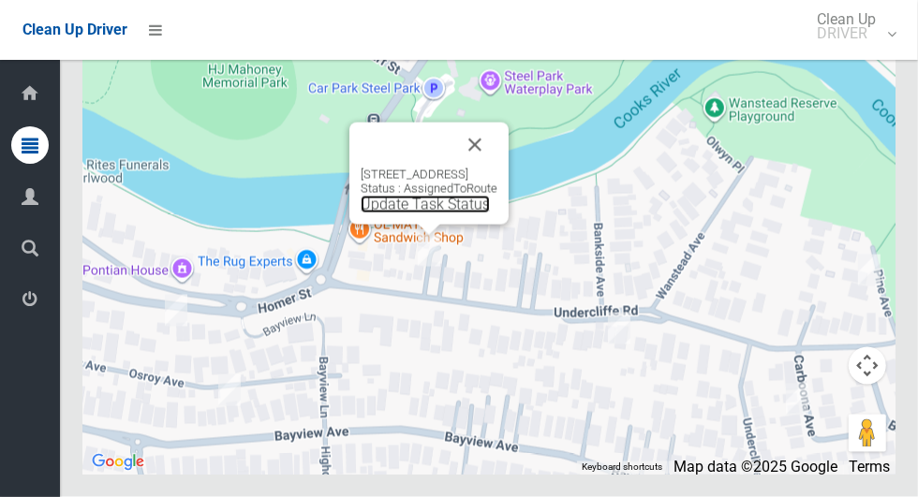
click at [382, 214] on link "Update Task Status" at bounding box center [425, 205] width 129 height 18
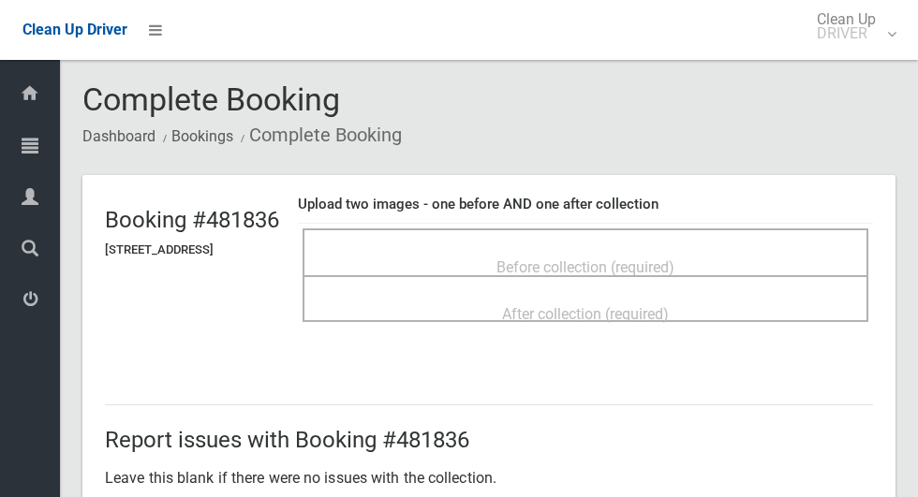
click at [578, 229] on div "Before collection (required)" at bounding box center [586, 252] width 566 height 47
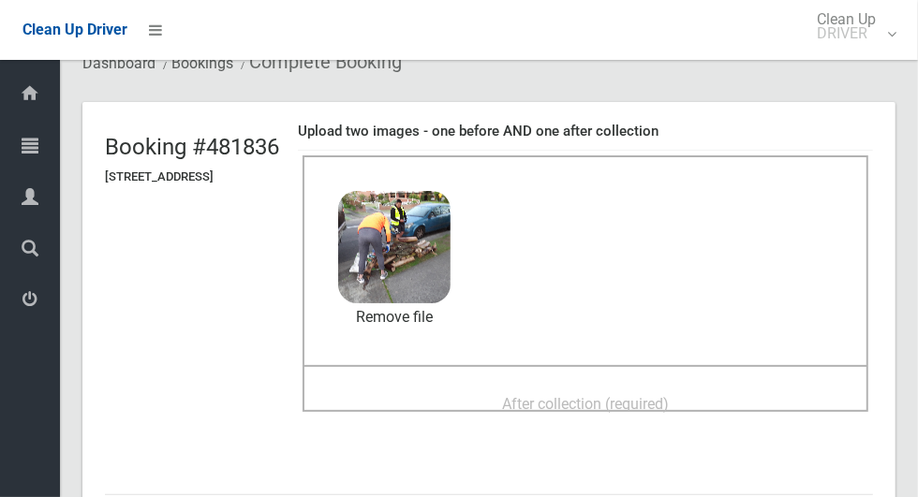
scroll to position [74, 0]
click at [545, 400] on span "After collection (required)" at bounding box center [585, 403] width 167 height 18
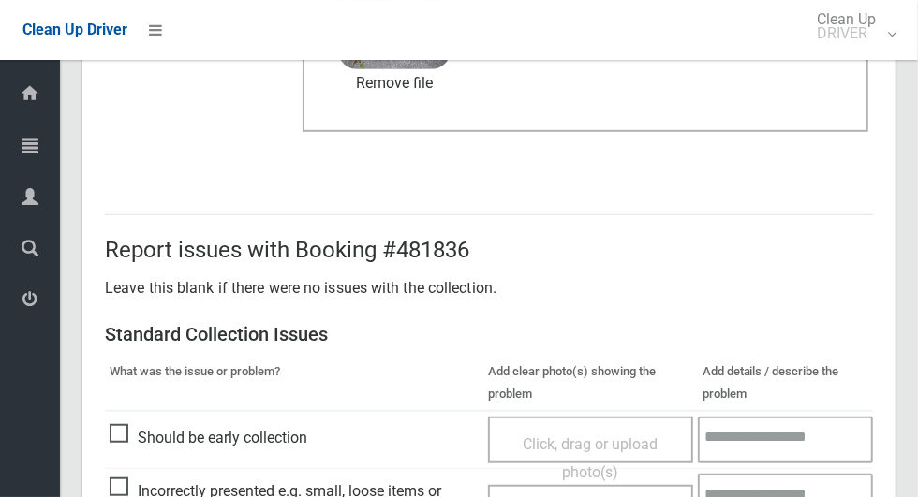
scroll to position [1532, 0]
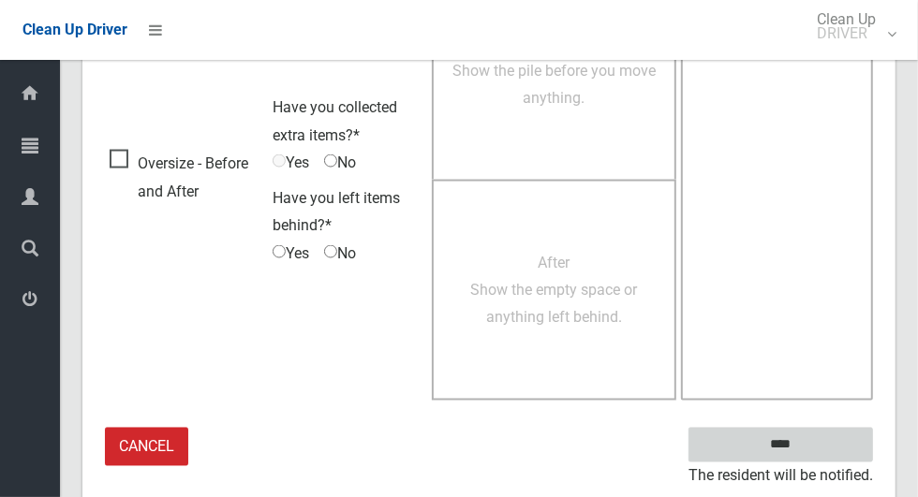
click at [813, 439] on input "****" at bounding box center [780, 445] width 185 height 35
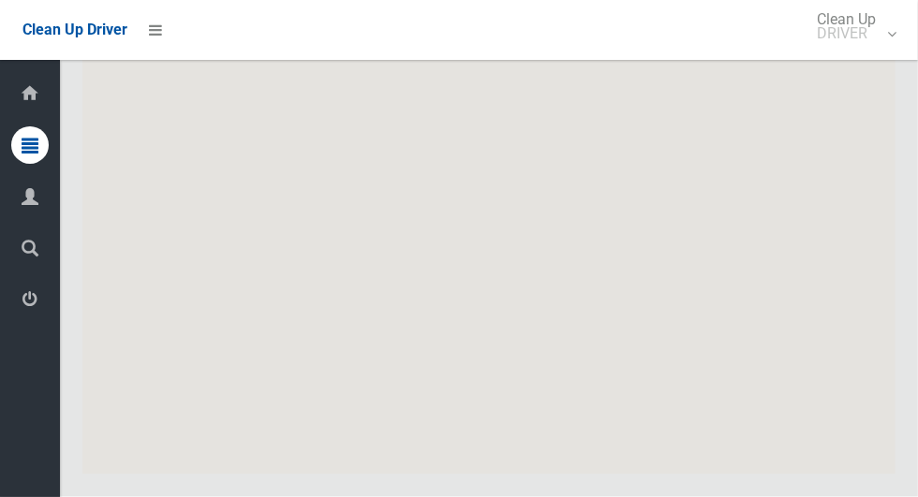
scroll to position [9006, 0]
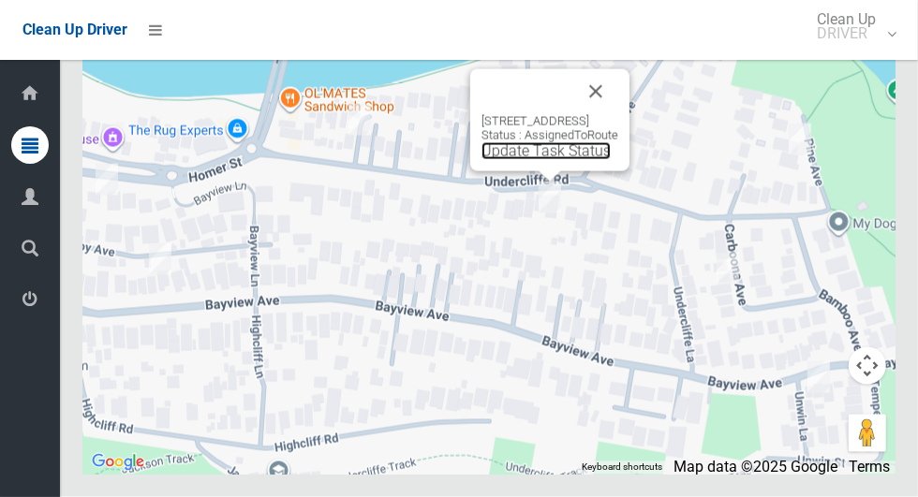
click at [533, 160] on link "Update Task Status" at bounding box center [545, 151] width 129 height 18
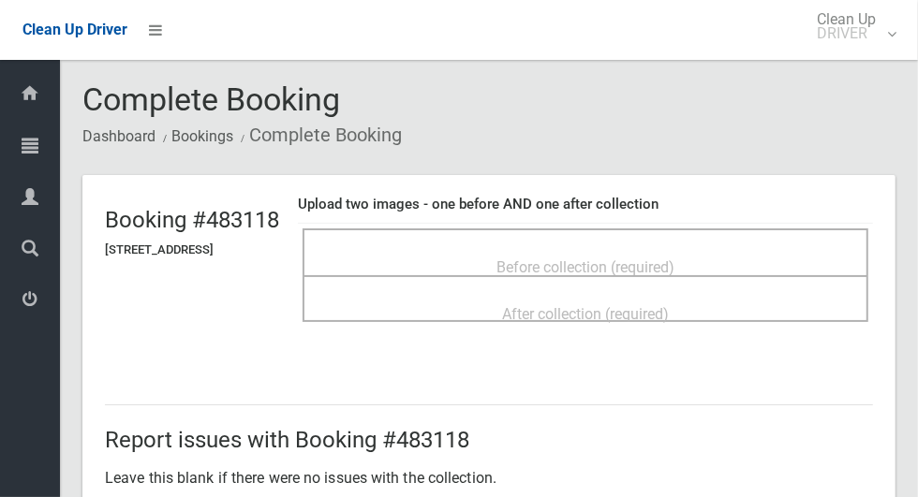
click at [647, 259] on span "Before collection (required)" at bounding box center [585, 268] width 178 height 18
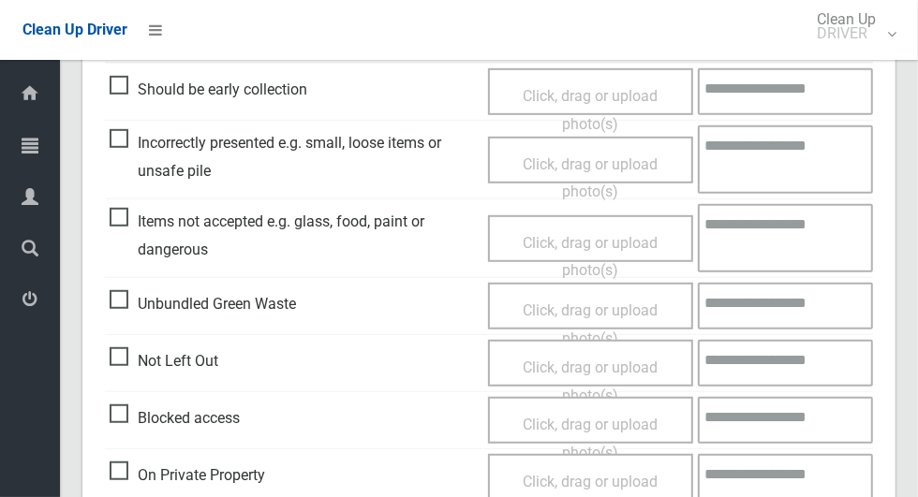
scroll to position [540, 0]
click at [121, 404] on span "Blocked access" at bounding box center [175, 418] width 130 height 28
click at [553, 421] on span "Click, drag or upload photo(s)" at bounding box center [590, 438] width 135 height 46
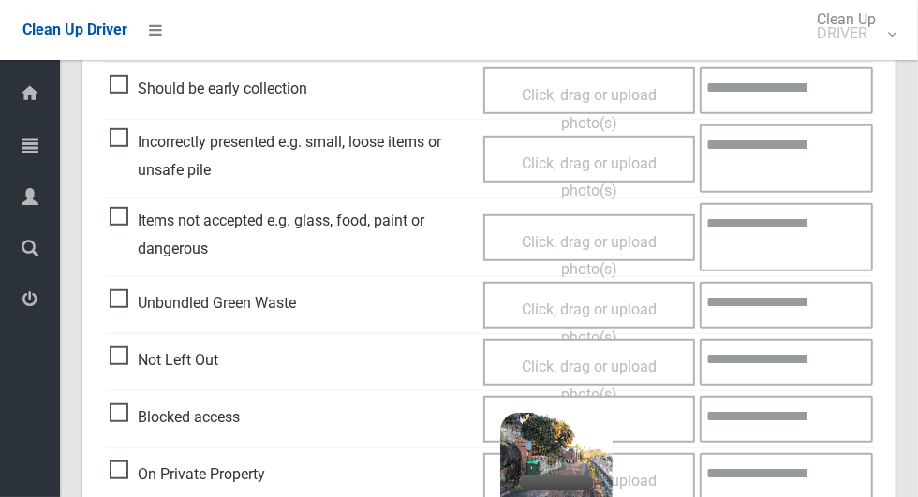
click at [654, 416] on div "Click, drag or upload photo(s) 3.9 MB 2025-09-1906.03.262144627000152733983.jpg…" at bounding box center [589, 419] width 212 height 47
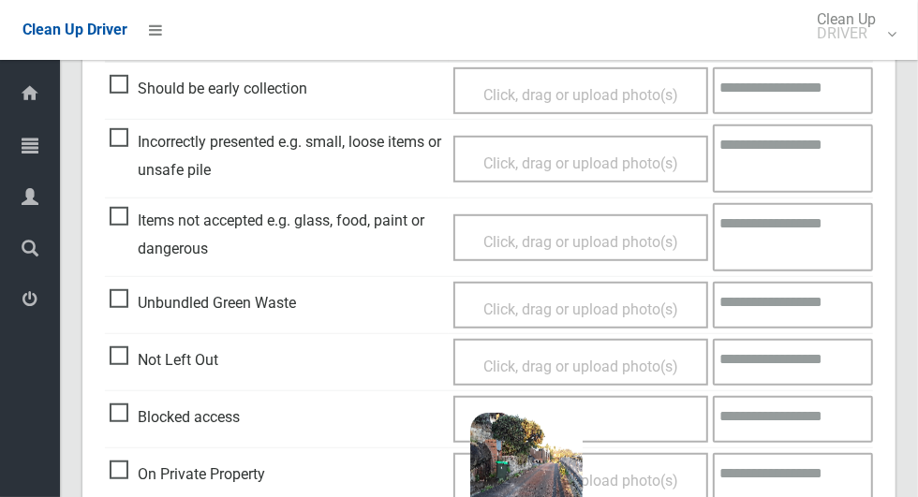
click at [798, 430] on textarea at bounding box center [793, 419] width 160 height 47
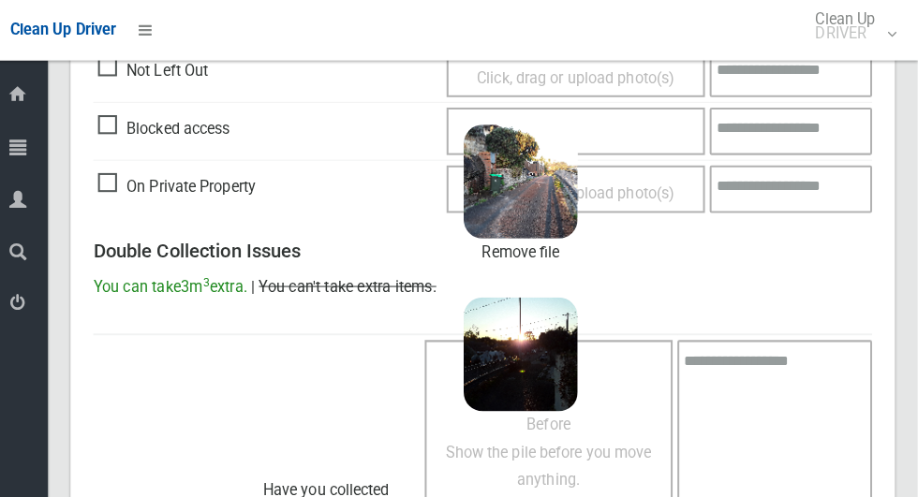
scroll to position [822, 0]
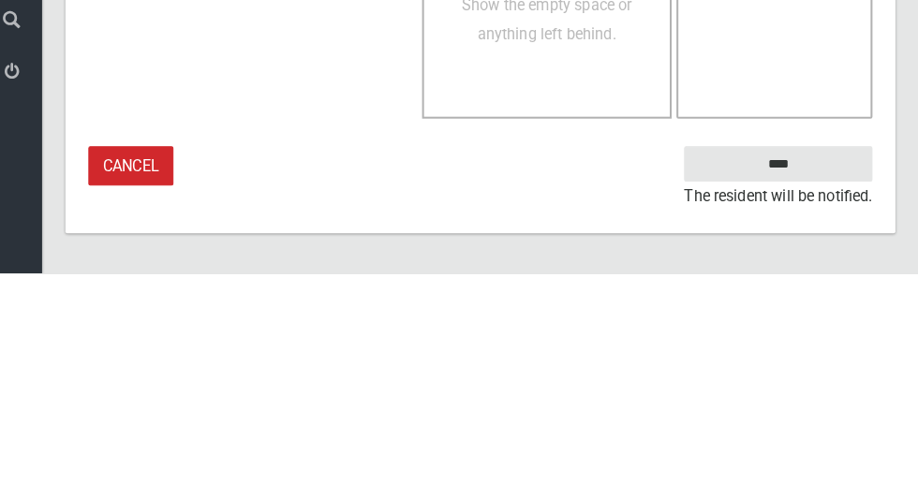
type textarea "**********"
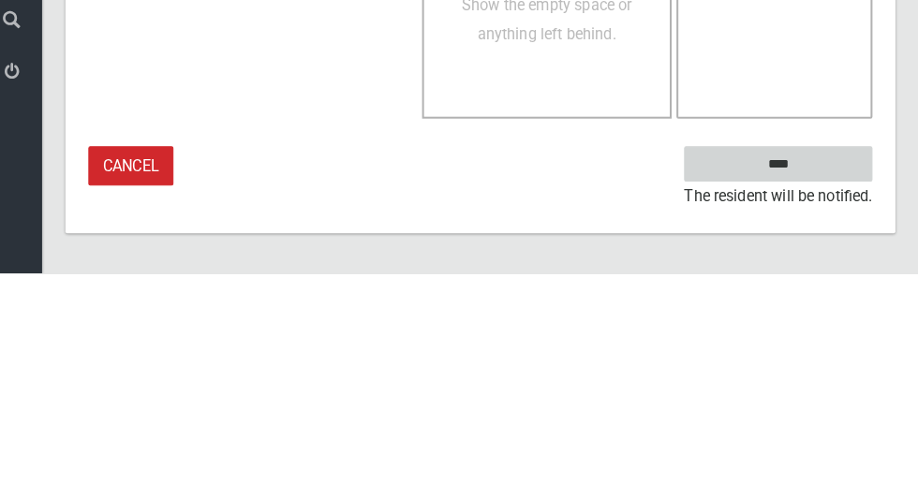
click at [816, 377] on input "****" at bounding box center [780, 390] width 185 height 35
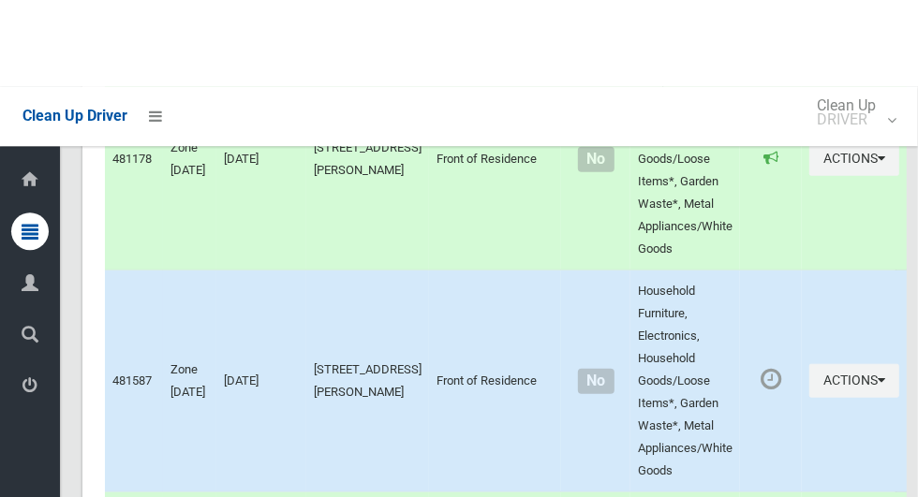
scroll to position [9006, 0]
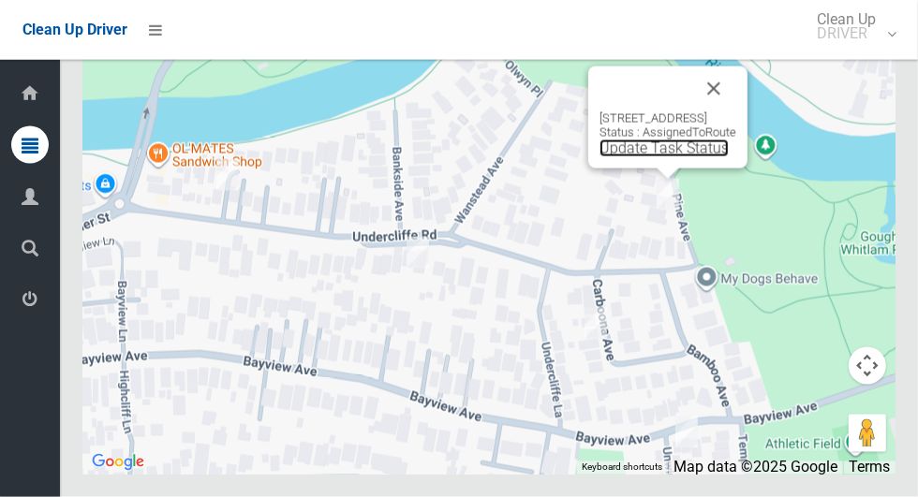
click at [638, 157] on link "Update Task Status" at bounding box center [663, 149] width 129 height 18
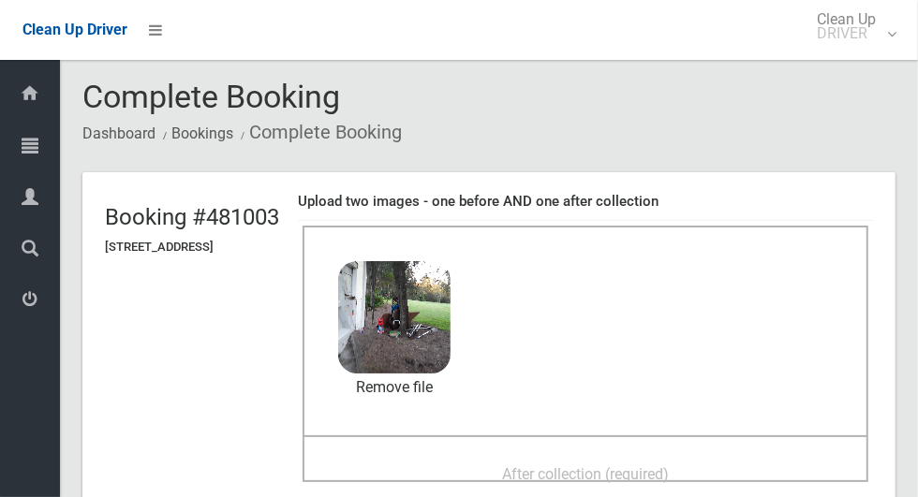
scroll to position [13, 0]
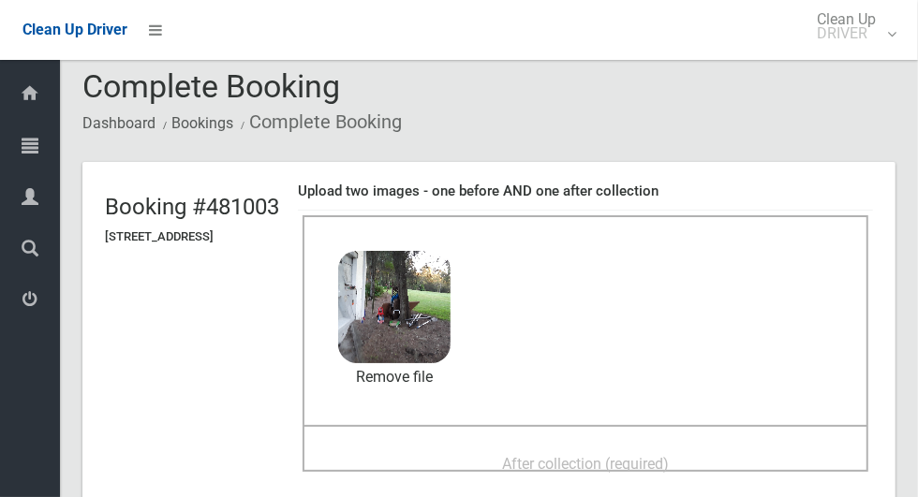
click at [517, 458] on span "After collection (required)" at bounding box center [585, 464] width 167 height 18
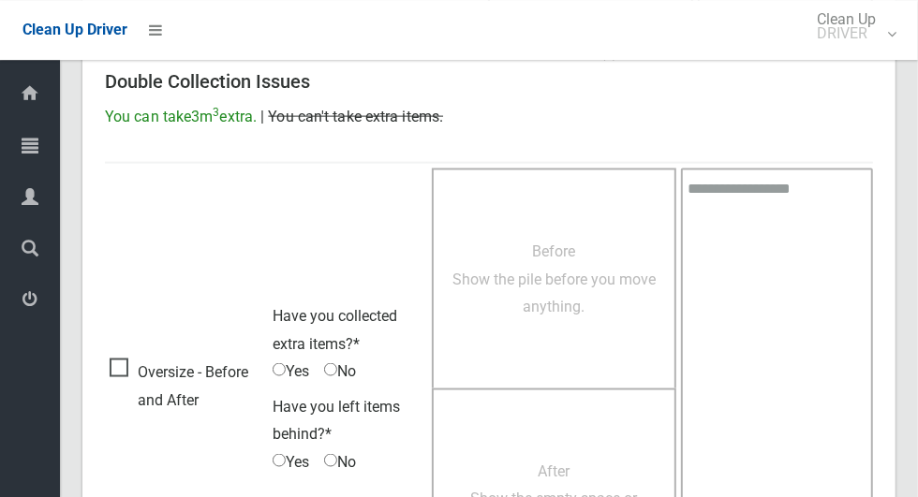
scroll to position [1532, 0]
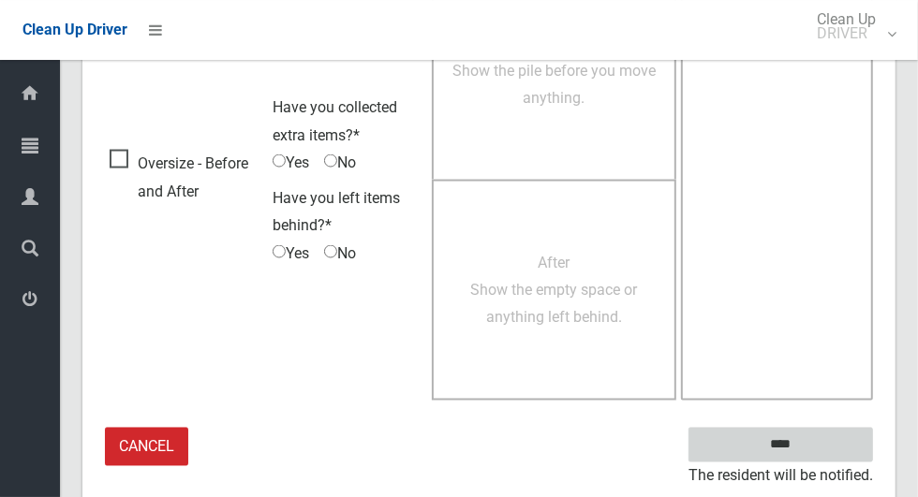
click at [813, 446] on input "****" at bounding box center [780, 445] width 185 height 35
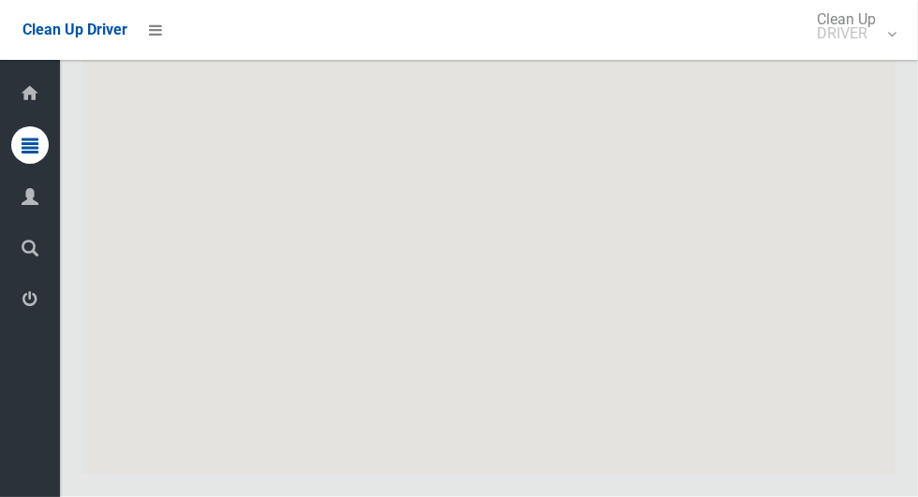
scroll to position [9006, 0]
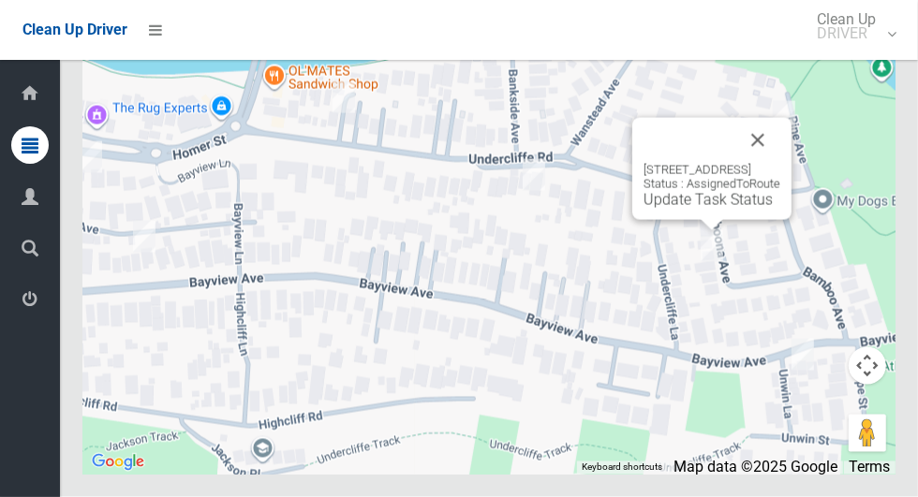
click at [666, 209] on link "Update Task Status" at bounding box center [708, 200] width 129 height 18
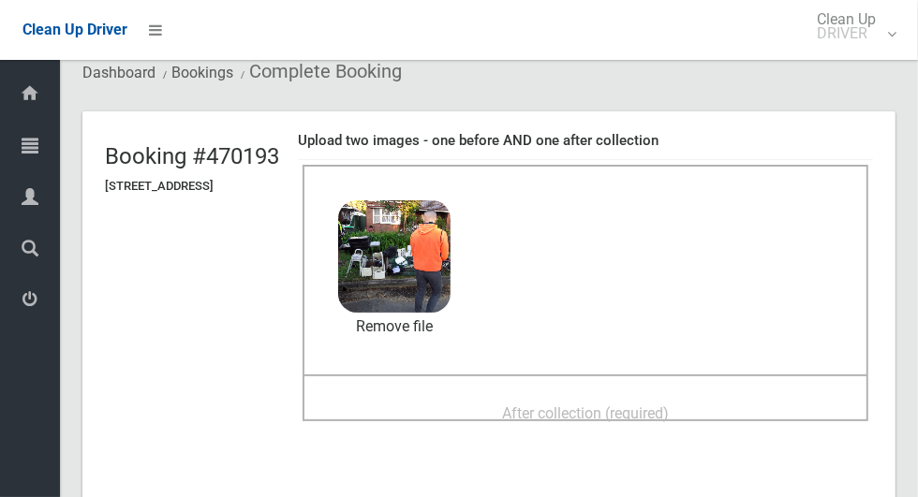
scroll to position [64, 0]
click at [587, 405] on span "After collection (required)" at bounding box center [585, 414] width 167 height 18
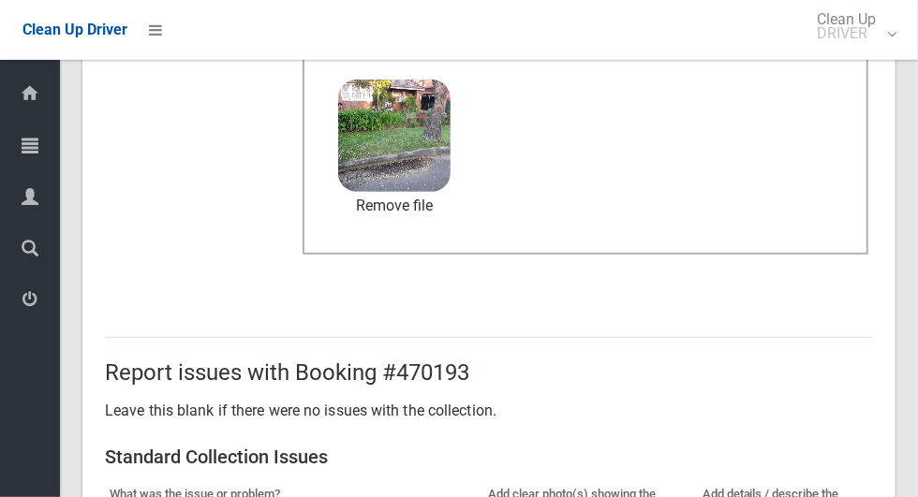
scroll to position [1532, 0]
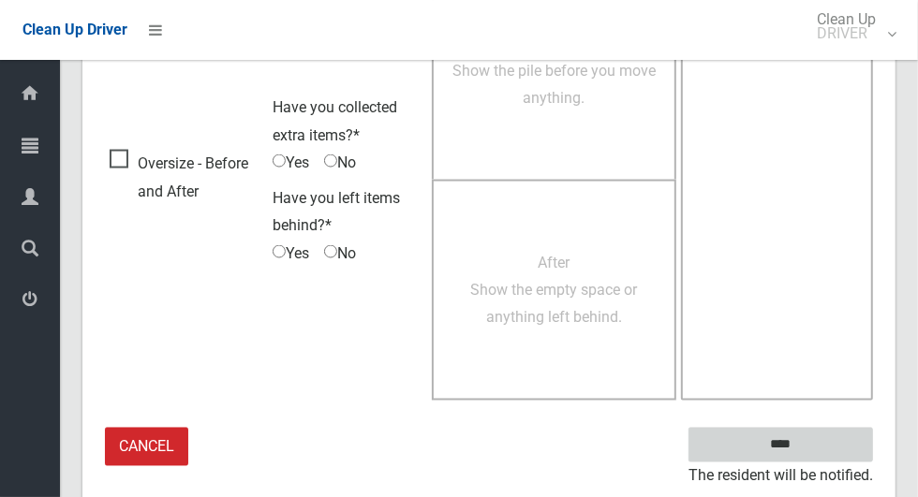
click at [792, 444] on input "****" at bounding box center [780, 445] width 185 height 35
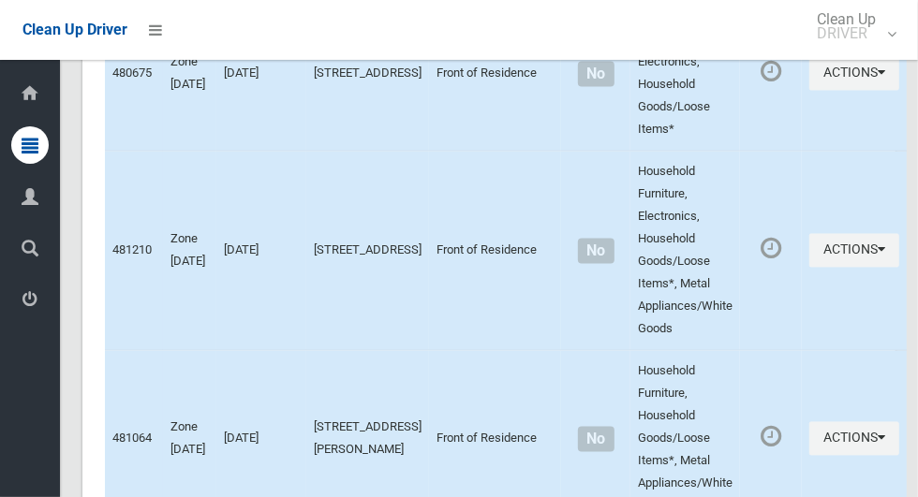
scroll to position [9006, 0]
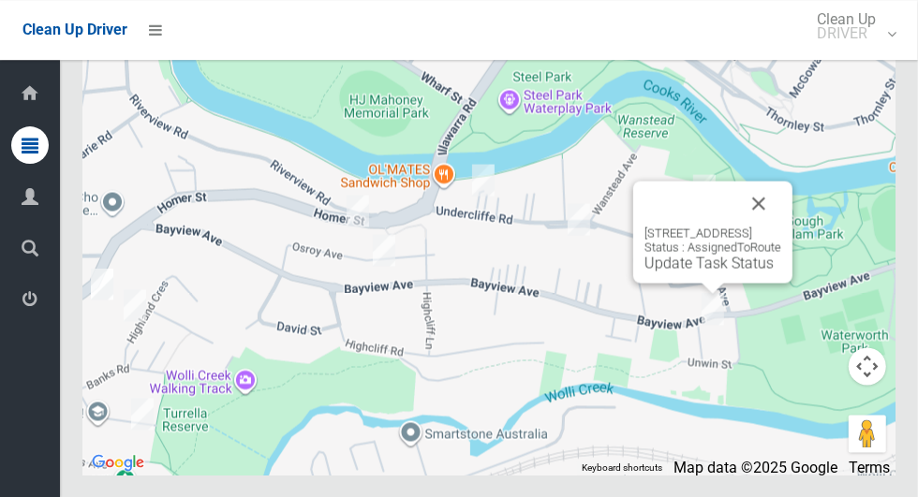
click at [644, 272] on link "Update Task Status" at bounding box center [708, 263] width 129 height 18
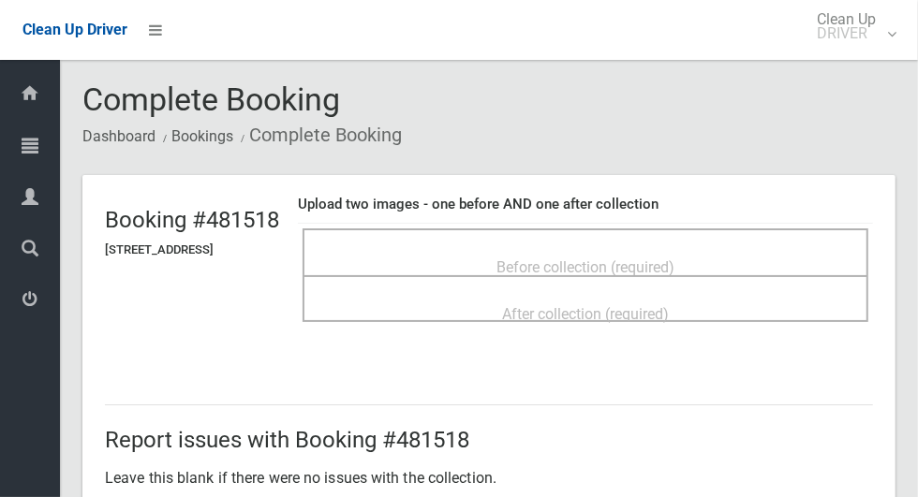
click at [525, 259] on span "Before collection (required)" at bounding box center [585, 268] width 178 height 18
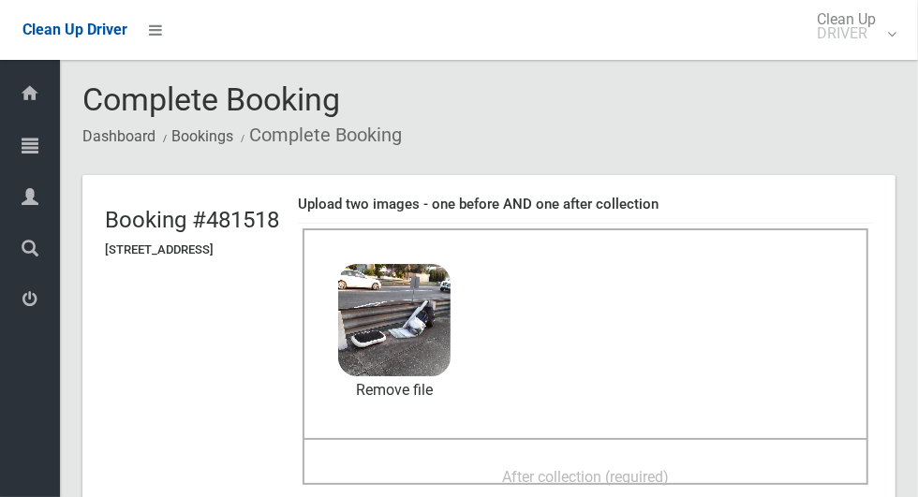
click at [539, 468] on span "After collection (required)" at bounding box center [585, 477] width 167 height 18
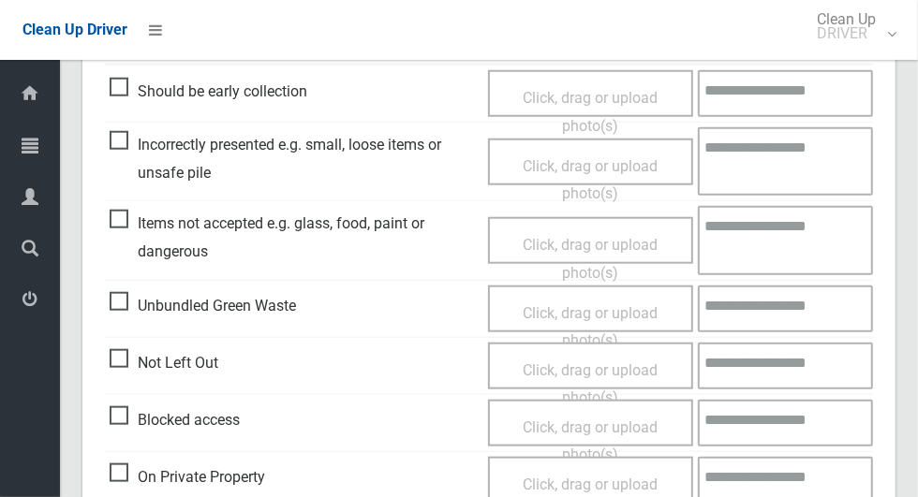
scroll to position [1532, 0]
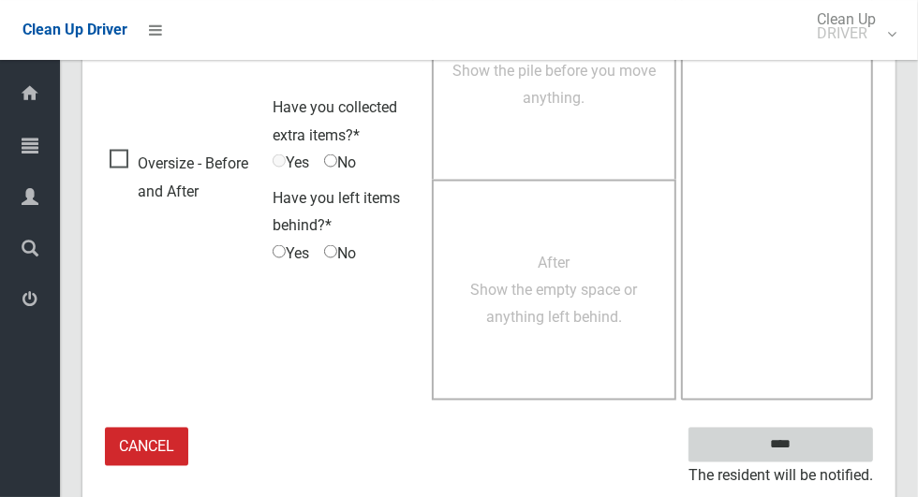
click at [789, 446] on input "****" at bounding box center [780, 445] width 185 height 35
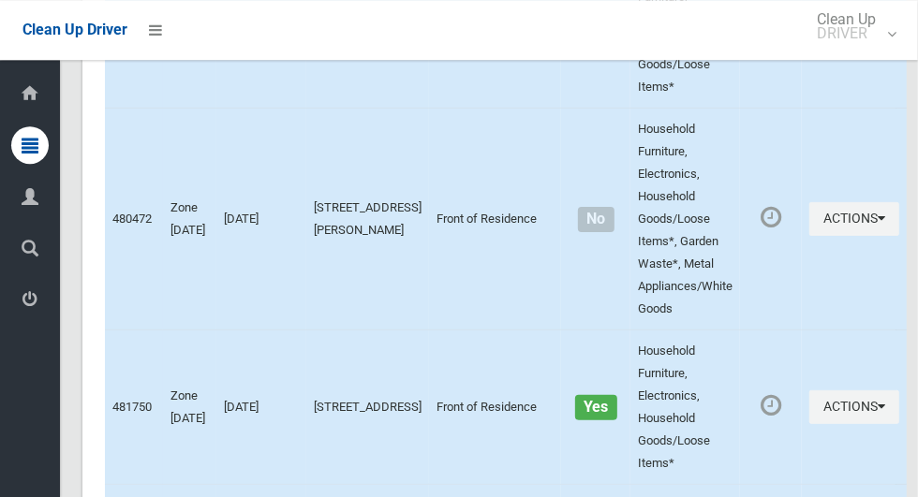
scroll to position [9006, 0]
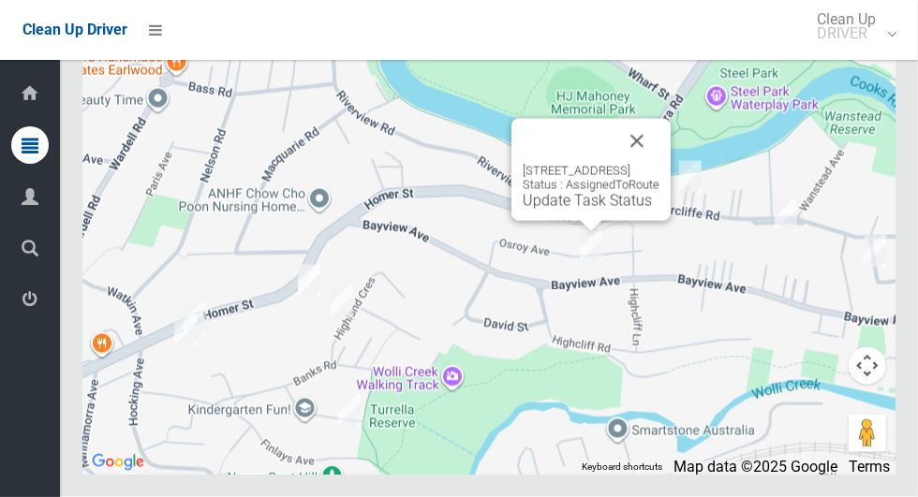
click at [659, 164] on button "Close" at bounding box center [636, 141] width 45 height 45
click at [565, 210] on link "Update Task Status" at bounding box center [587, 201] width 129 height 18
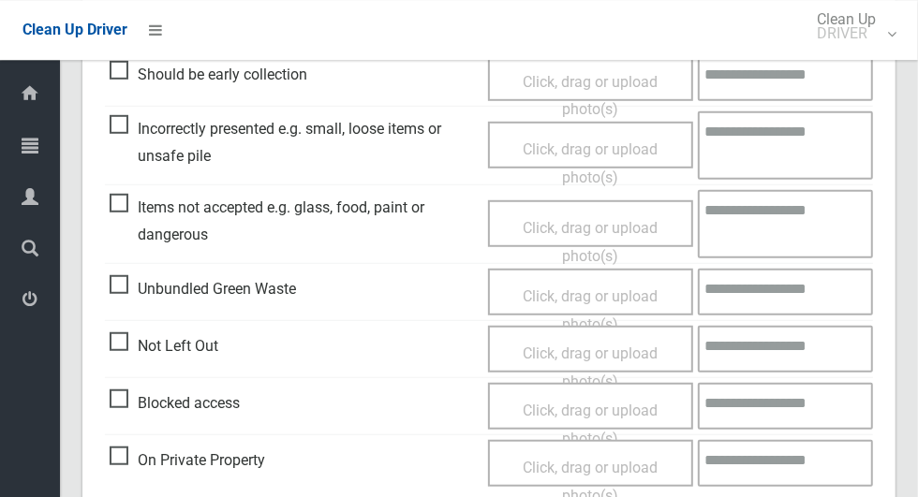
scroll to position [580, 0]
click at [111, 405] on span "Blocked access" at bounding box center [175, 405] width 130 height 28
click at [545, 405] on span "Click, drag or upload photo(s)" at bounding box center [590, 426] width 135 height 46
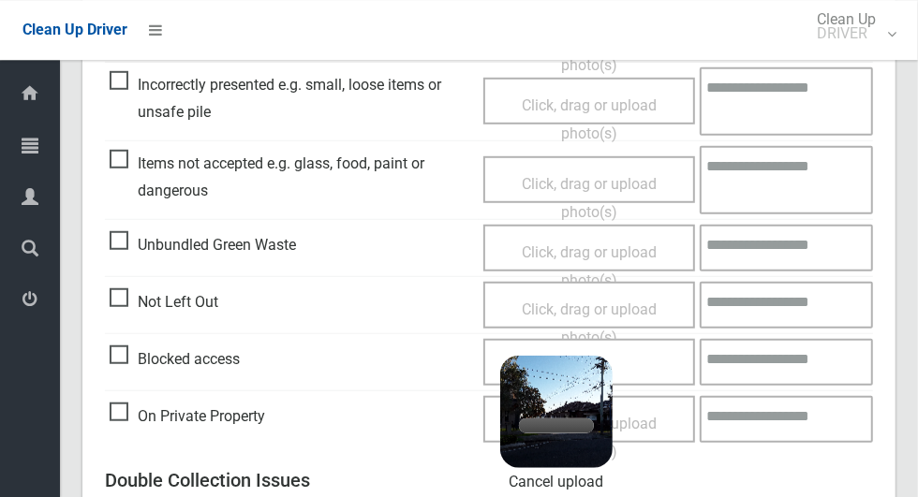
scroll to position [624, 0]
click at [787, 357] on textarea at bounding box center [786, 363] width 173 height 47
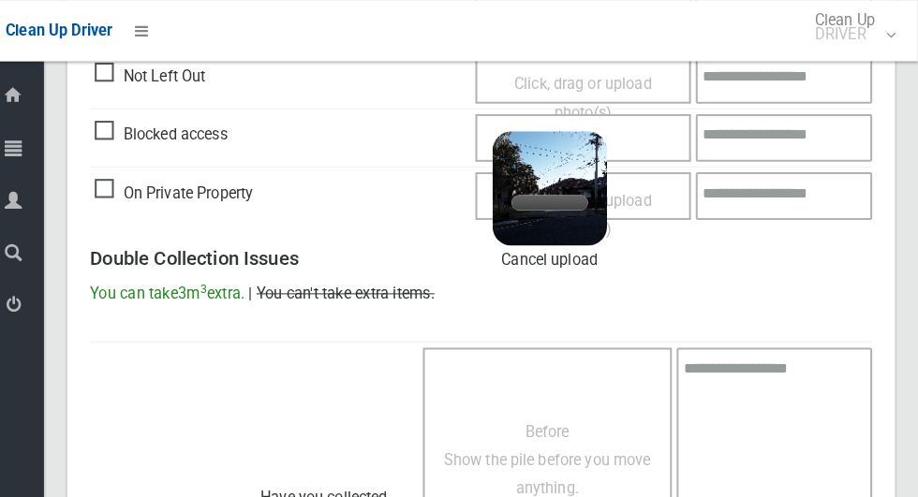
scroll to position [850, 0]
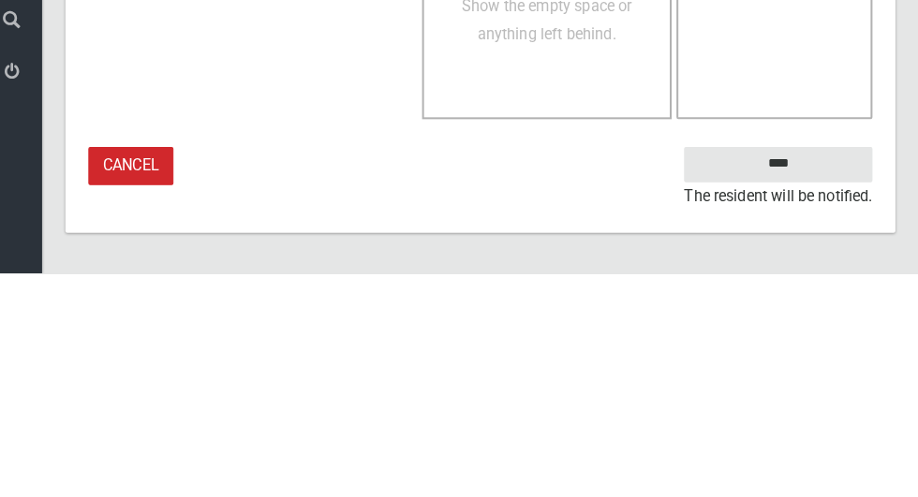
type textarea "**********"
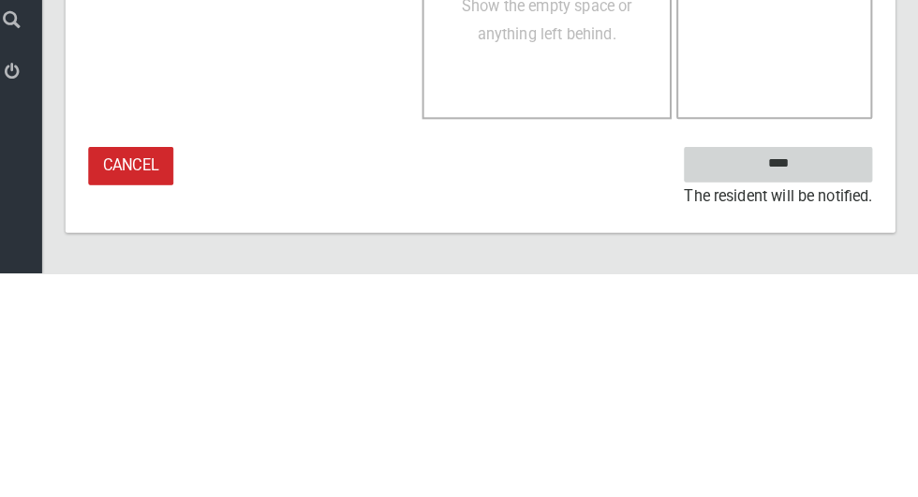
click at [820, 388] on input "****" at bounding box center [780, 391] width 185 height 35
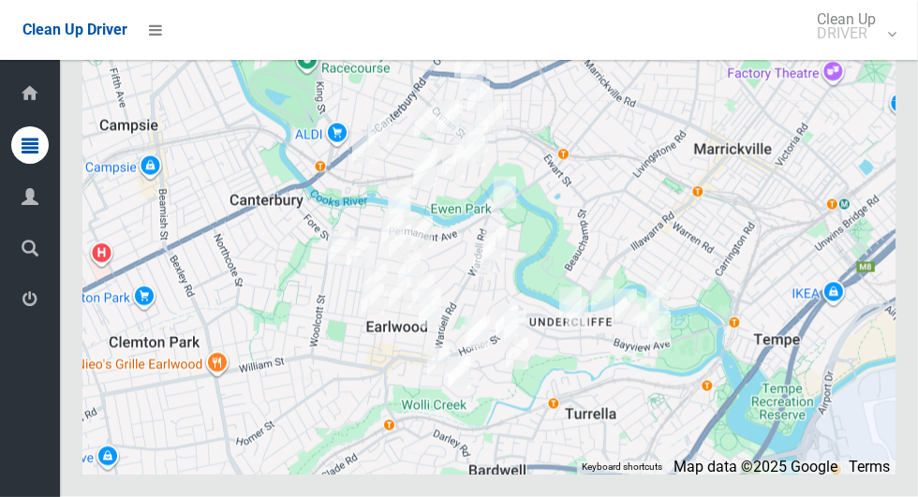
scroll to position [9006, 0]
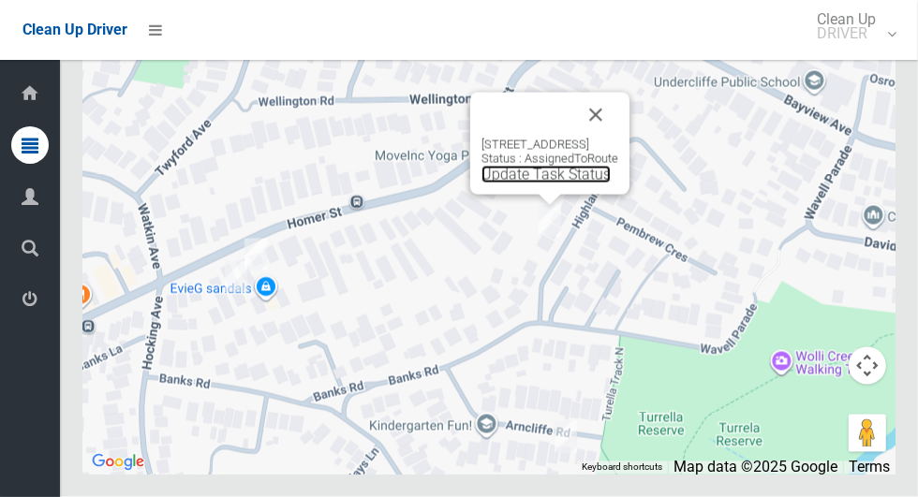
click at [522, 184] on link "Update Task Status" at bounding box center [545, 175] width 129 height 18
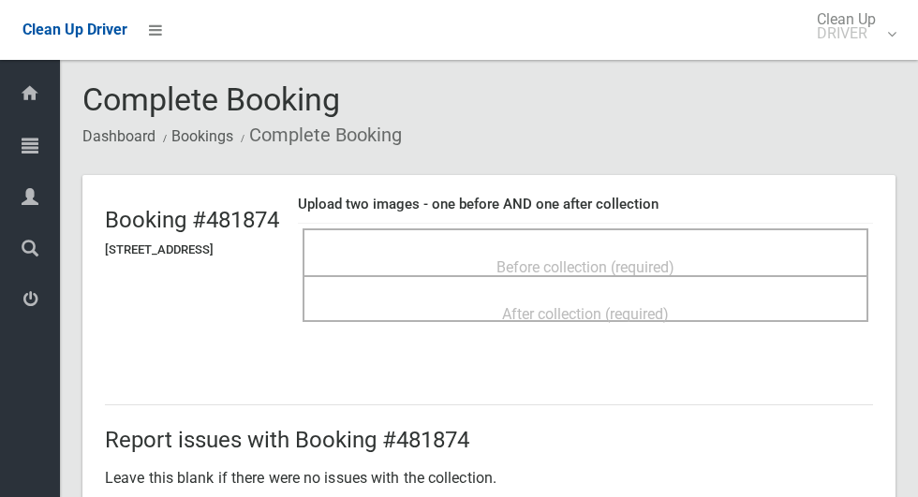
click at [531, 259] on span "Before collection (required)" at bounding box center [585, 268] width 178 height 18
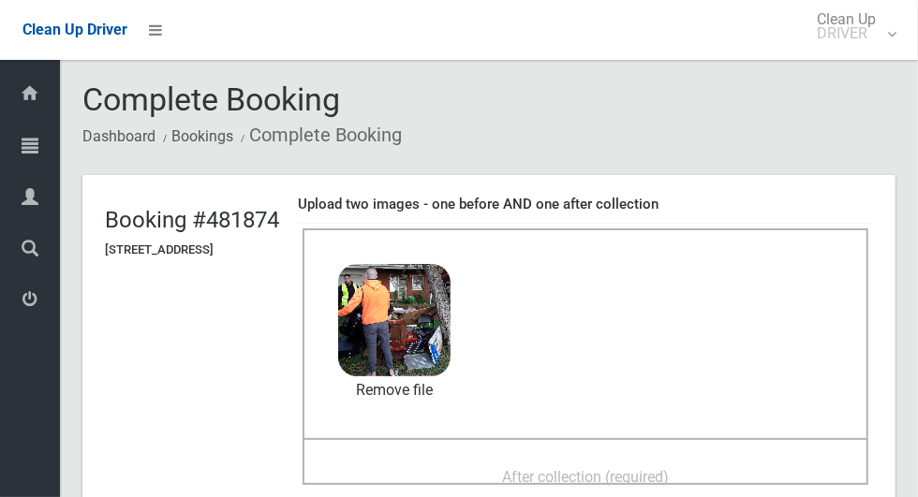
click at [596, 468] on span "After collection (required)" at bounding box center [585, 477] width 167 height 18
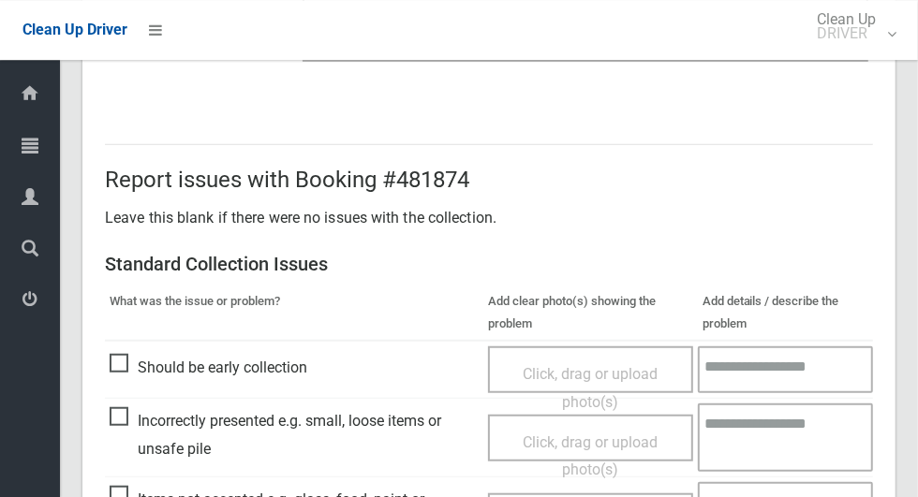
scroll to position [1532, 0]
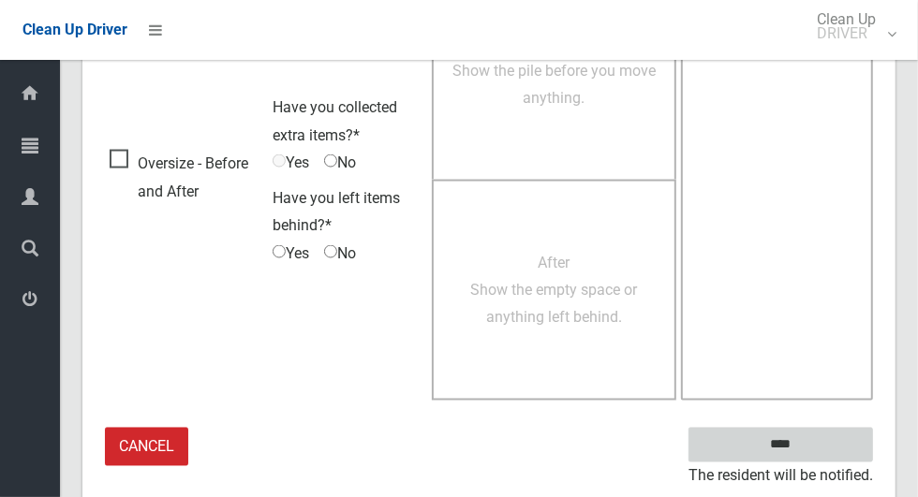
click at [813, 456] on input "****" at bounding box center [780, 445] width 185 height 35
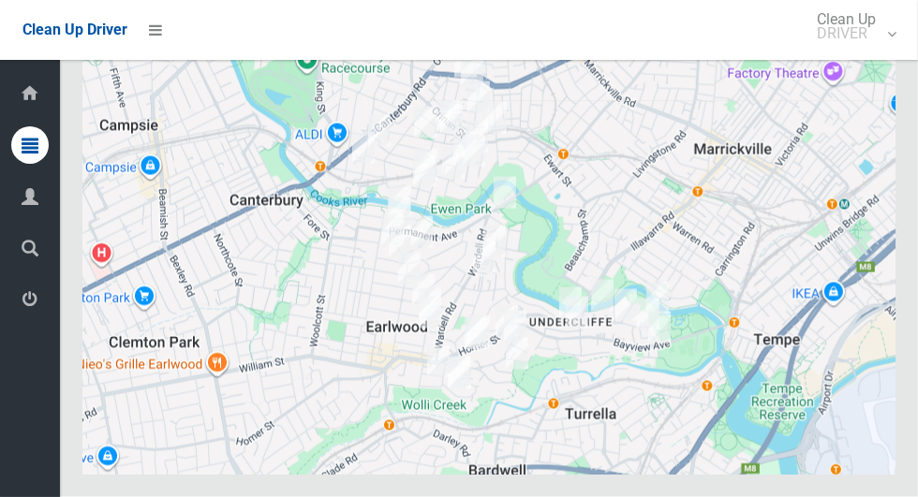
scroll to position [9006, 0]
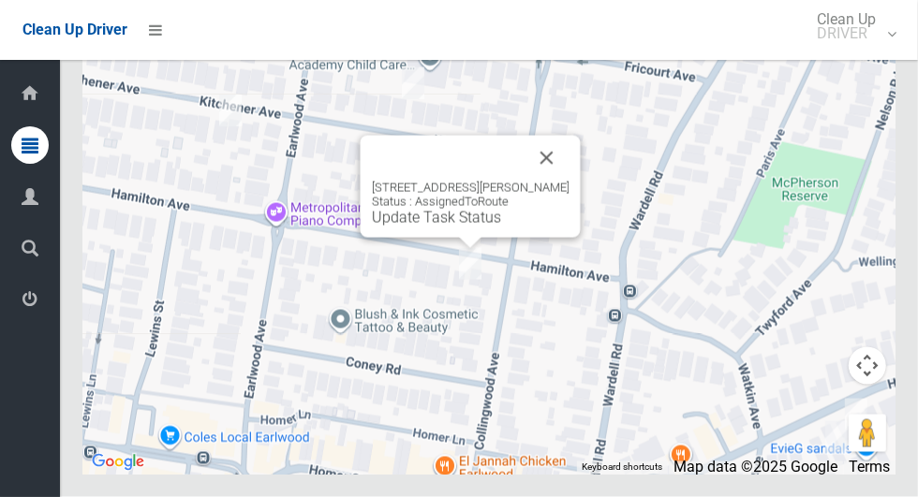
click at [569, 181] on button "Close" at bounding box center [547, 158] width 45 height 45
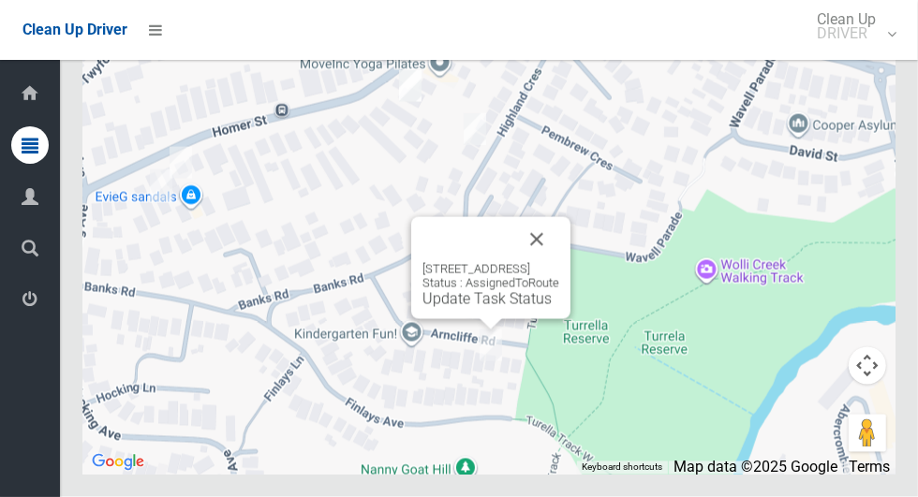
click at [559, 262] on button "Close" at bounding box center [536, 239] width 45 height 45
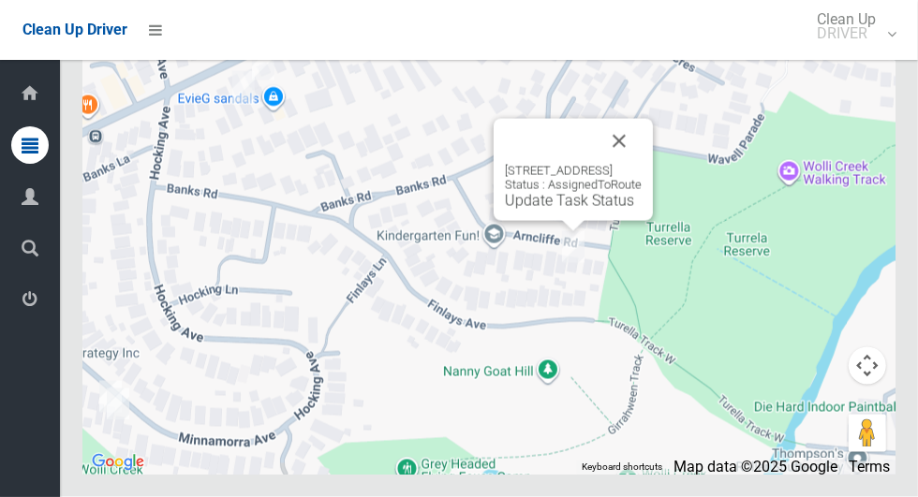
click at [560, 210] on link "Update Task Status" at bounding box center [569, 201] width 129 height 18
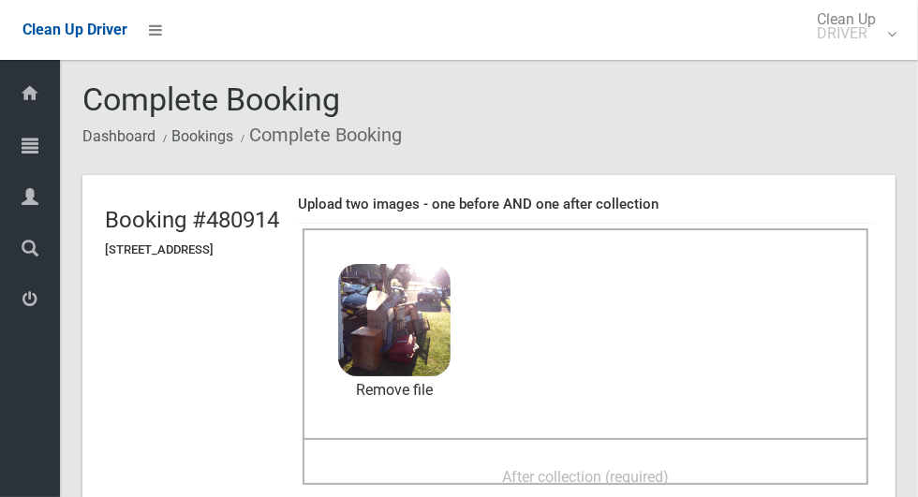
click at [558, 468] on span "After collection (required)" at bounding box center [585, 477] width 167 height 18
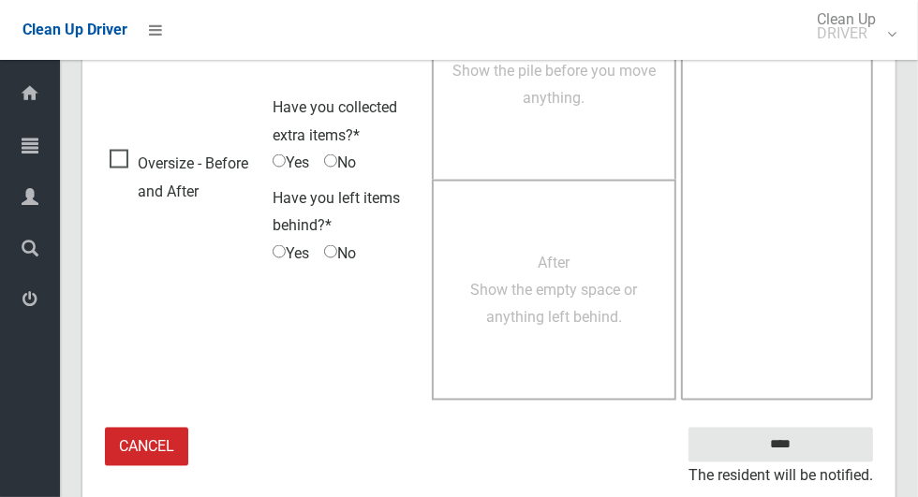
scroll to position [1532, 0]
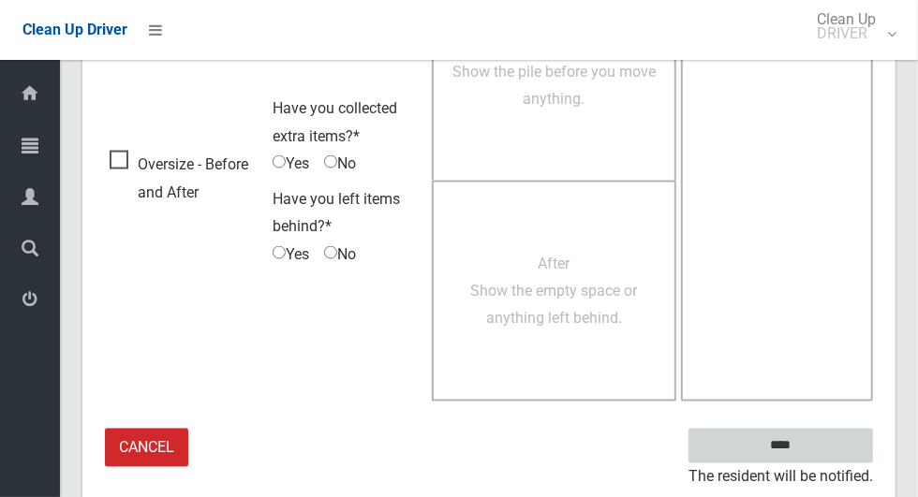
click at [792, 432] on input "****" at bounding box center [780, 446] width 185 height 35
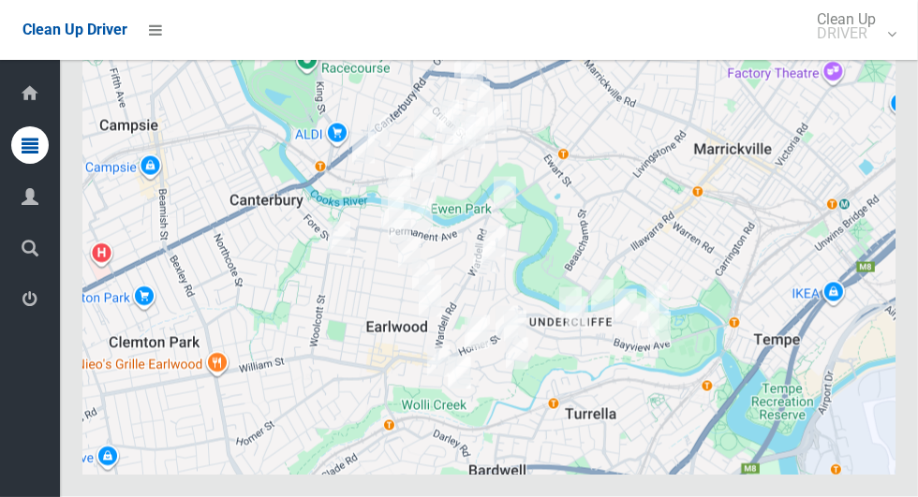
scroll to position [9006, 0]
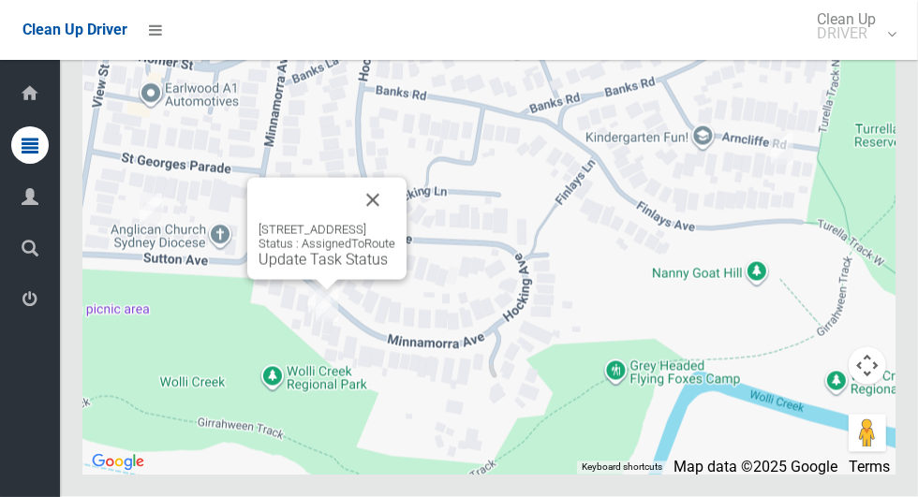
click at [395, 223] on button "Close" at bounding box center [372, 200] width 45 height 45
click at [296, 269] on link "Update Task Status" at bounding box center [323, 260] width 129 height 18
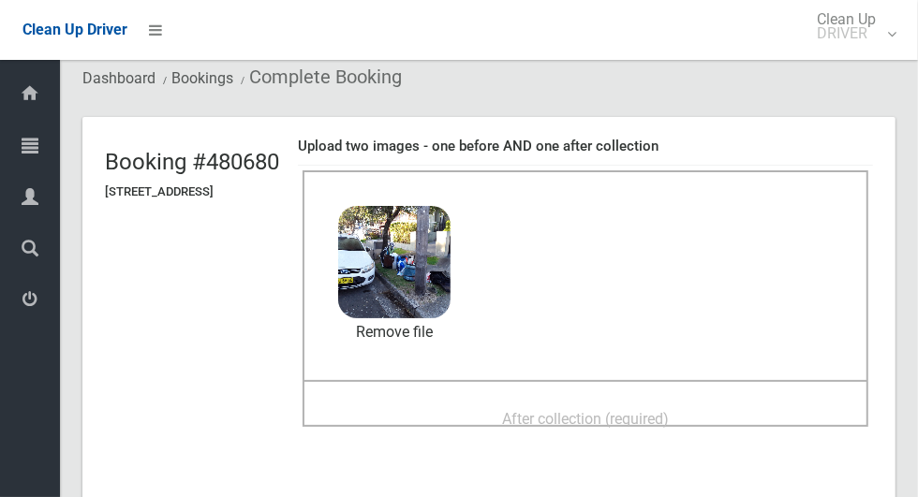
scroll to position [62, 0]
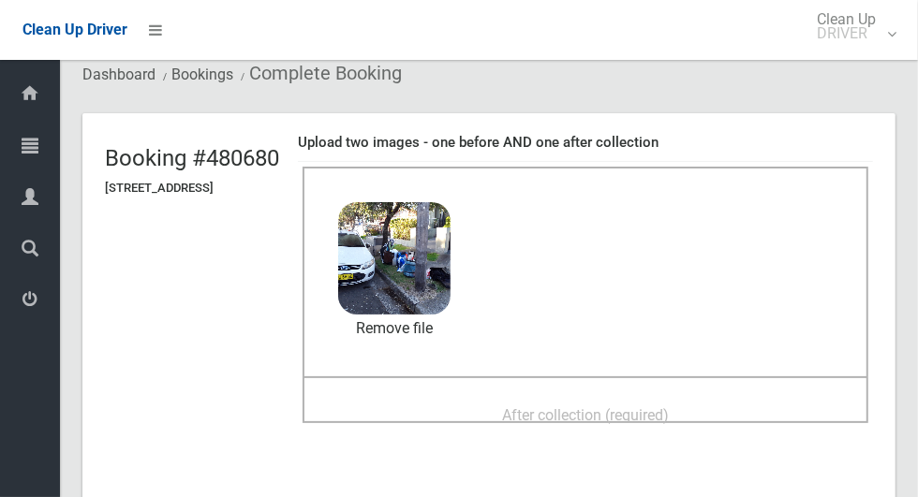
click at [578, 407] on span "After collection (required)" at bounding box center [585, 416] width 167 height 18
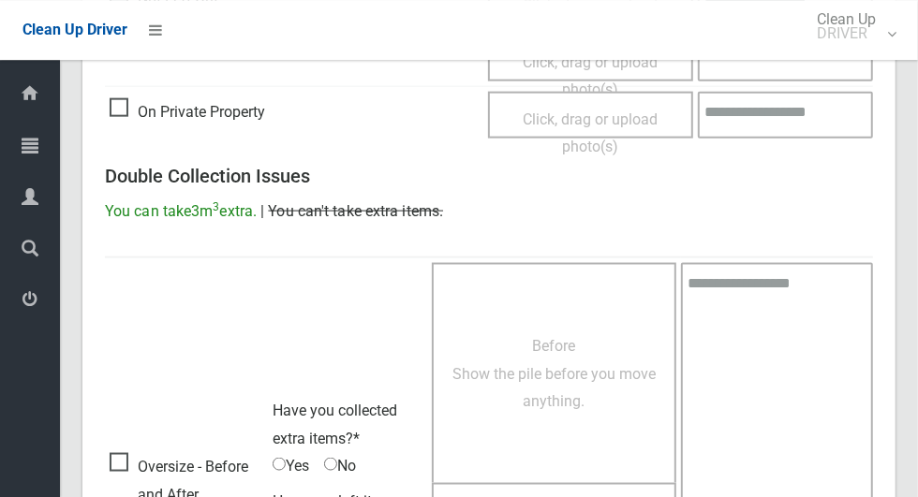
scroll to position [1532, 0]
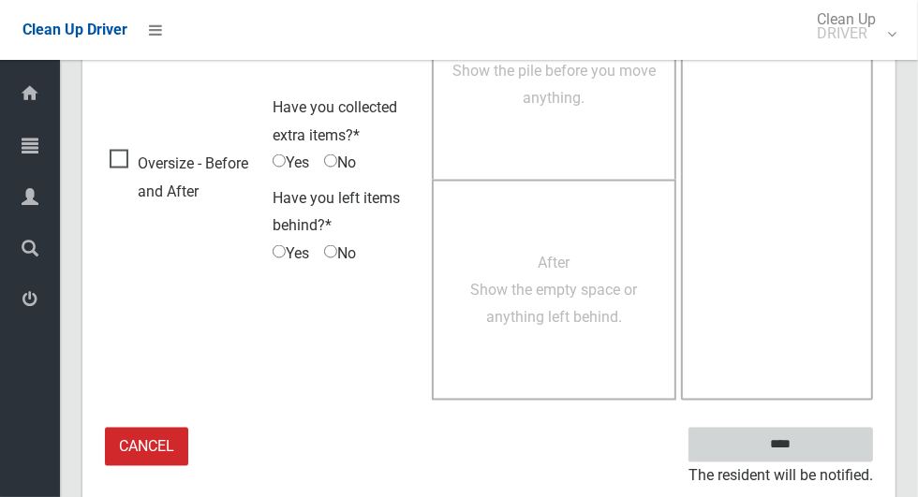
click at [789, 437] on input "****" at bounding box center [780, 445] width 185 height 35
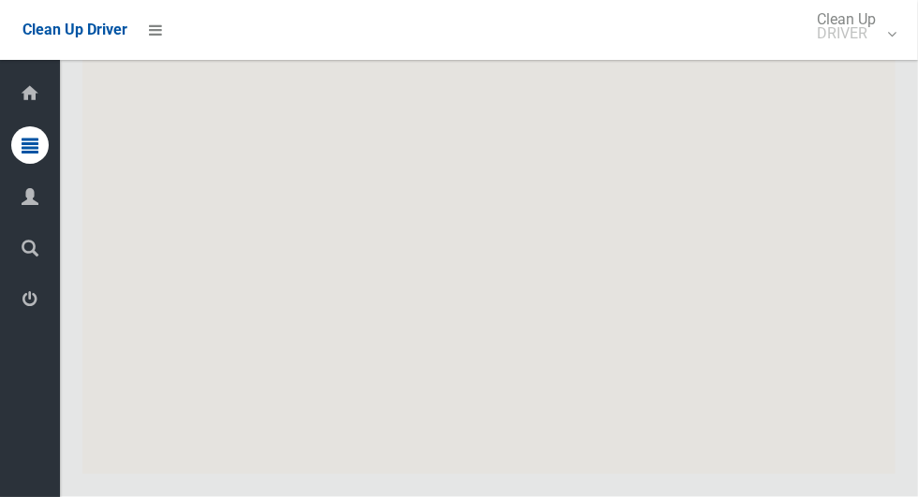
scroll to position [9006, 0]
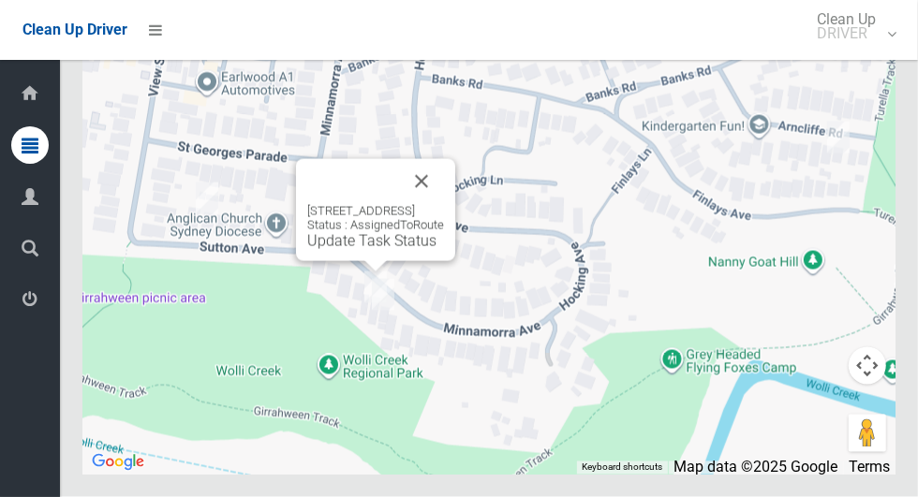
click at [344, 250] on div "82 Minnamorra Avenue, EARLWOOD NSW 2206 Status : AssignedToRoute Update Task St…" at bounding box center [375, 227] width 137 height 46
click at [323, 261] on div "82 Minnamorra Avenue, EARLWOOD NSW 2206 Status : AssignedToRoute Update Task St…" at bounding box center [375, 210] width 159 height 102
click at [349, 250] on link "Update Task Status" at bounding box center [371, 241] width 129 height 18
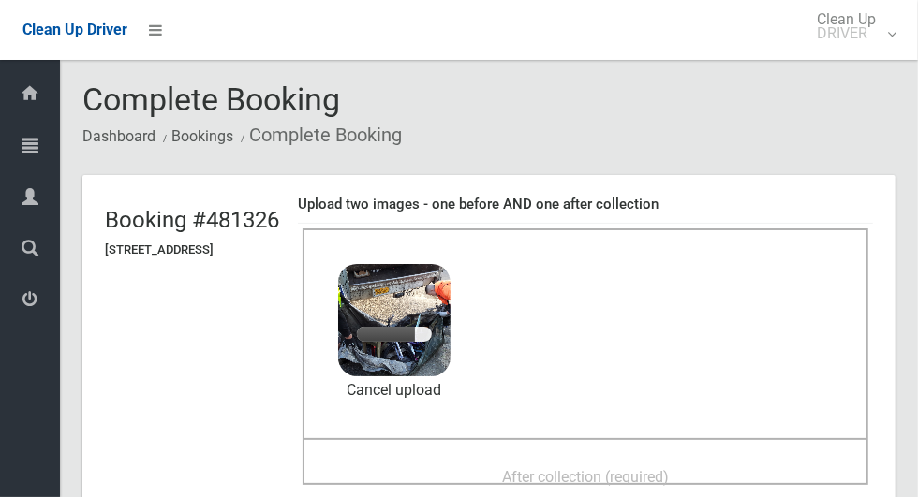
scroll to position [75, 0]
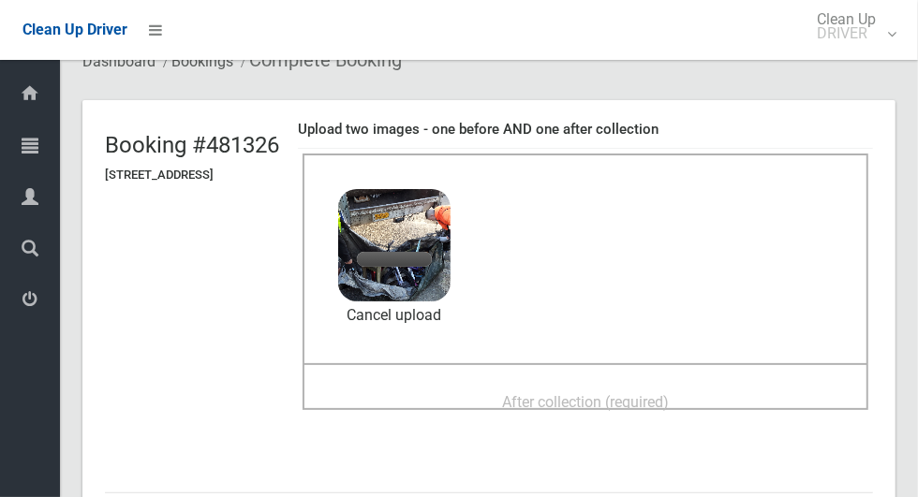
click at [558, 396] on span "After collection (required)" at bounding box center [585, 402] width 167 height 18
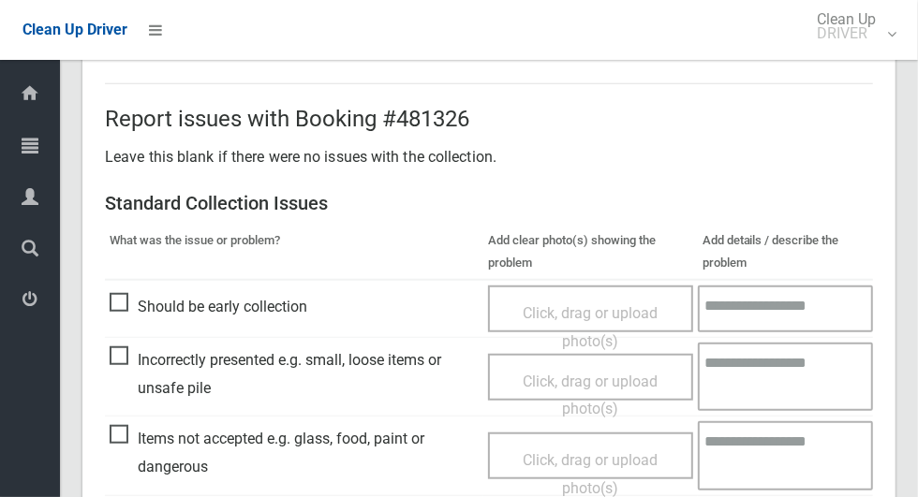
scroll to position [1532, 0]
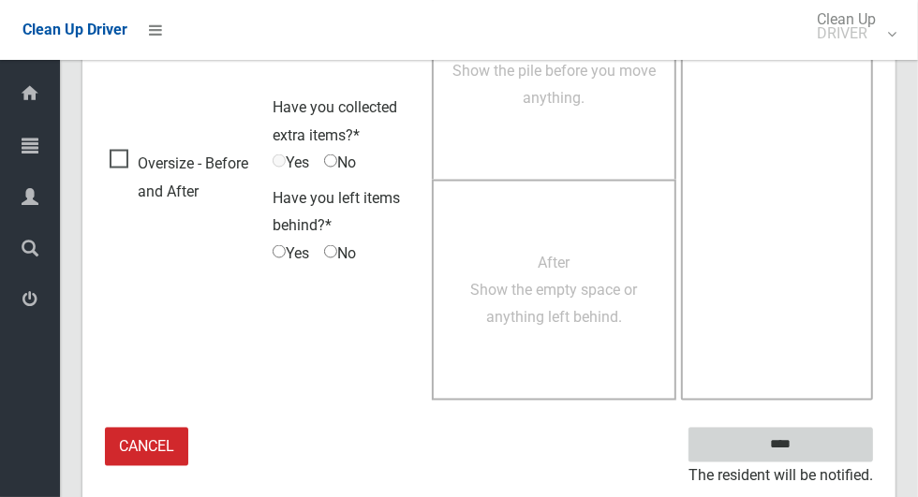
click at [813, 443] on input "****" at bounding box center [780, 445] width 185 height 35
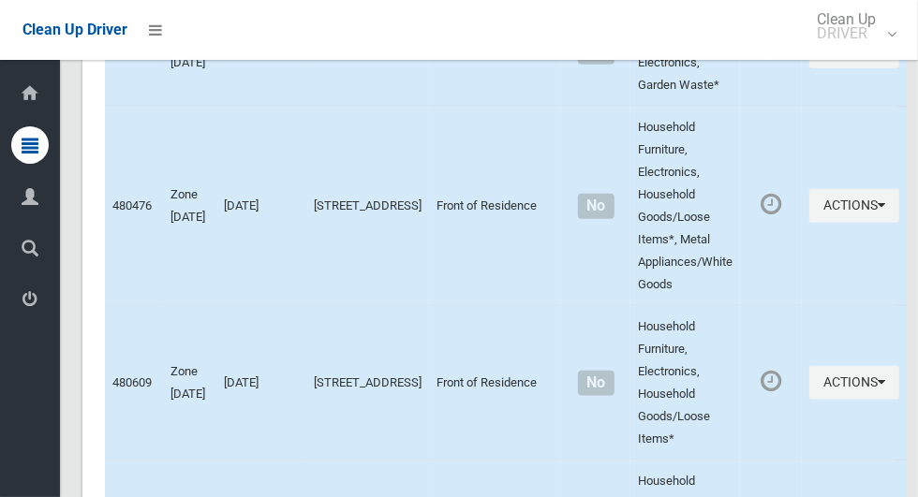
scroll to position [9006, 0]
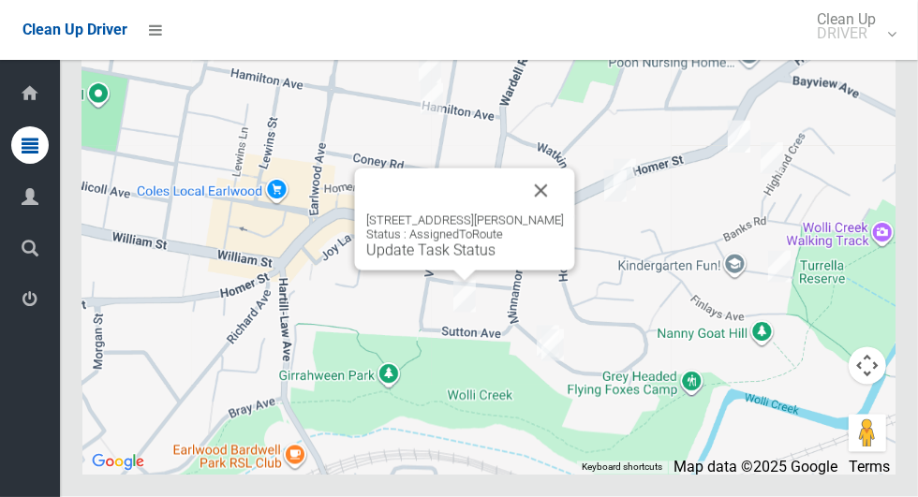
click at [553, 214] on button "Close" at bounding box center [541, 191] width 45 height 45
click at [440, 259] on link "Update Task Status" at bounding box center [430, 251] width 129 height 18
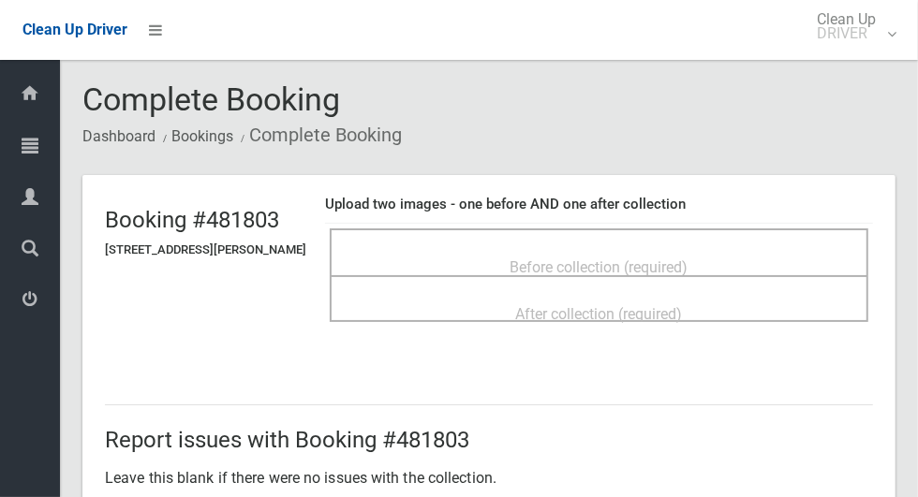
click at [568, 262] on span "Before collection (required)" at bounding box center [600, 268] width 178 height 18
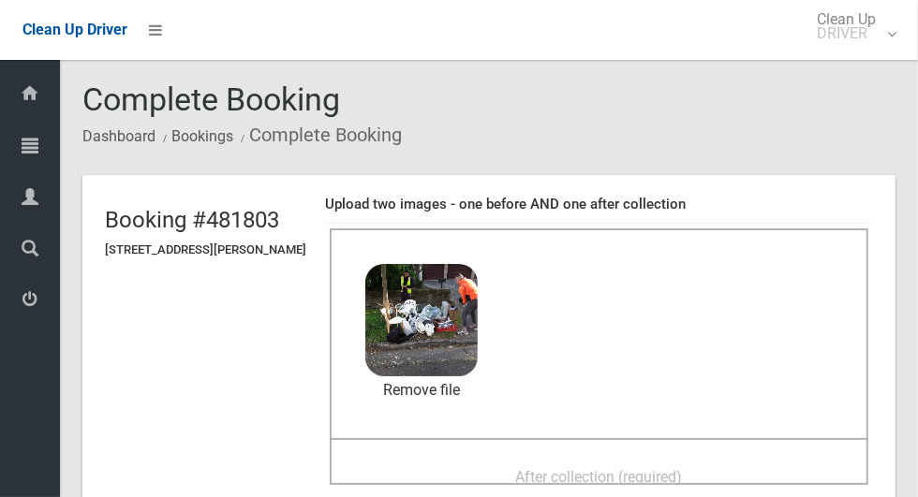
click at [535, 468] on span "After collection (required)" at bounding box center [599, 477] width 167 height 18
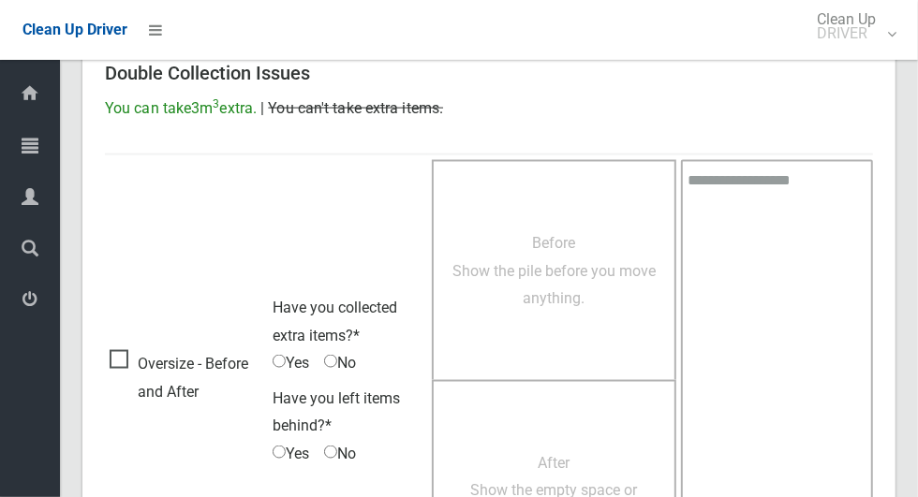
scroll to position [1532, 0]
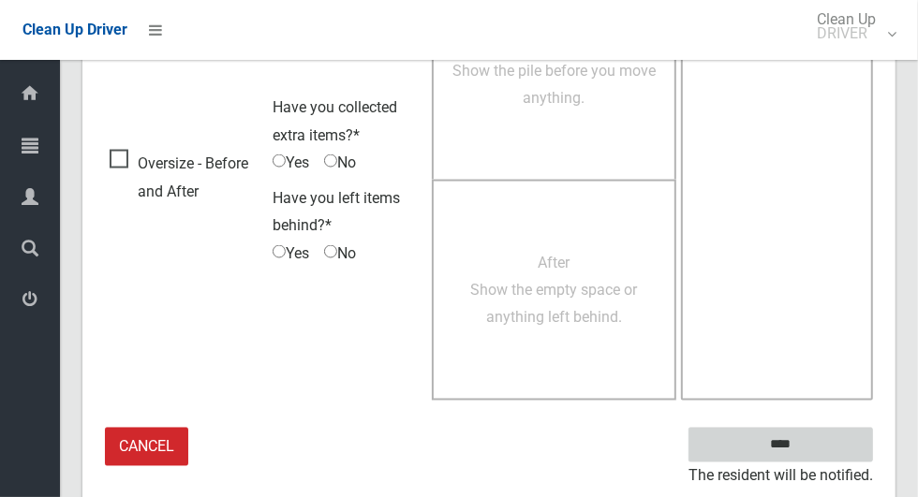
click at [813, 443] on input "****" at bounding box center [780, 445] width 185 height 35
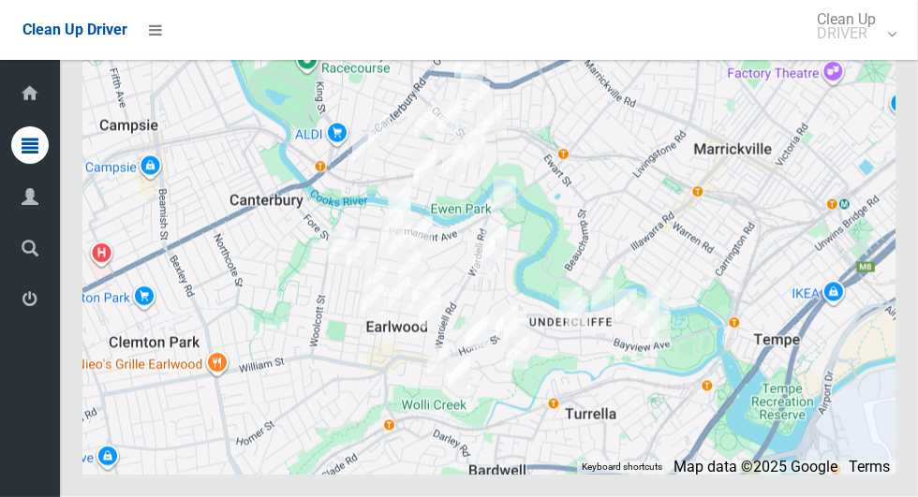
scroll to position [9006, 0]
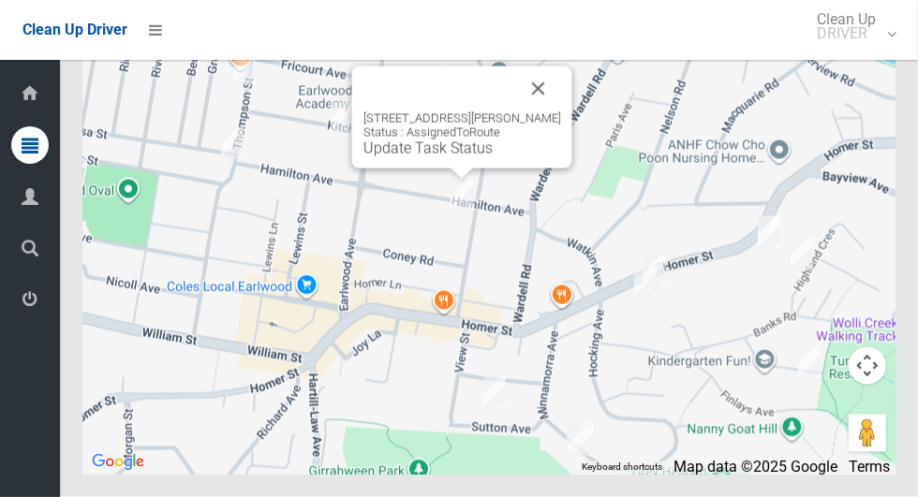
click at [553, 111] on button "Close" at bounding box center [538, 89] width 45 height 45
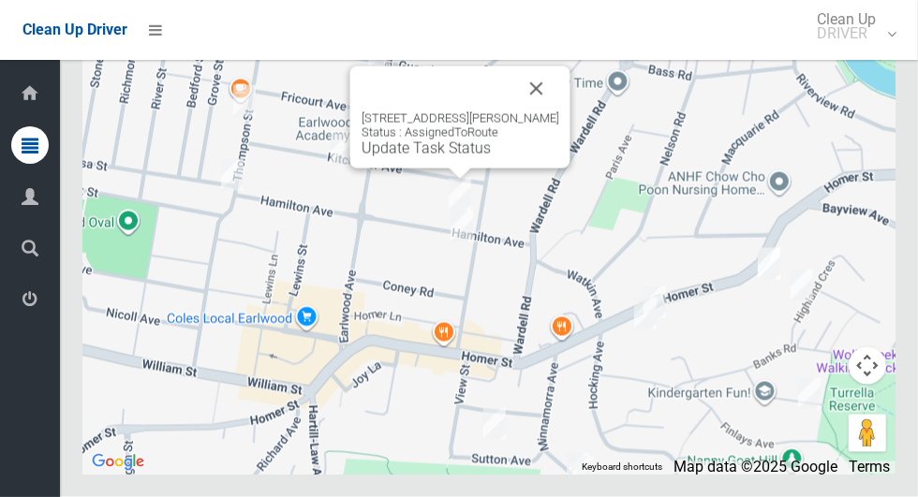
click at [554, 111] on button "Close" at bounding box center [536, 89] width 45 height 45
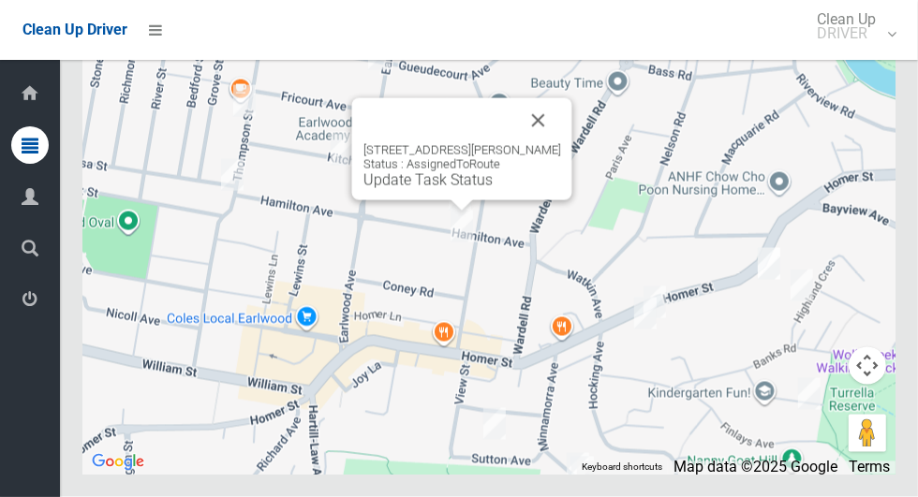
click at [551, 143] on button "Close" at bounding box center [538, 120] width 45 height 45
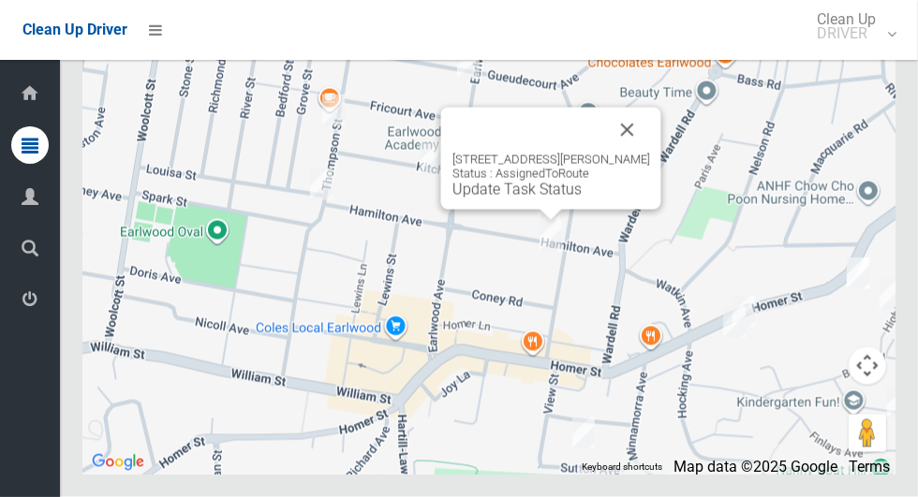
click at [517, 199] on link "Update Task Status" at bounding box center [516, 190] width 129 height 18
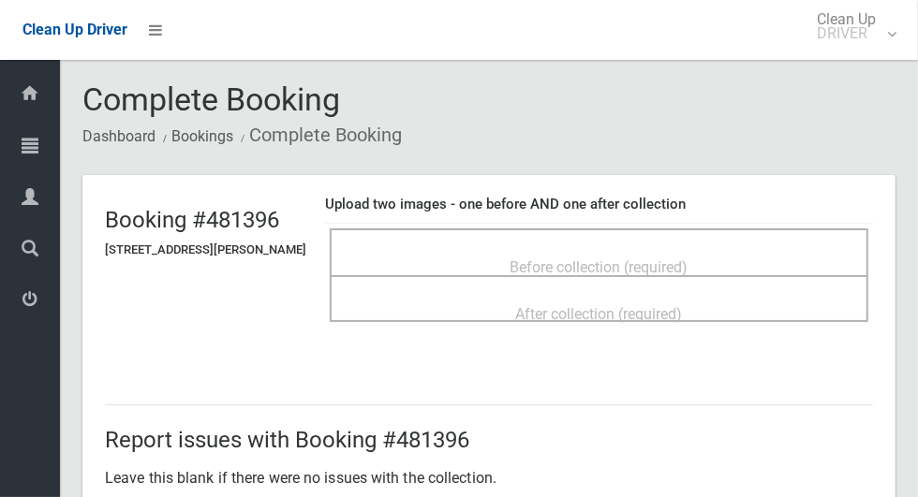
click at [528, 259] on span "Before collection (required)" at bounding box center [600, 268] width 178 height 18
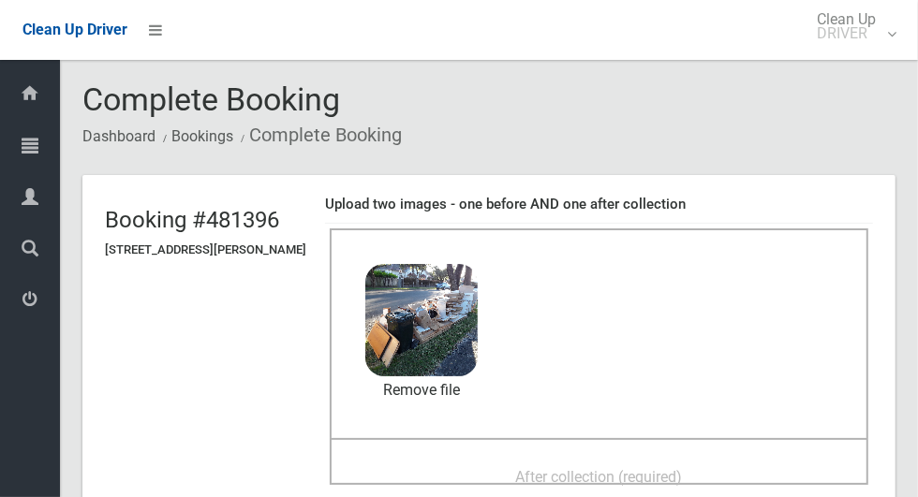
click at [540, 468] on span "After collection (required)" at bounding box center [599, 477] width 167 height 18
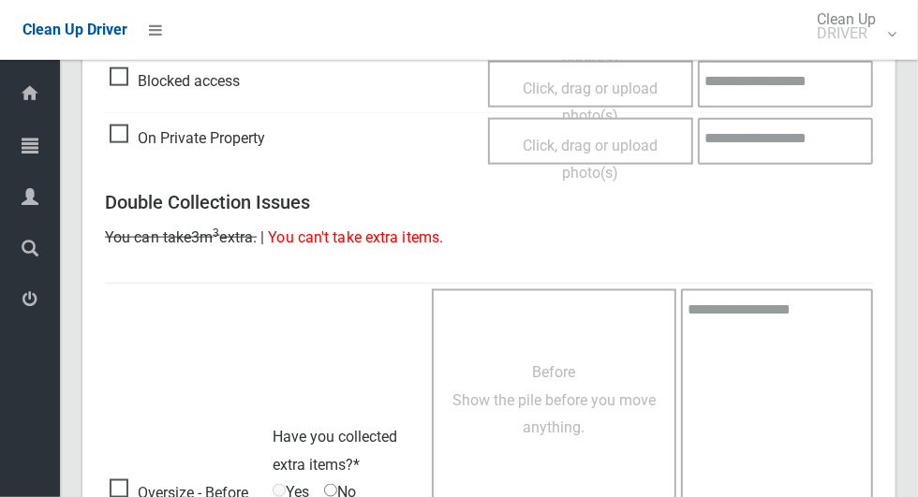
scroll to position [1532, 0]
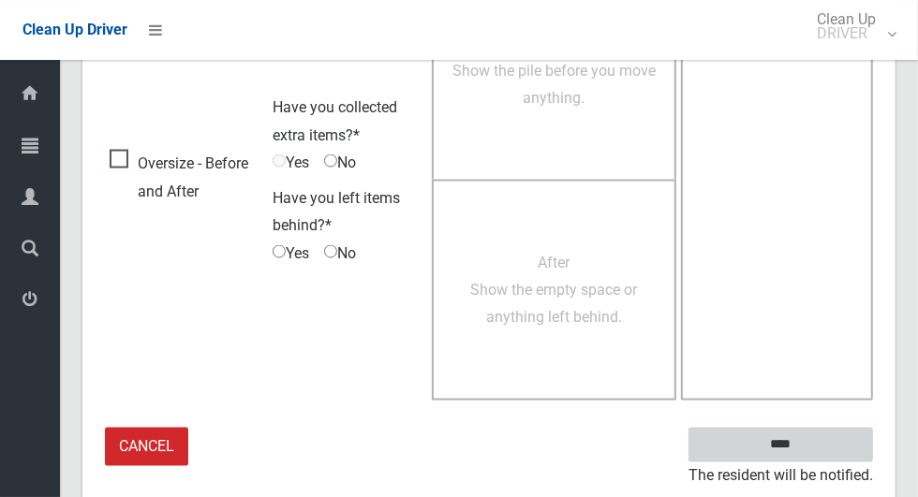
click at [813, 445] on input "****" at bounding box center [780, 445] width 185 height 35
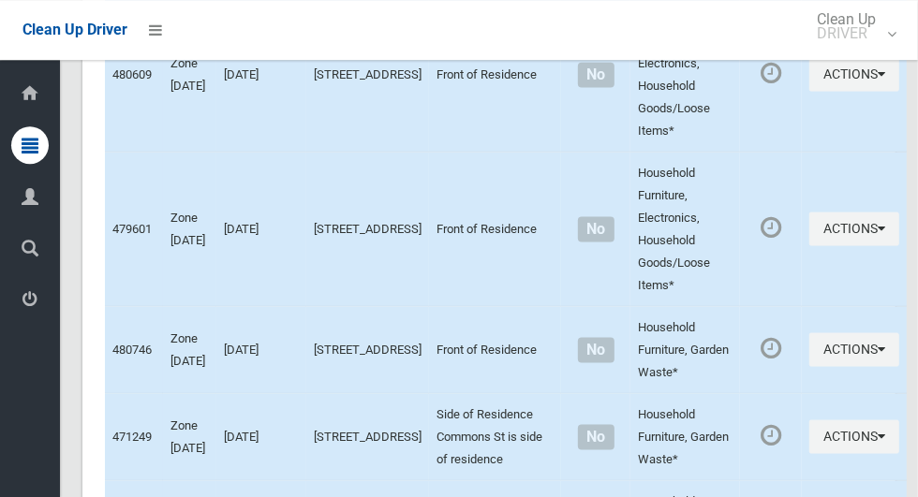
scroll to position [9006, 0]
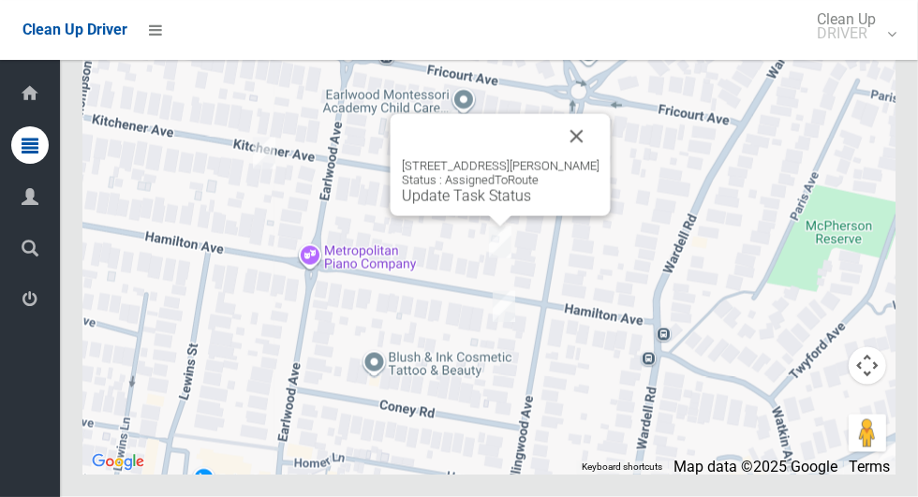
click at [469, 205] on link "Update Task Status" at bounding box center [466, 196] width 129 height 18
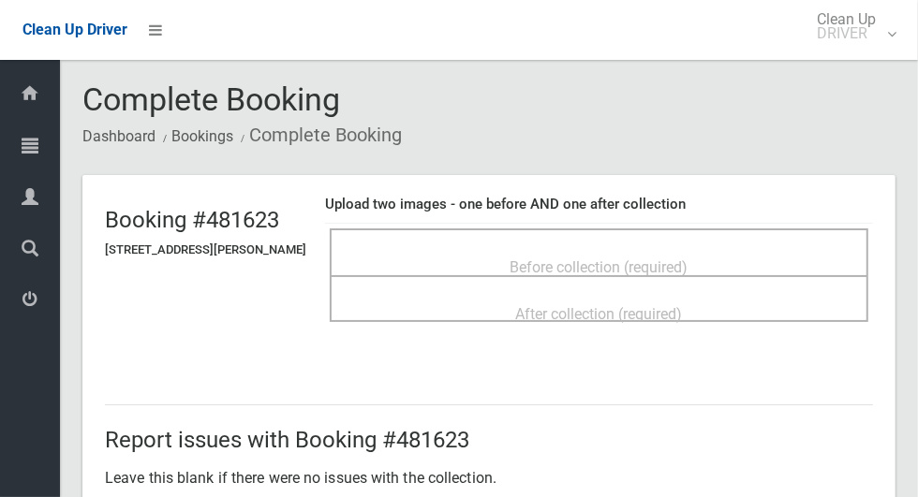
click at [525, 259] on span "Before collection (required)" at bounding box center [600, 268] width 178 height 18
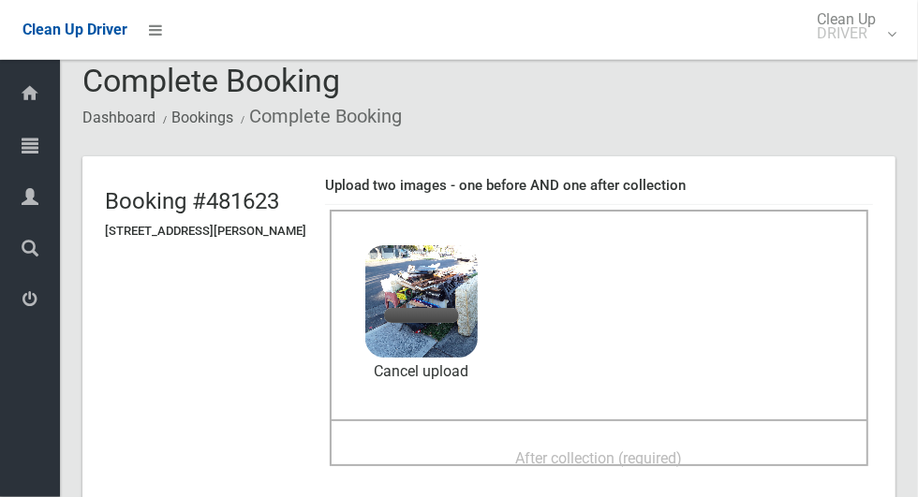
scroll to position [35, 0]
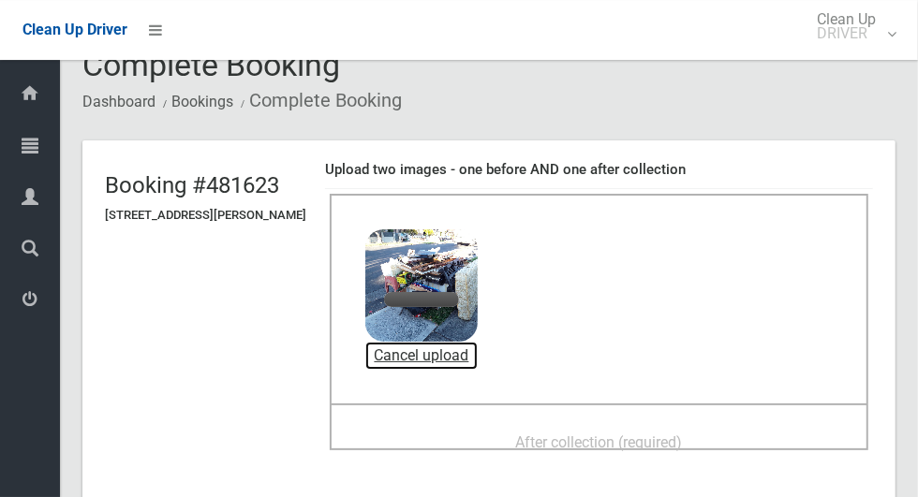
click at [451, 355] on link "Cancel upload" at bounding box center [421, 356] width 112 height 28
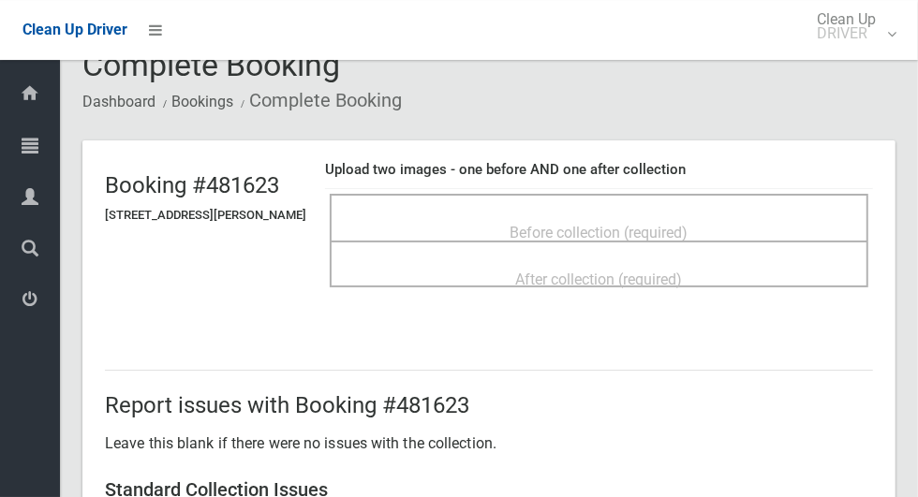
click at [673, 215] on div "Before collection (required)" at bounding box center [598, 232] width 497 height 35
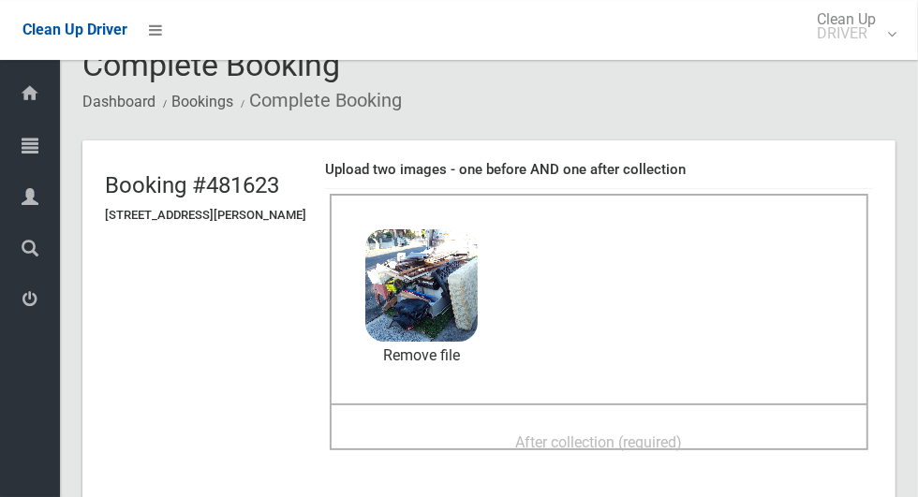
click at [568, 434] on span "After collection (required)" at bounding box center [599, 443] width 167 height 18
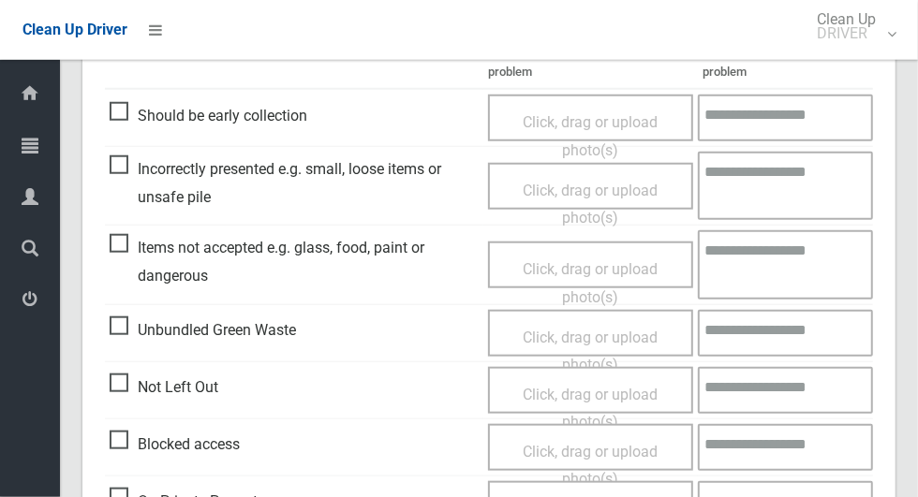
scroll to position [1532, 0]
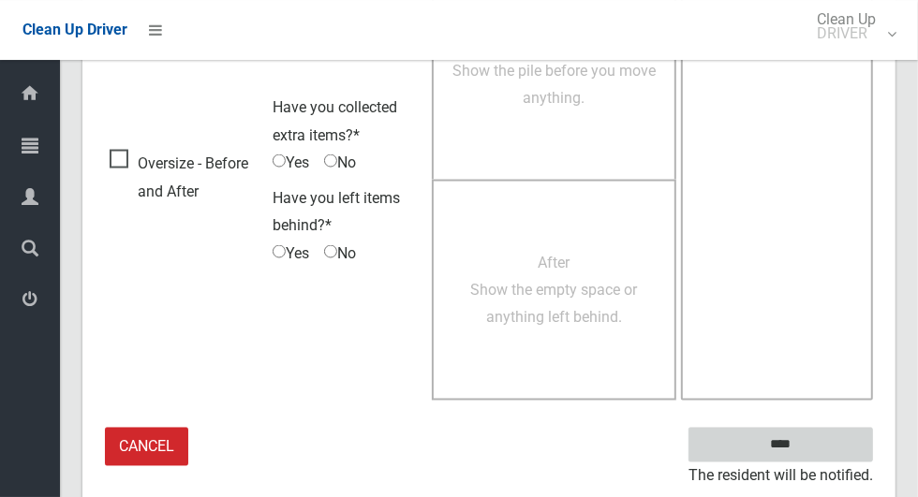
click at [813, 450] on input "****" at bounding box center [780, 445] width 185 height 35
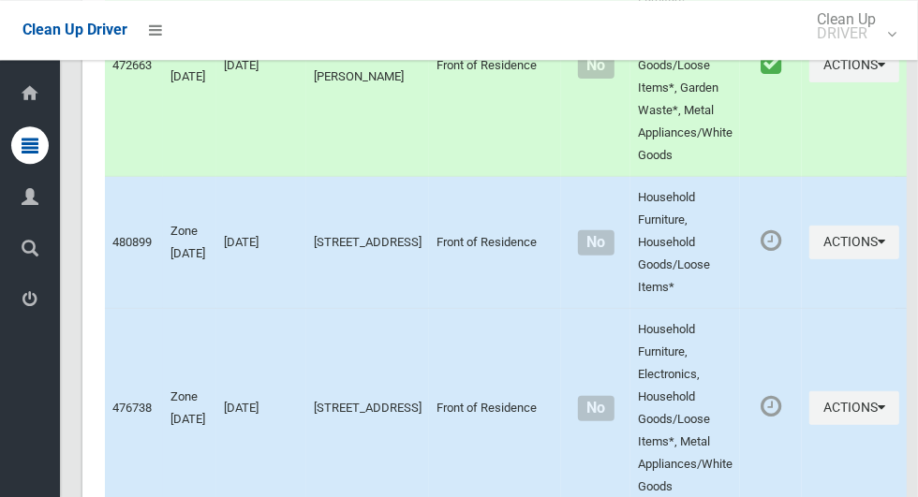
scroll to position [9006, 0]
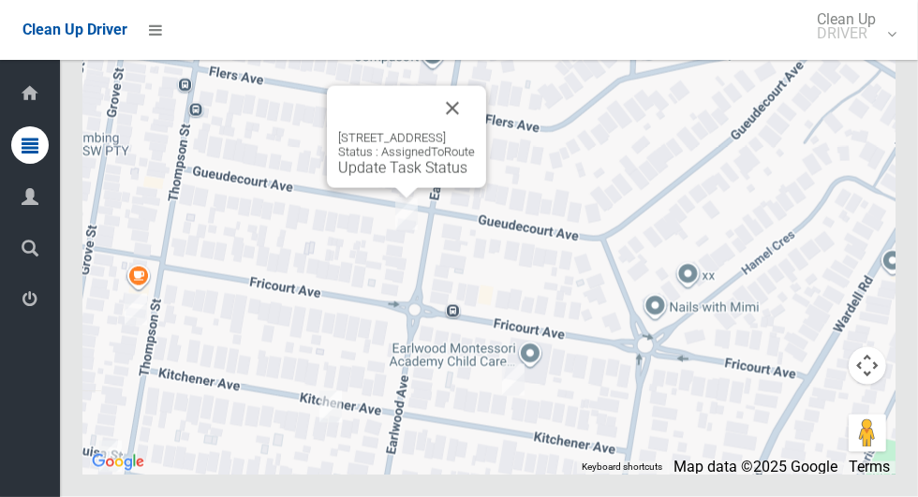
click at [475, 131] on button "Close" at bounding box center [452, 108] width 45 height 45
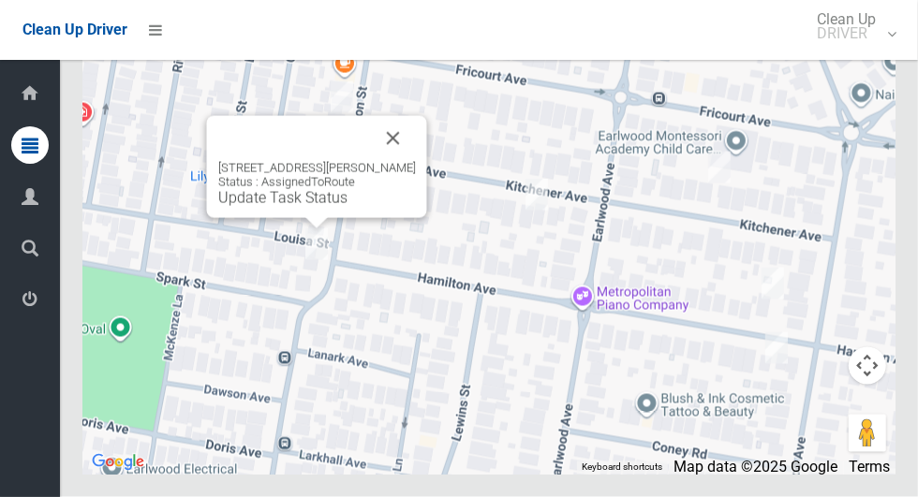
click at [290, 207] on link "Update Task Status" at bounding box center [282, 198] width 129 height 18
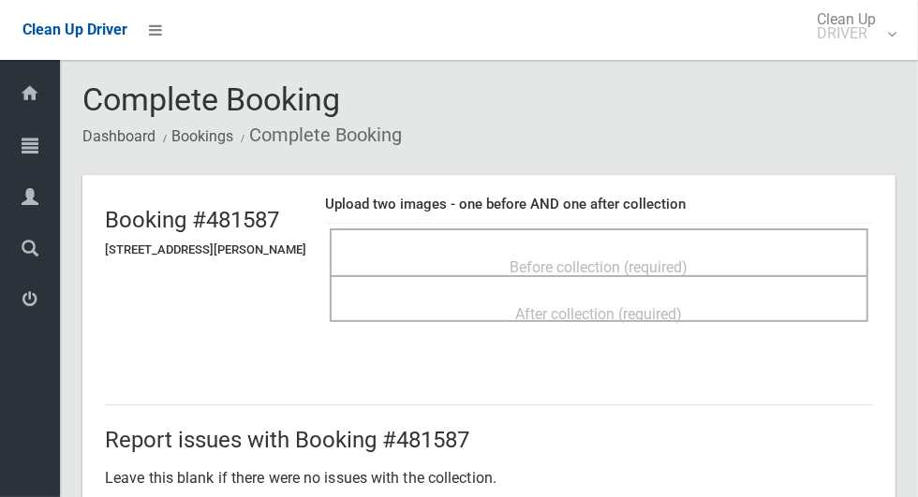
click at [561, 259] on span "Before collection (required)" at bounding box center [600, 268] width 178 height 18
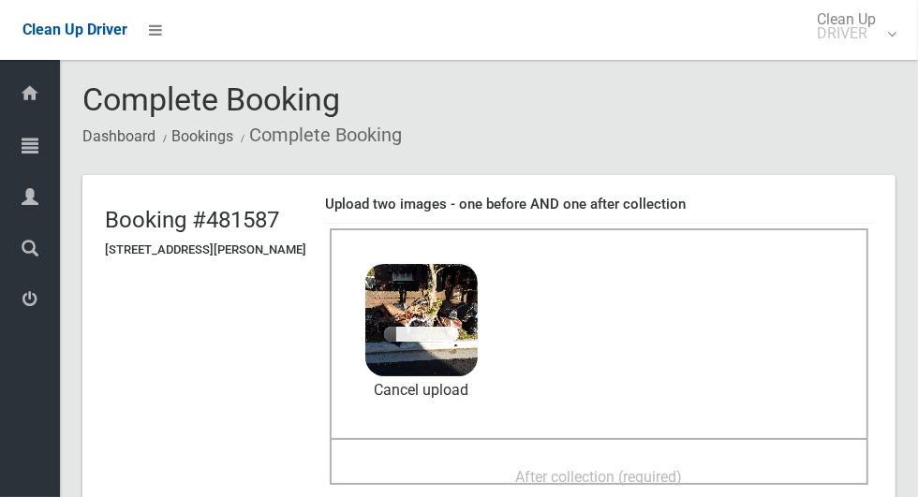
click at [478, 375] on img at bounding box center [421, 320] width 112 height 112
click at [478, 391] on link "Cancel upload" at bounding box center [421, 391] width 112 height 28
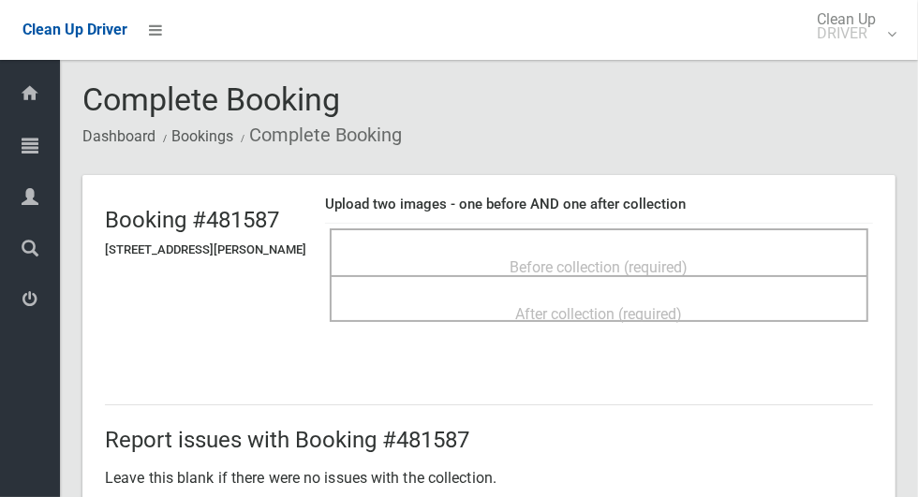
click at [556, 229] on div "Before collection (required)" at bounding box center [599, 252] width 539 height 47
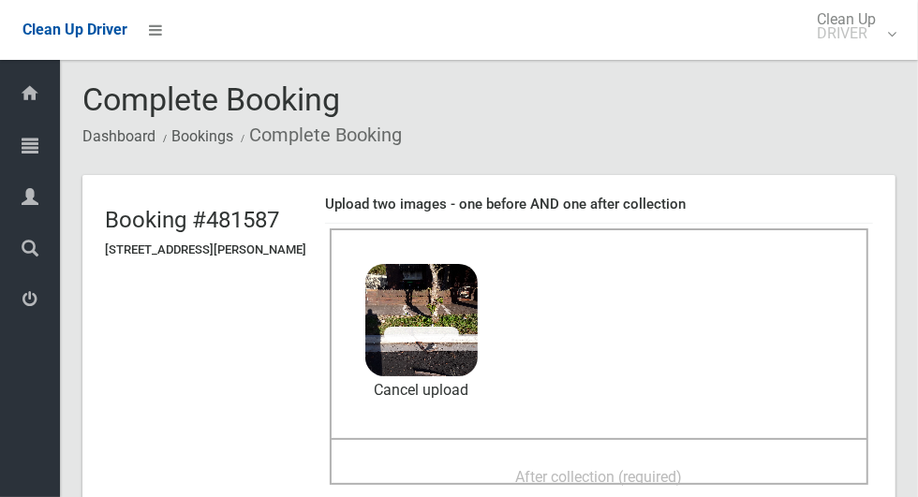
click at [580, 468] on span "After collection (required)" at bounding box center [599, 477] width 167 height 18
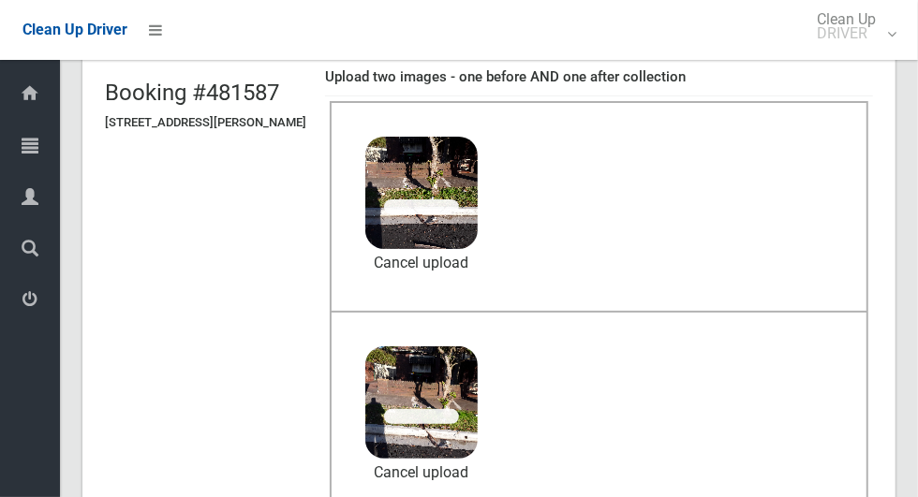
scroll to position [139, 0]
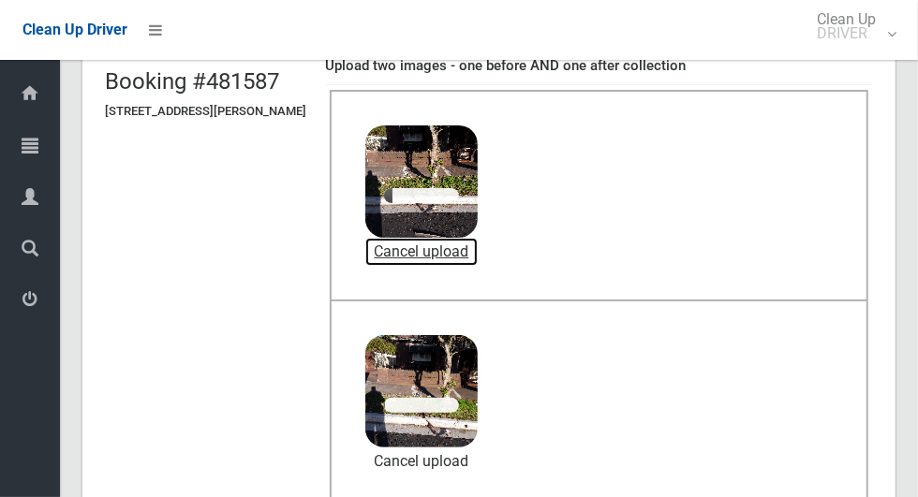
click at [478, 256] on link "Cancel upload" at bounding box center [421, 252] width 112 height 28
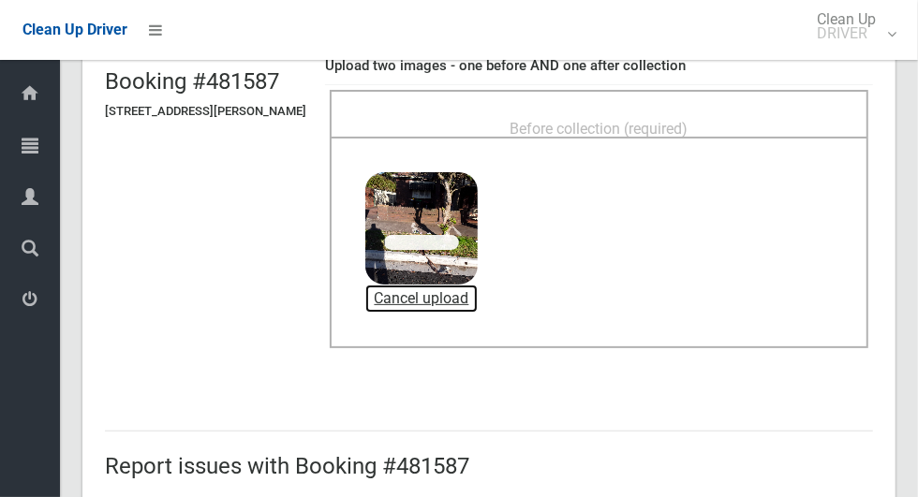
click at [478, 293] on link "Cancel upload" at bounding box center [421, 299] width 112 height 28
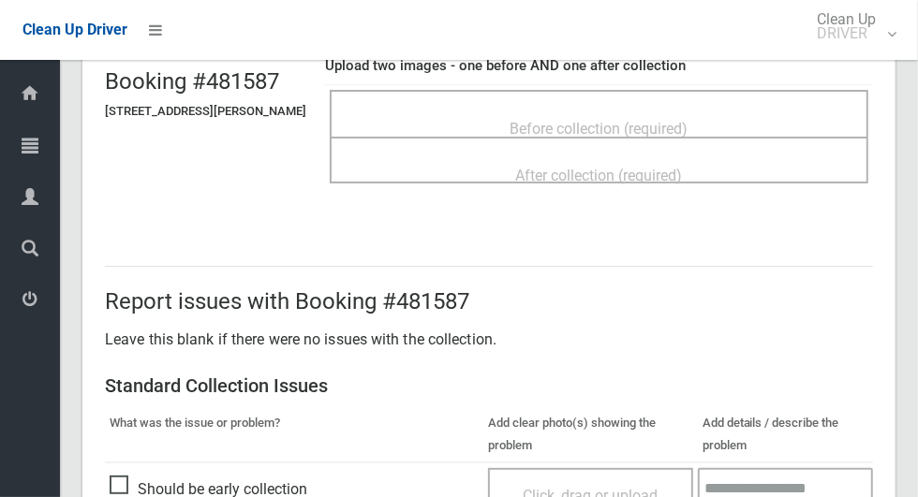
click at [658, 120] on span "Before collection (required)" at bounding box center [600, 129] width 178 height 18
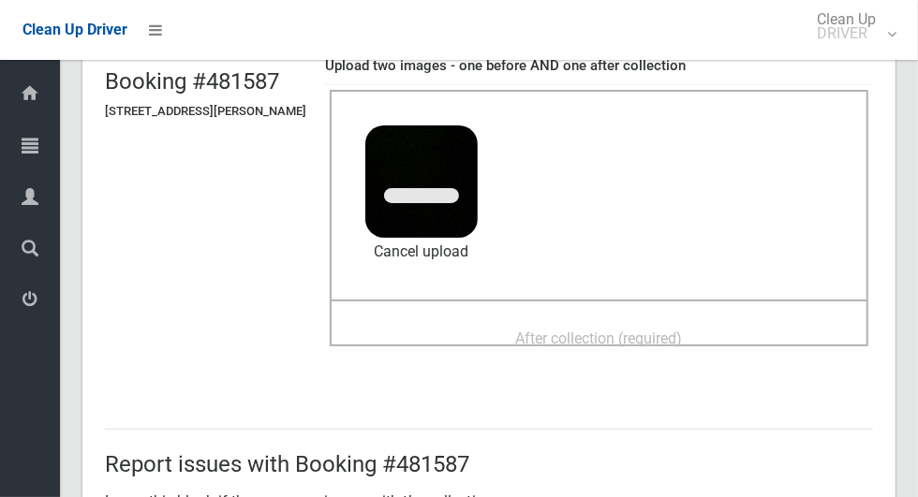
click at [538, 333] on span "After collection (required)" at bounding box center [599, 339] width 167 height 18
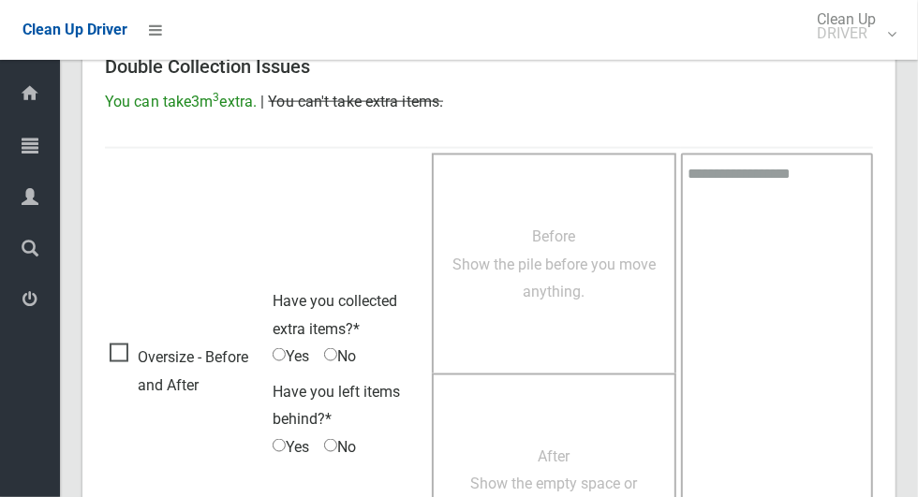
scroll to position [1532, 0]
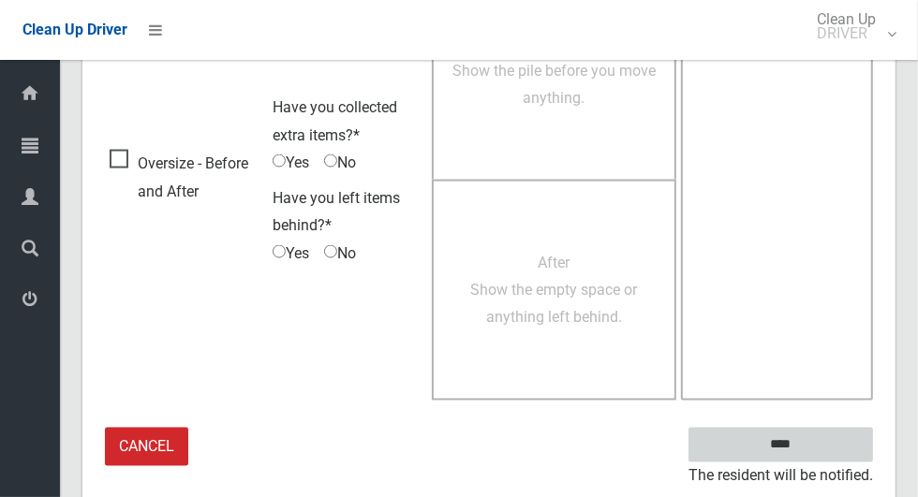
click at [827, 447] on input "****" at bounding box center [780, 445] width 185 height 35
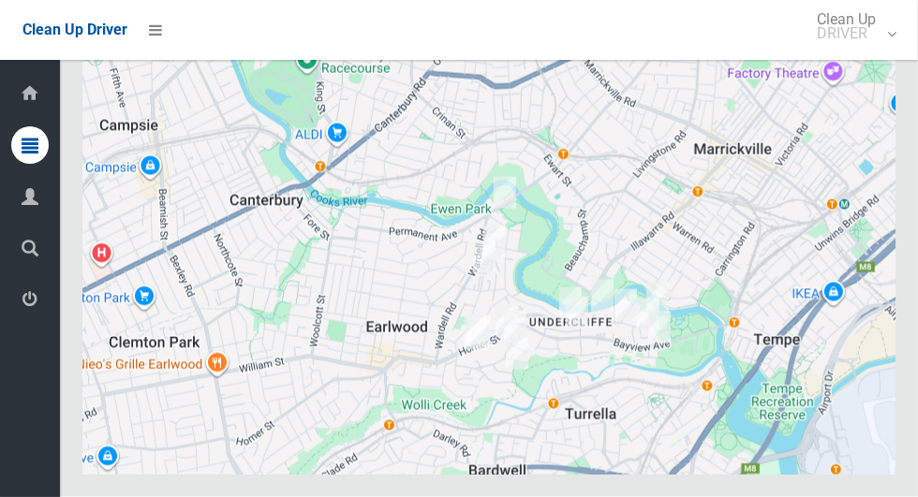
scroll to position [9006, 0]
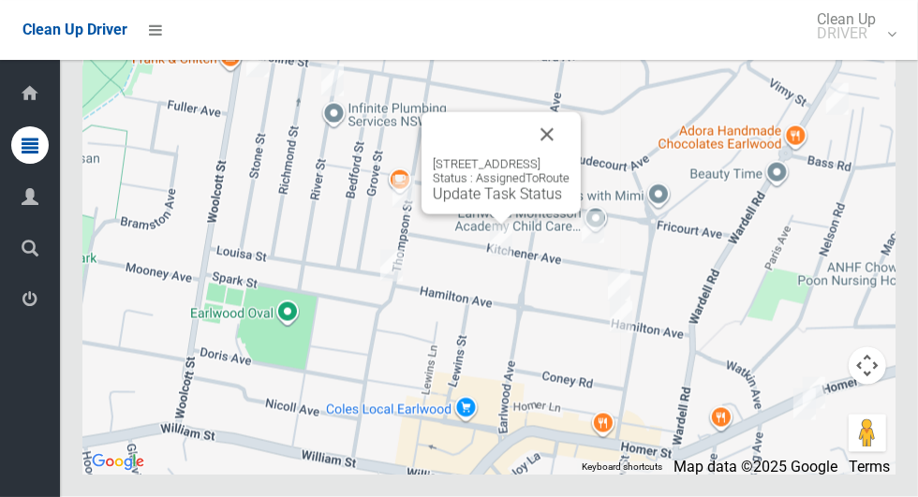
click at [570, 157] on button "Close" at bounding box center [547, 134] width 45 height 45
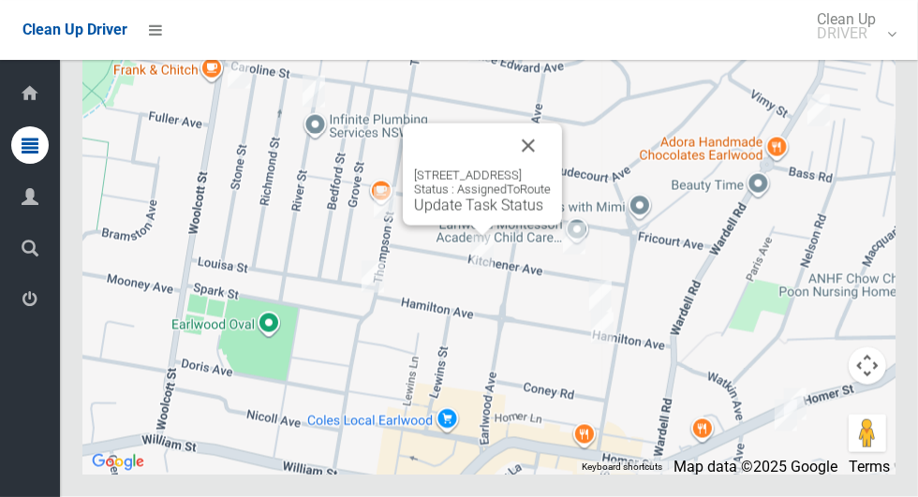
click at [444, 215] on link "Update Task Status" at bounding box center [478, 206] width 129 height 18
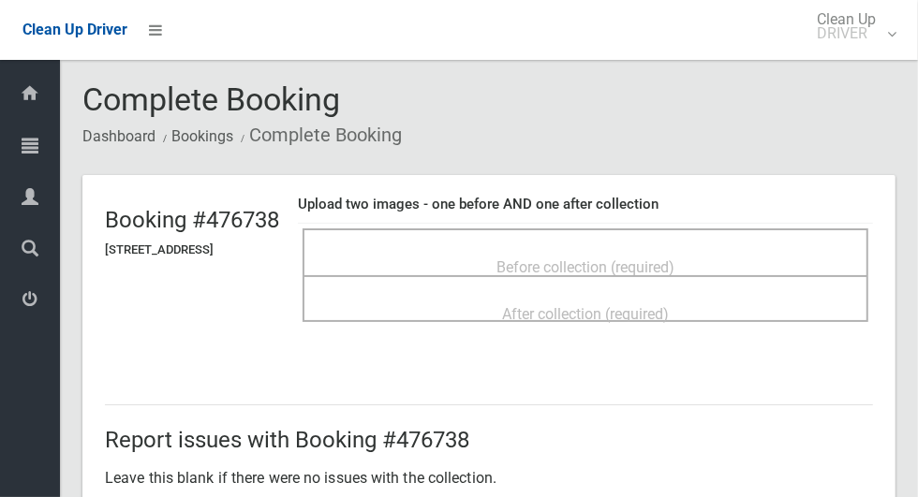
click at [505, 256] on div "Before collection (required)" at bounding box center [585, 266] width 525 height 35
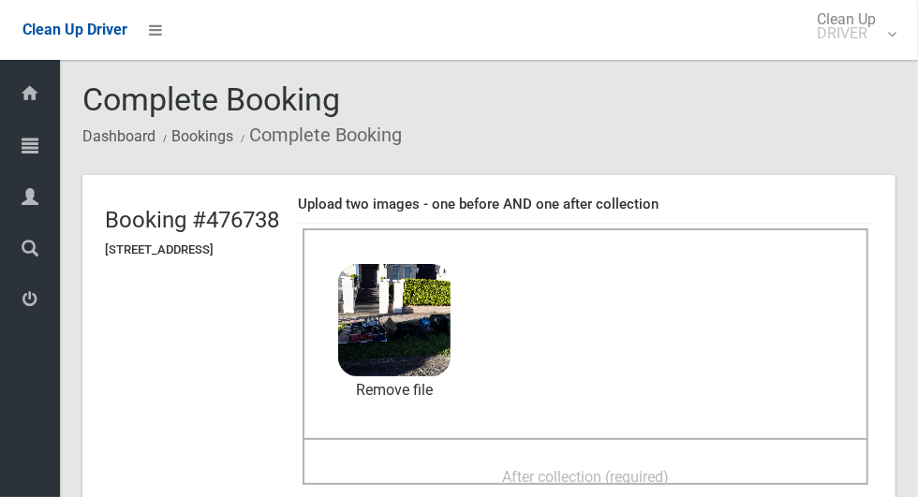
click at [550, 468] on span "After collection (required)" at bounding box center [585, 477] width 167 height 18
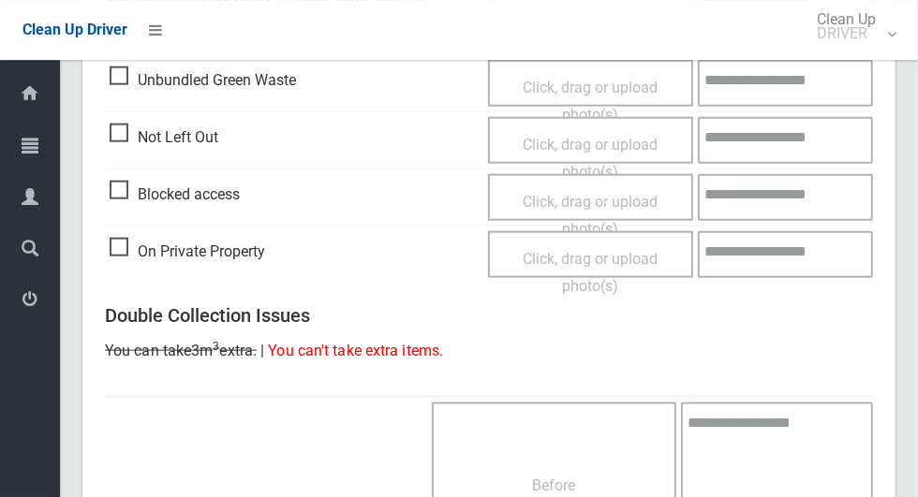
scroll to position [1532, 0]
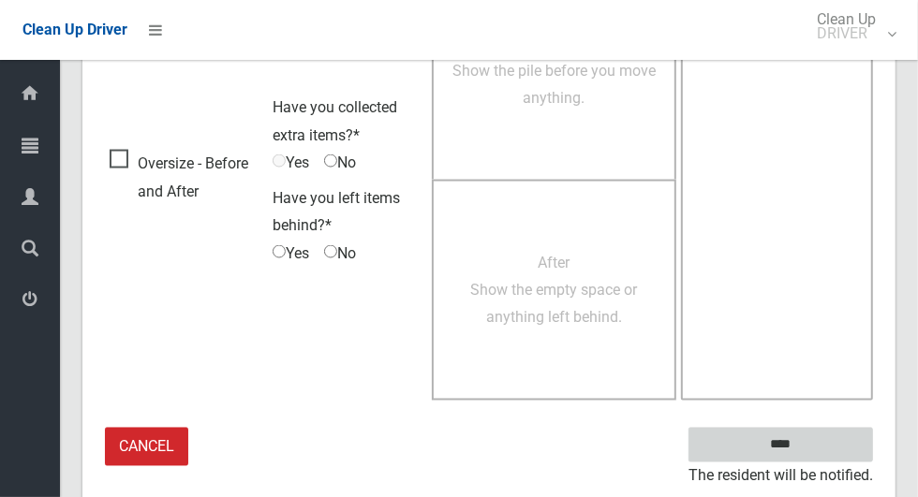
click at [813, 451] on input "****" at bounding box center [780, 445] width 185 height 35
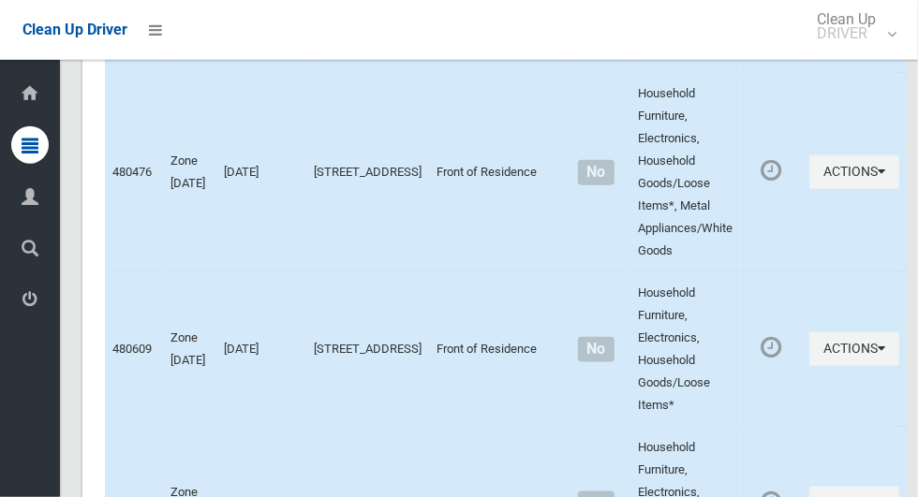
scroll to position [9006, 0]
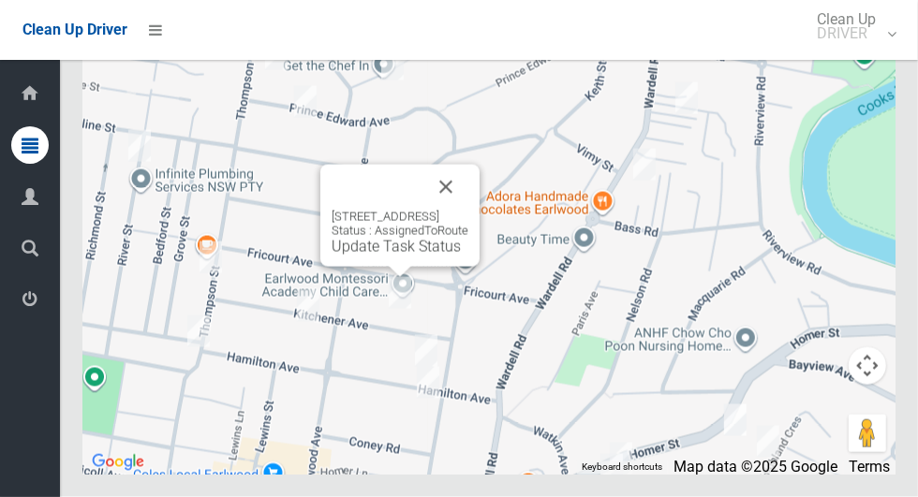
click at [594, 304] on div "[STREET_ADDRESS] Status : AssignedToRoute Update Task Status" at bounding box center [488, 241] width 813 height 468
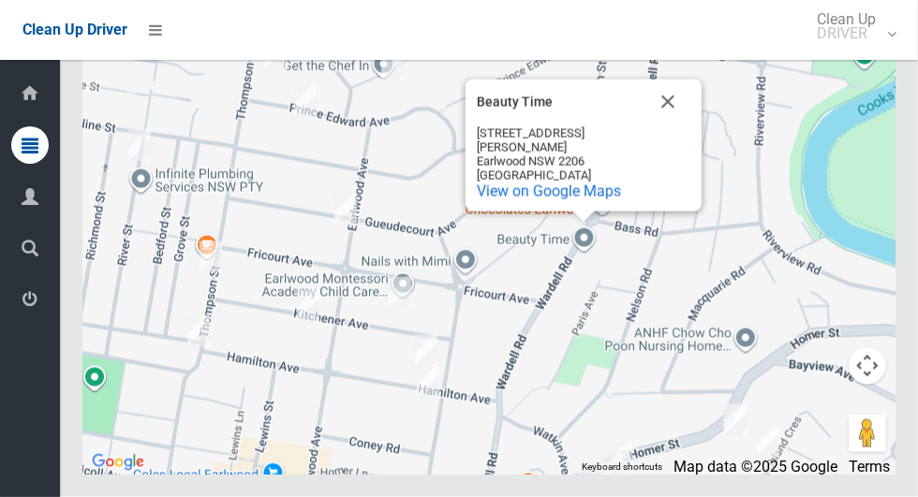
click at [654, 125] on button "Close" at bounding box center [667, 102] width 45 height 45
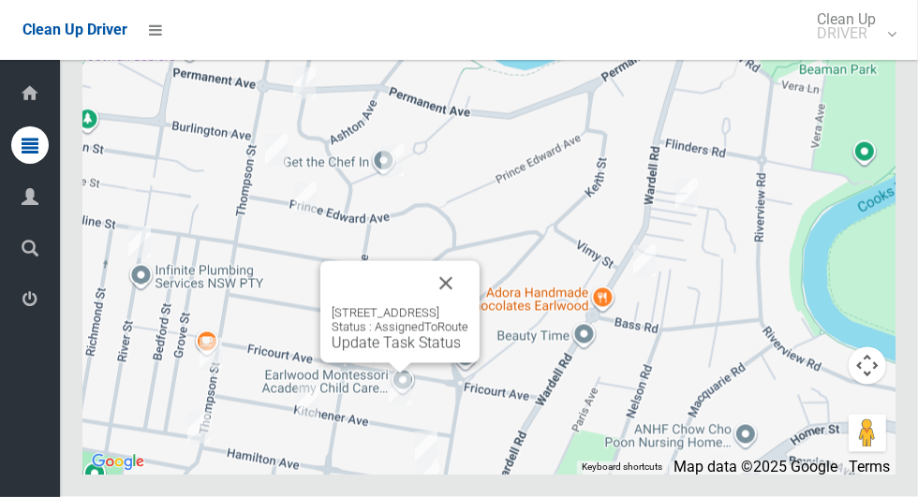
click at [390, 352] on div "[STREET_ADDRESS] Status : AssignedToRoute Update Task Status" at bounding box center [400, 329] width 137 height 46
click at [350, 352] on link "Update Task Status" at bounding box center [396, 343] width 129 height 18
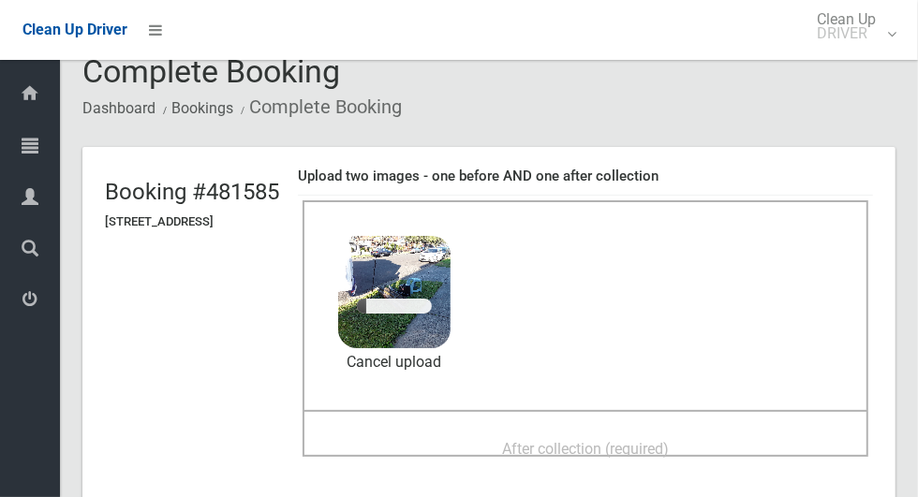
scroll to position [73, 0]
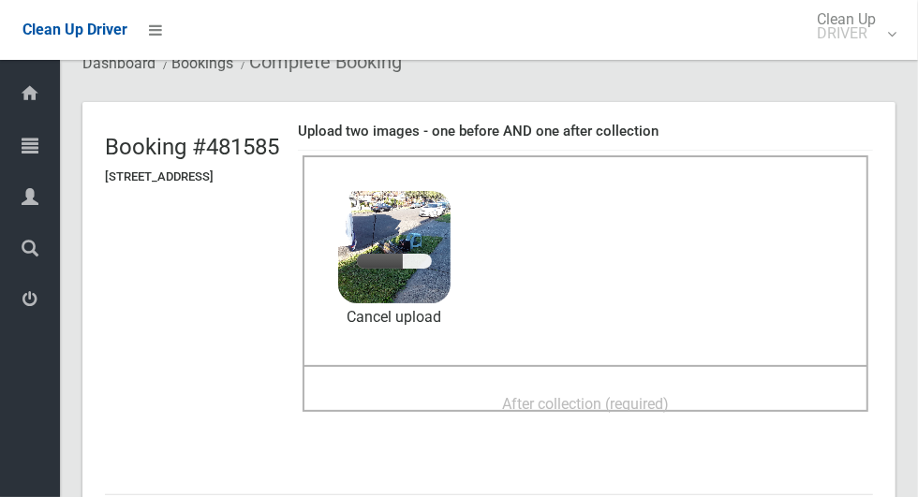
click at [587, 386] on div "After collection (required)" at bounding box center [585, 403] width 525 height 35
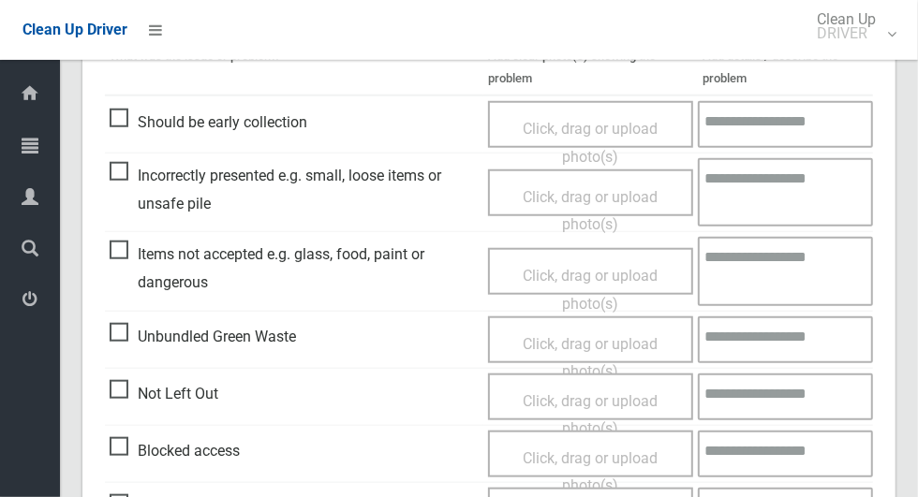
scroll to position [1532, 0]
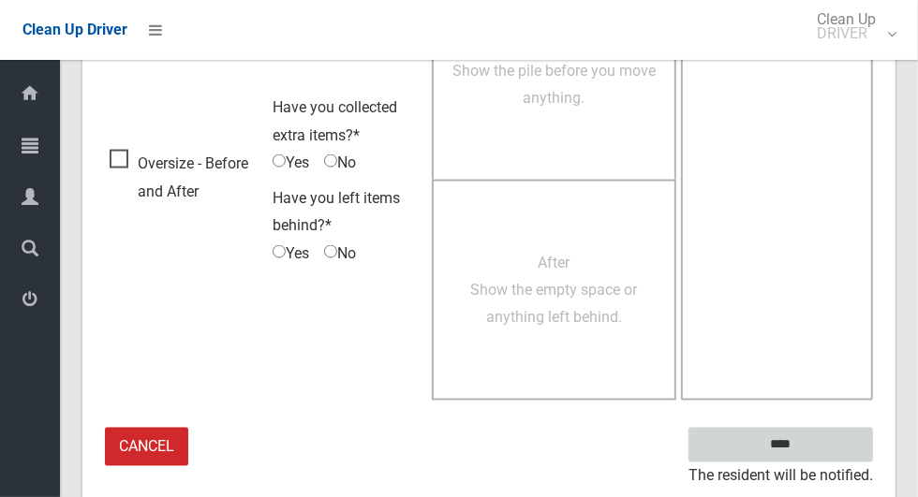
click at [813, 444] on input "****" at bounding box center [780, 445] width 185 height 35
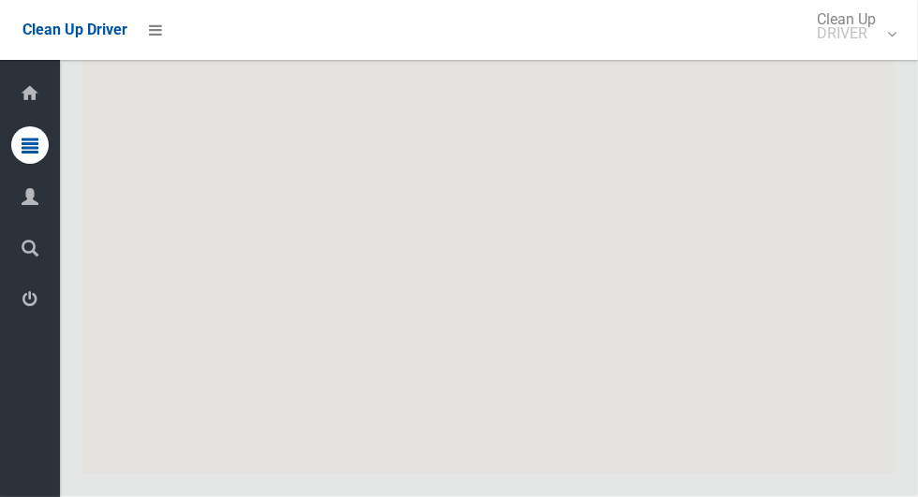
scroll to position [9006, 0]
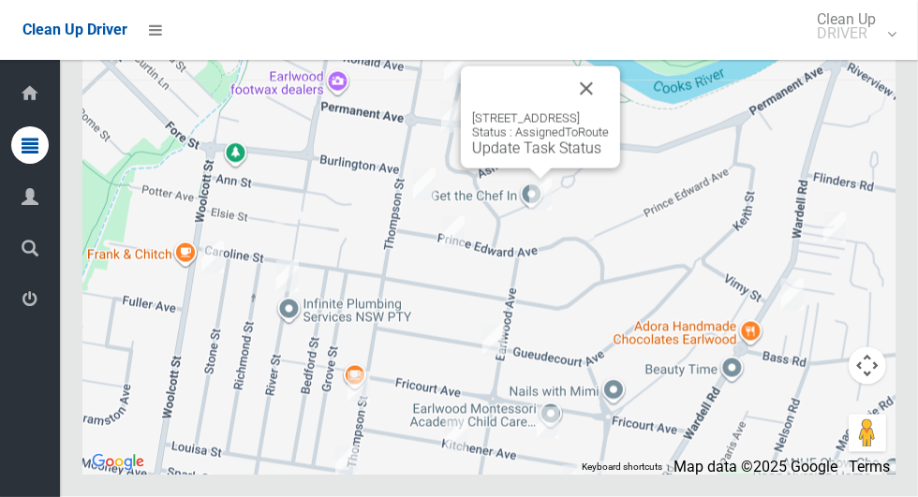
click at [609, 111] on button "Close" at bounding box center [586, 89] width 45 height 45
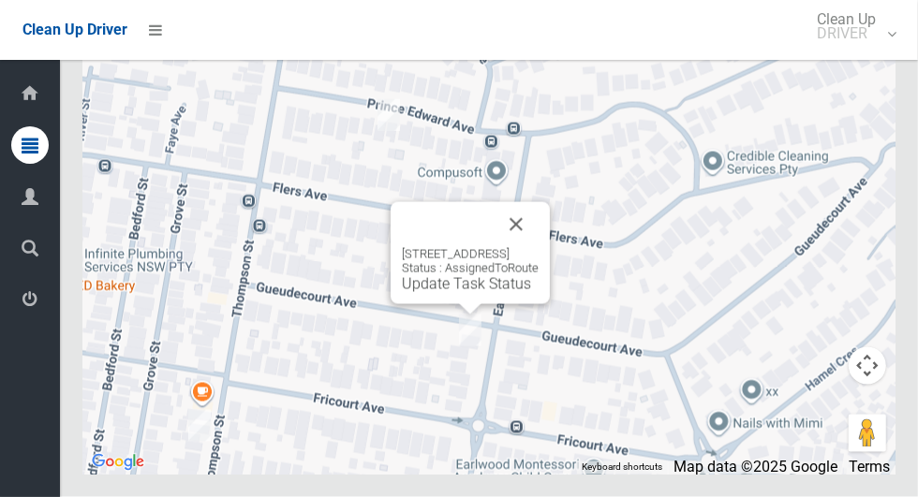
click at [443, 293] on link "Update Task Status" at bounding box center [466, 284] width 129 height 18
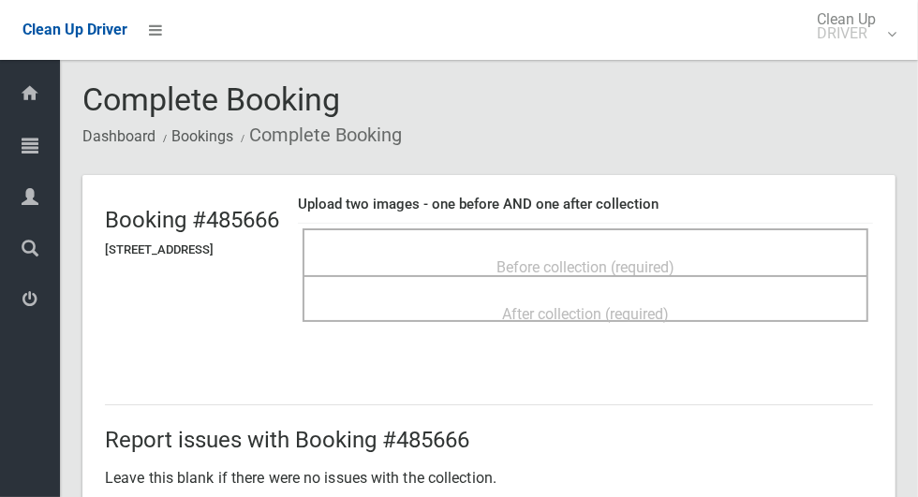
click at [568, 259] on span "Before collection (required)" at bounding box center [585, 268] width 178 height 18
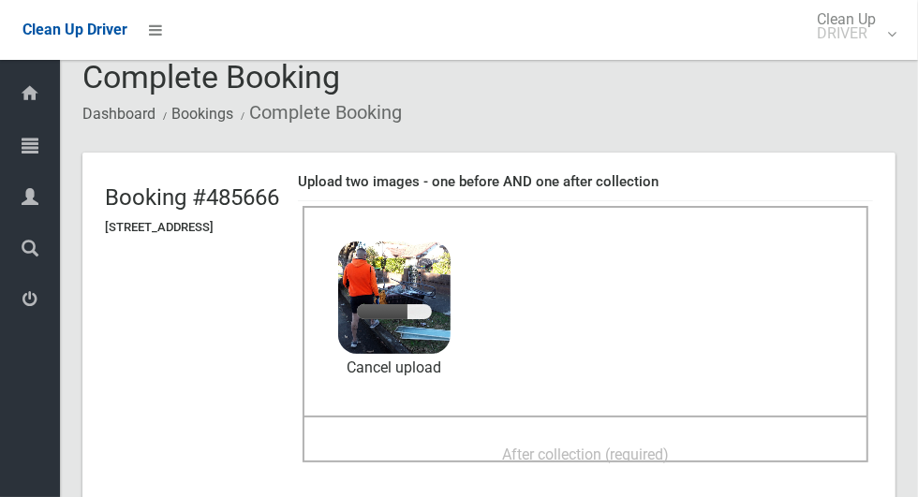
scroll to position [24, 0]
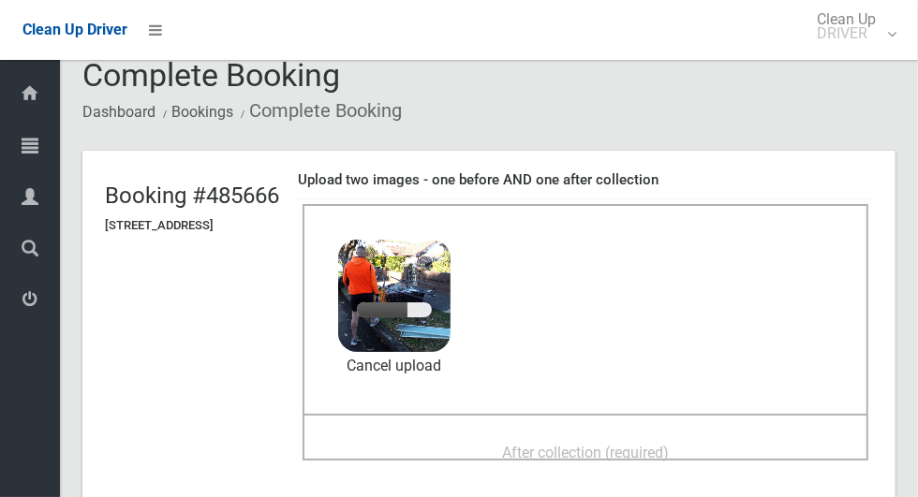
click at [544, 435] on div "After collection (required)" at bounding box center [585, 452] width 525 height 35
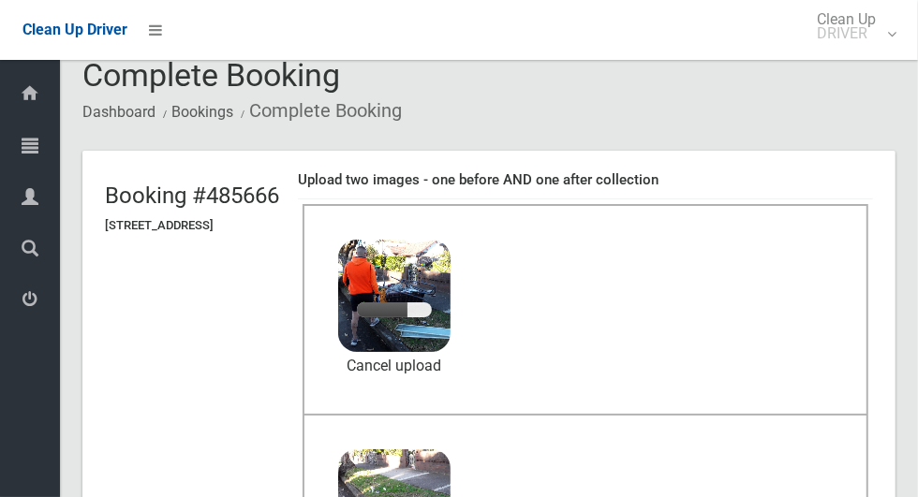
scroll to position [130, 0]
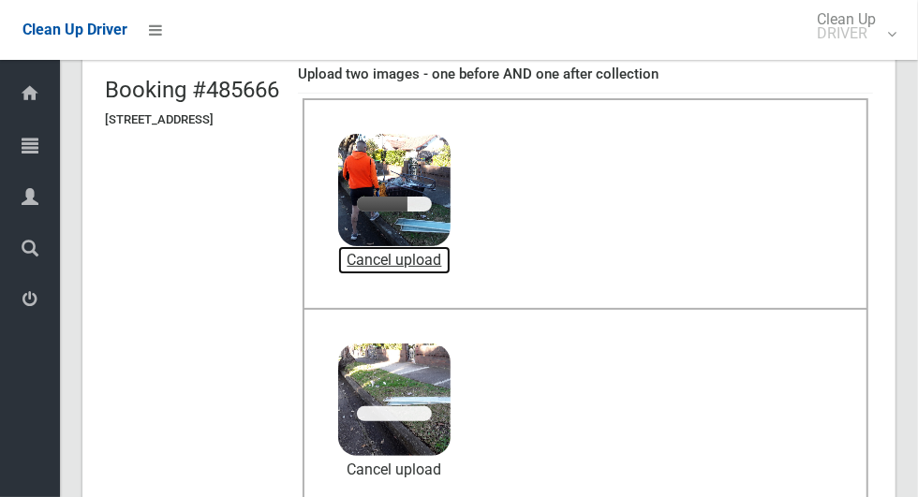
click at [451, 256] on link "Cancel upload" at bounding box center [394, 260] width 112 height 28
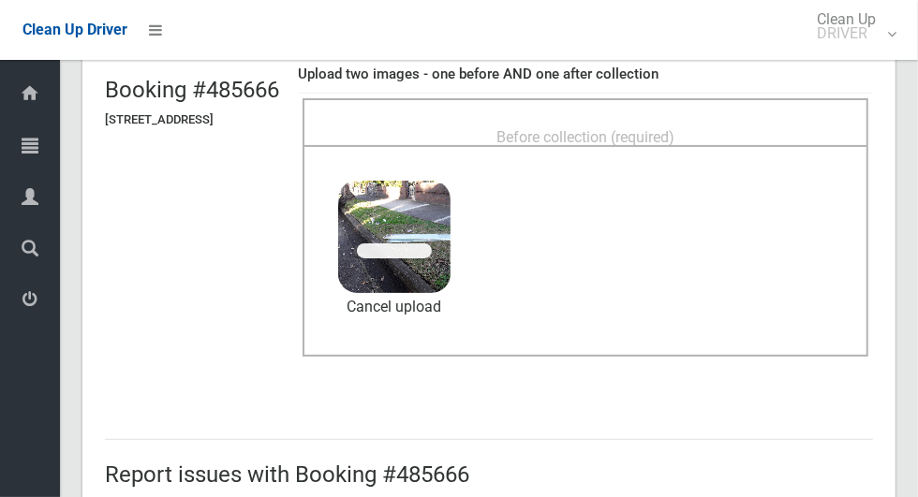
click at [620, 119] on div "Before collection (required)" at bounding box center [585, 136] width 525 height 35
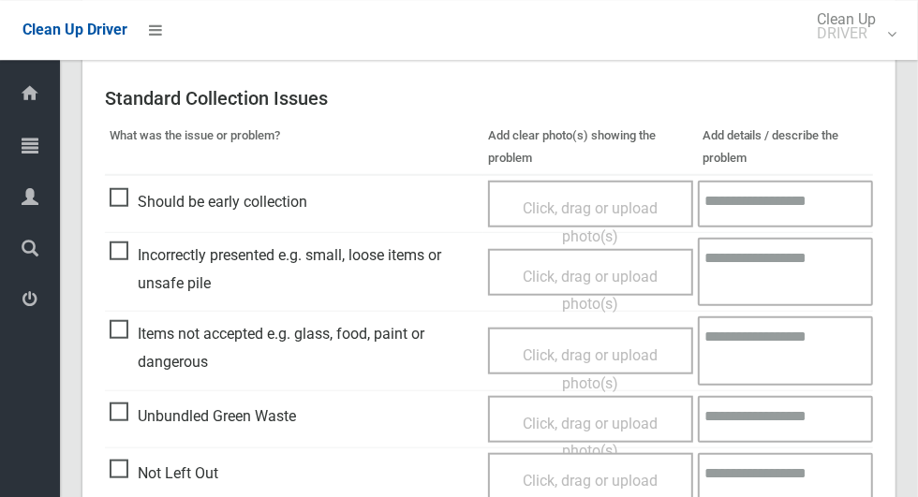
scroll to position [1532, 0]
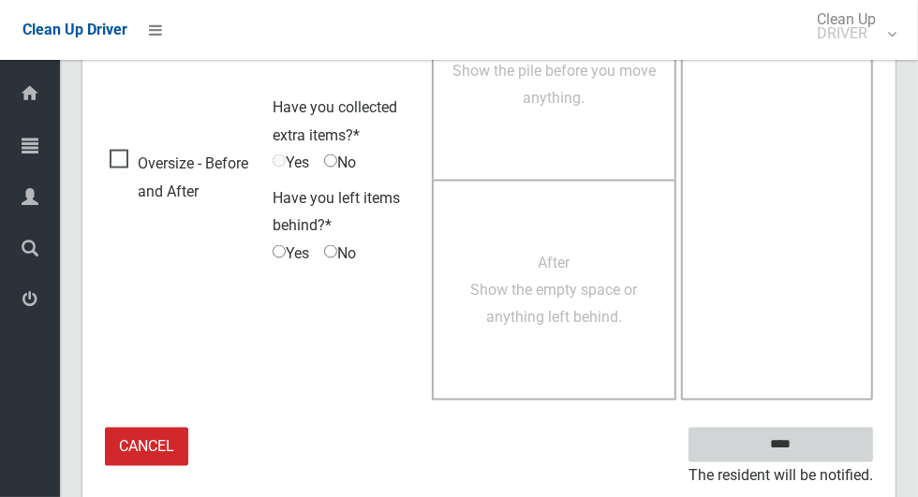
click at [813, 455] on input "****" at bounding box center [780, 445] width 185 height 35
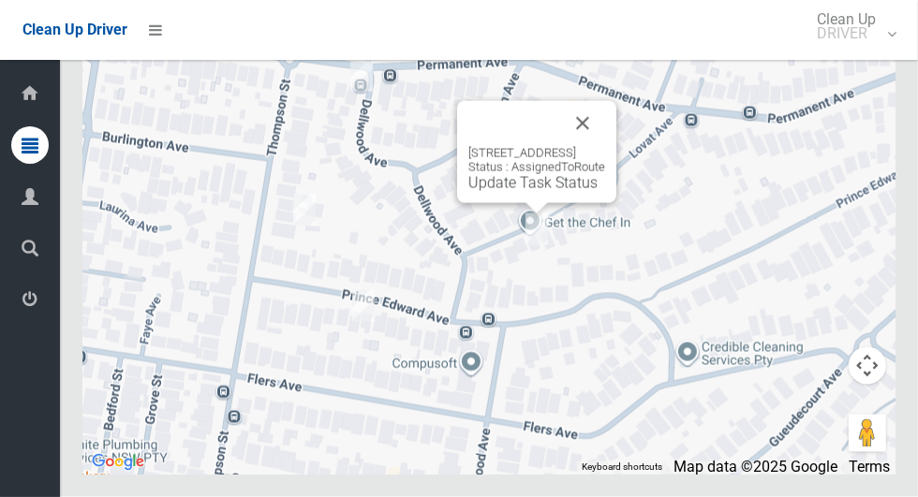
scroll to position [9001, 0]
click at [513, 203] on div "[STREET_ADDRESS] Status : AssignedToRoute Update Task Status" at bounding box center [536, 152] width 159 height 102
click at [498, 192] on link "Update Task Status" at bounding box center [532, 183] width 129 height 18
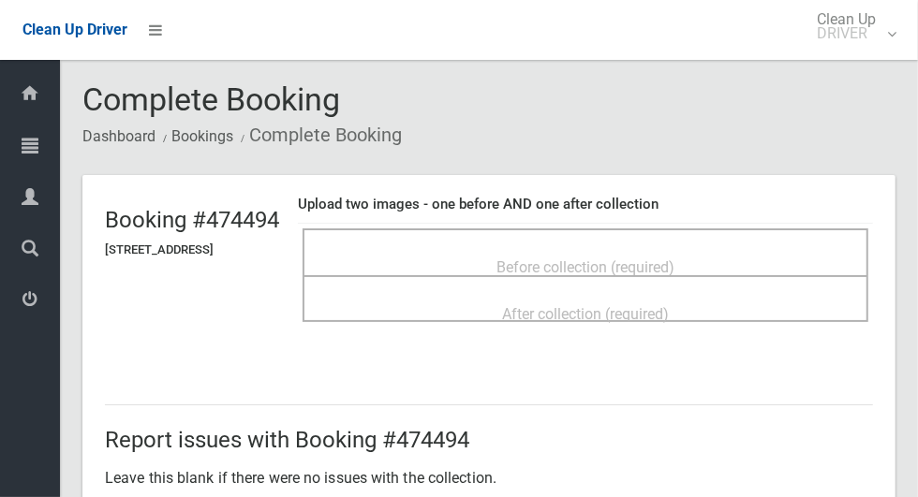
click at [503, 255] on div "Before collection (required)" at bounding box center [585, 266] width 525 height 35
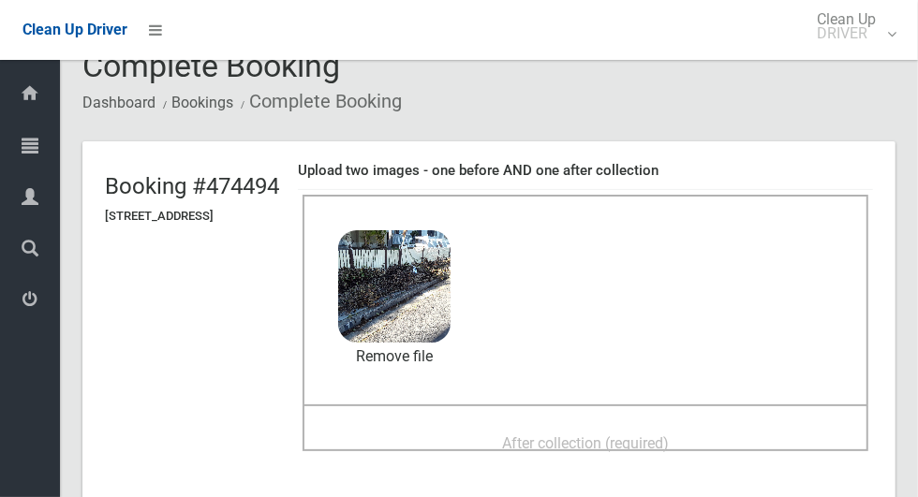
scroll to position [72, 0]
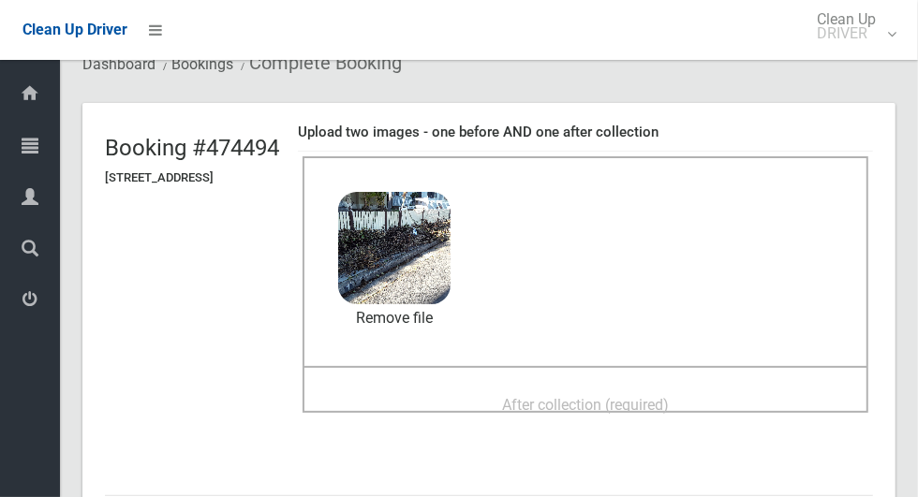
click at [600, 396] on span "After collection (required)" at bounding box center [585, 405] width 167 height 18
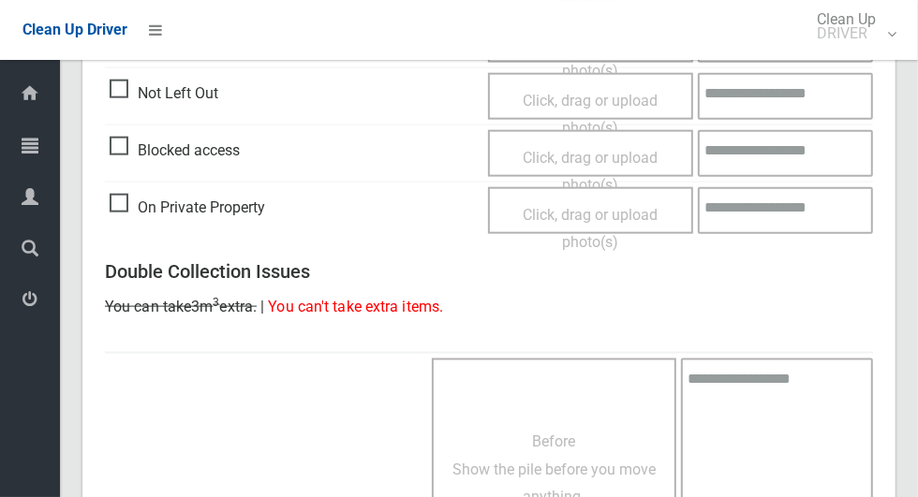
scroll to position [1532, 0]
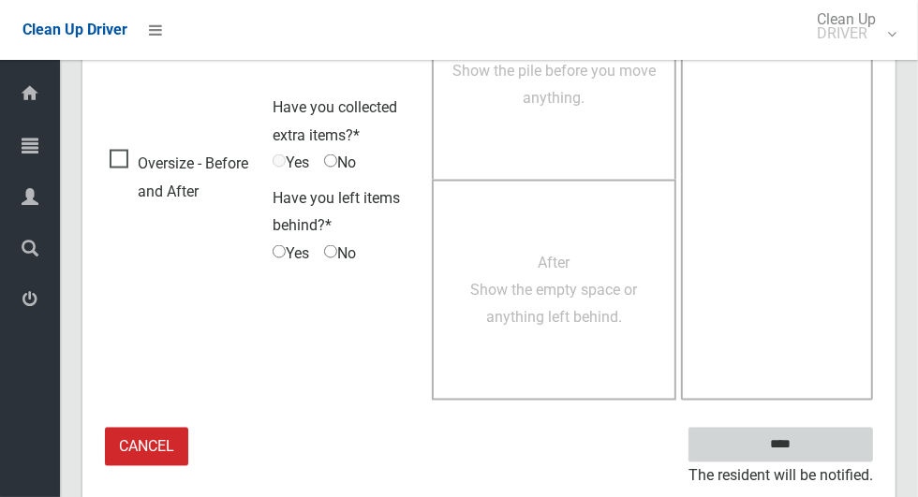
click at [817, 445] on input "****" at bounding box center [780, 445] width 185 height 35
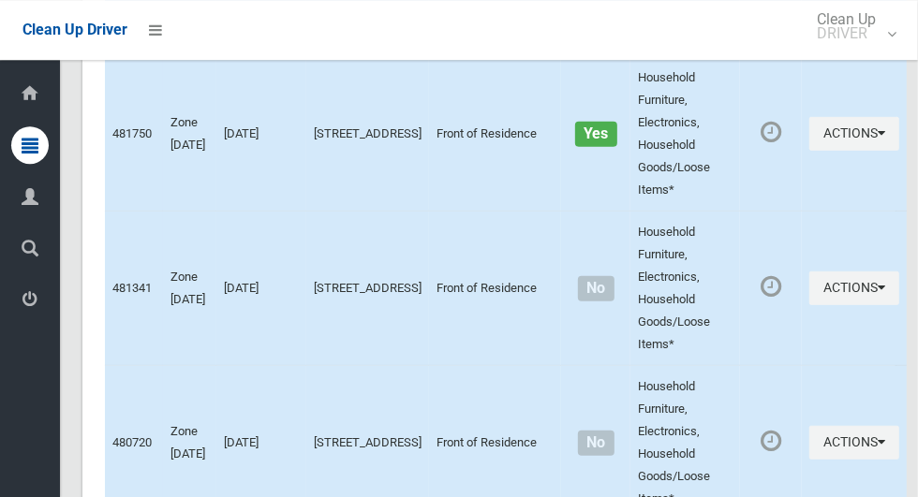
scroll to position [9006, 0]
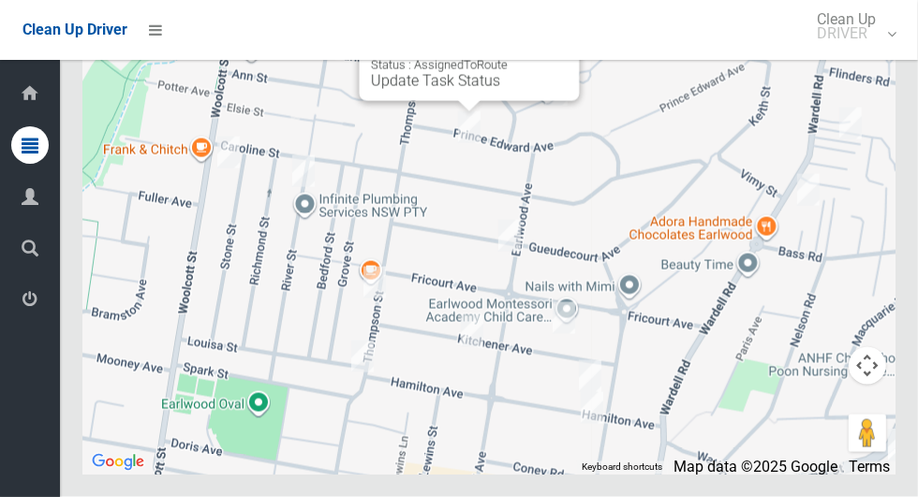
click at [425, 101] on div "120 Prince Edward Avenue, EARLWOOD NSW 2206 Status : AssignedToRoute Update Tas…" at bounding box center [470, 50] width 220 height 102
click at [434, 90] on div "120 Prince Edward Avenue, EARLWOOD NSW 2206 Status : AssignedToRoute Update Tas…" at bounding box center [470, 67] width 198 height 46
click at [424, 90] on link "Update Task Status" at bounding box center [435, 81] width 129 height 18
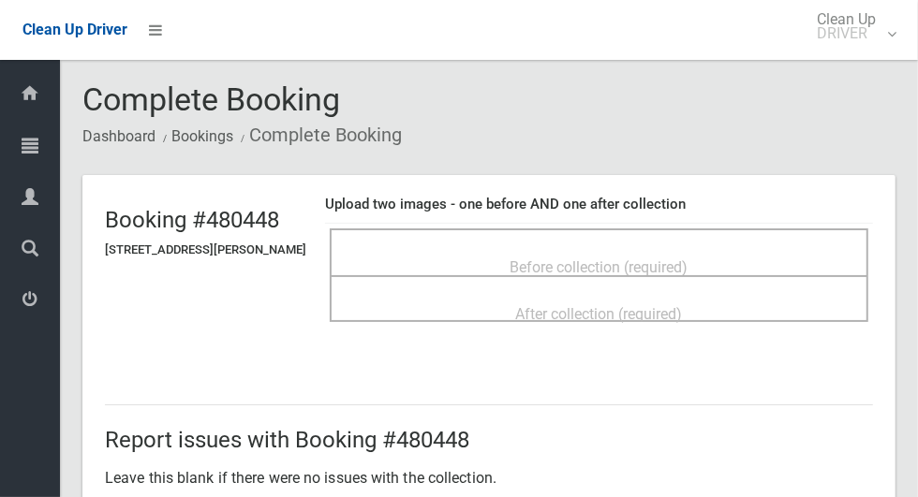
click at [489, 250] on div "Before collection (required)" at bounding box center [598, 266] width 497 height 35
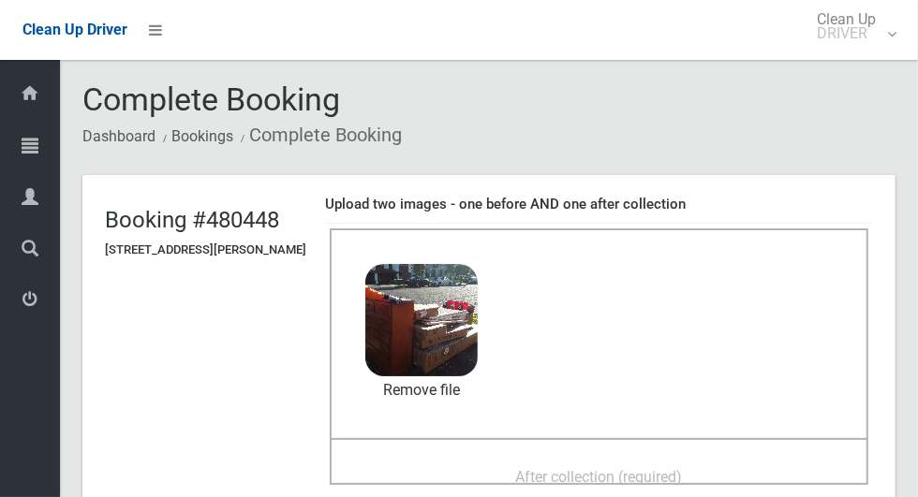
click at [551, 468] on span "After collection (required)" at bounding box center [599, 477] width 167 height 18
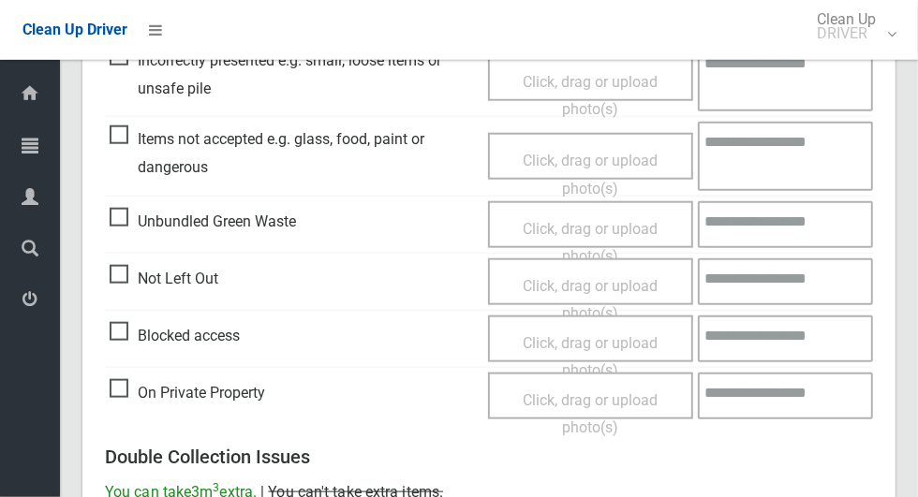
scroll to position [1532, 0]
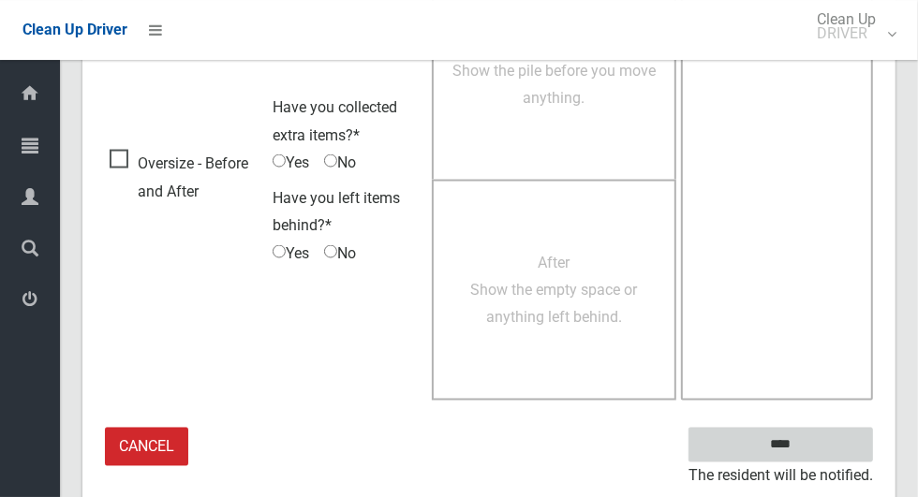
click at [813, 451] on input "****" at bounding box center [780, 445] width 185 height 35
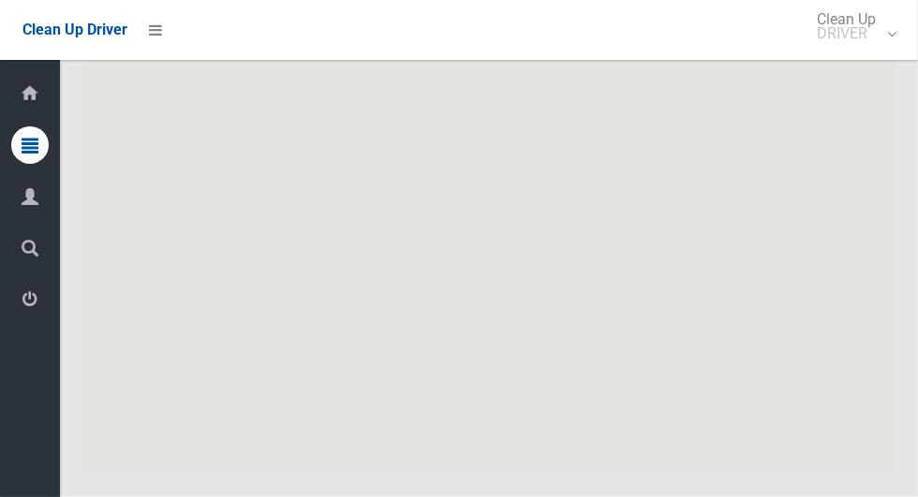
scroll to position [9006, 0]
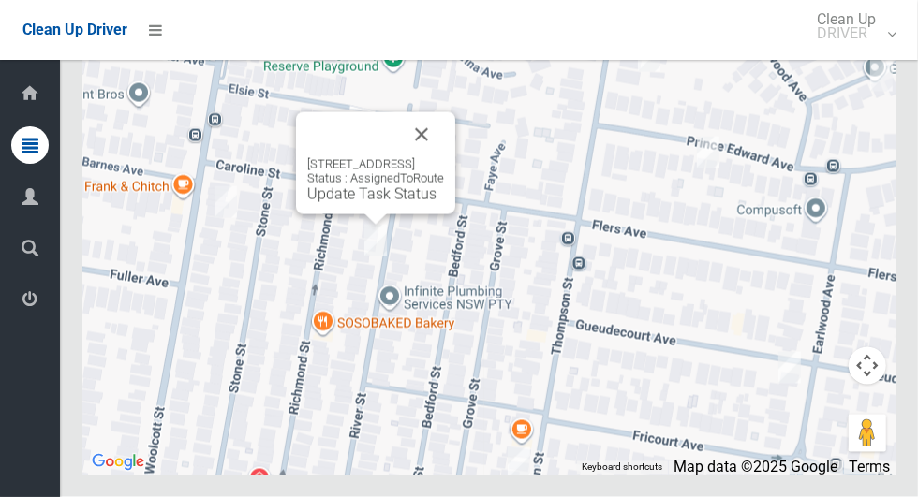
click at [351, 203] on div "[STREET_ADDRESS] Status : AssignedToRoute Update Task Status" at bounding box center [375, 180] width 137 height 46
click at [348, 203] on link "Update Task Status" at bounding box center [371, 194] width 129 height 18
click at [342, 203] on link "Update Task Status" at bounding box center [371, 194] width 129 height 18
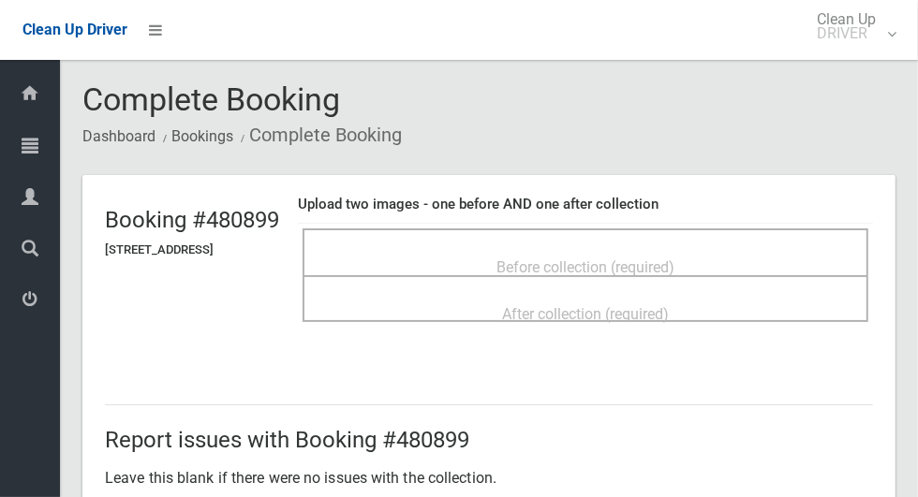
click at [620, 260] on span "Before collection (required)" at bounding box center [585, 268] width 178 height 18
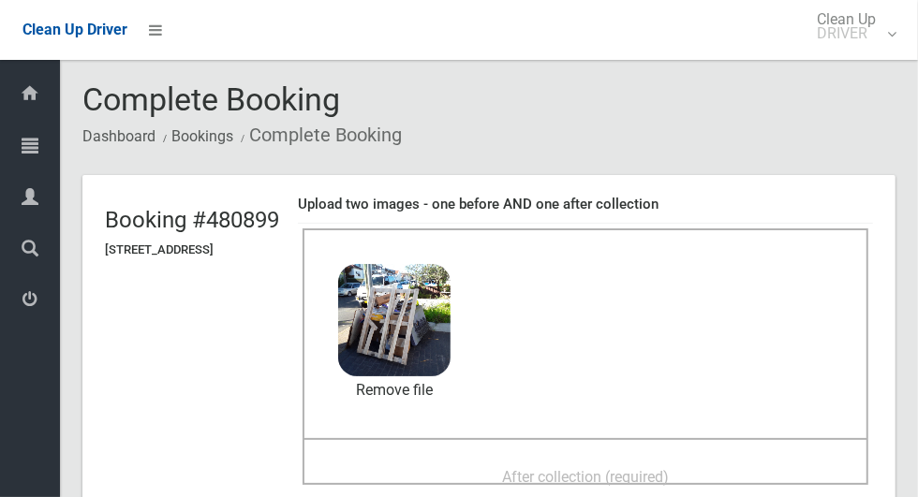
click at [515, 459] on div "After collection (required)" at bounding box center [585, 476] width 525 height 35
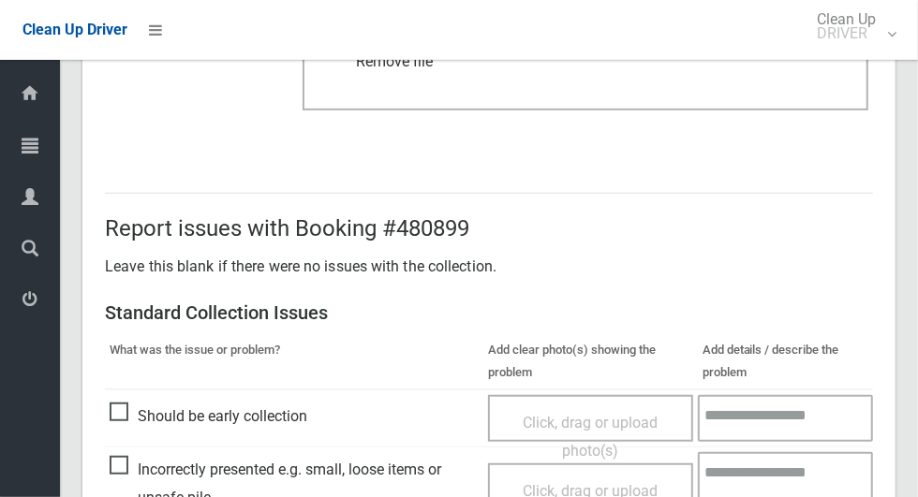
scroll to position [1532, 0]
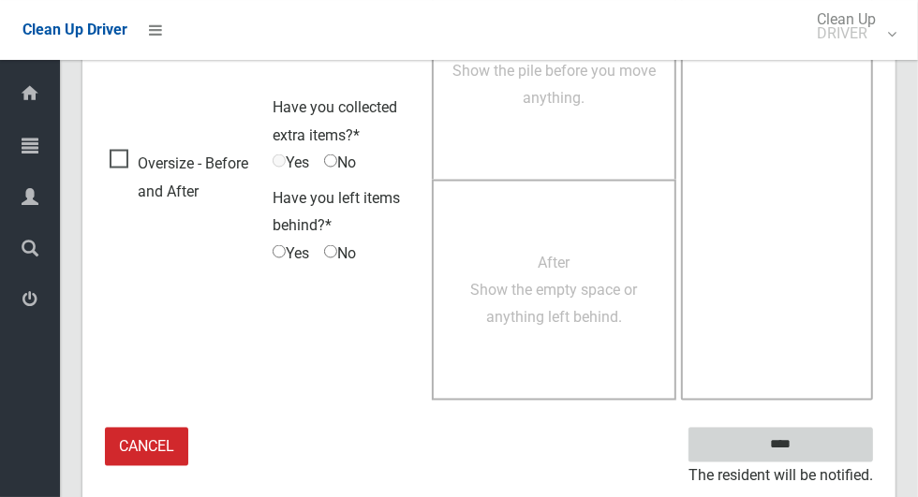
click at [806, 439] on input "****" at bounding box center [780, 445] width 185 height 35
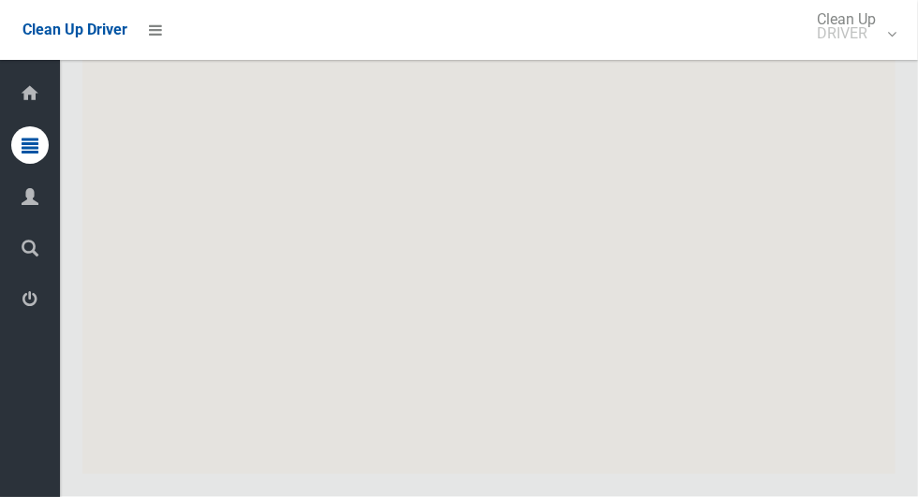
scroll to position [9006, 0]
